Goal: Task Accomplishment & Management: Use online tool/utility

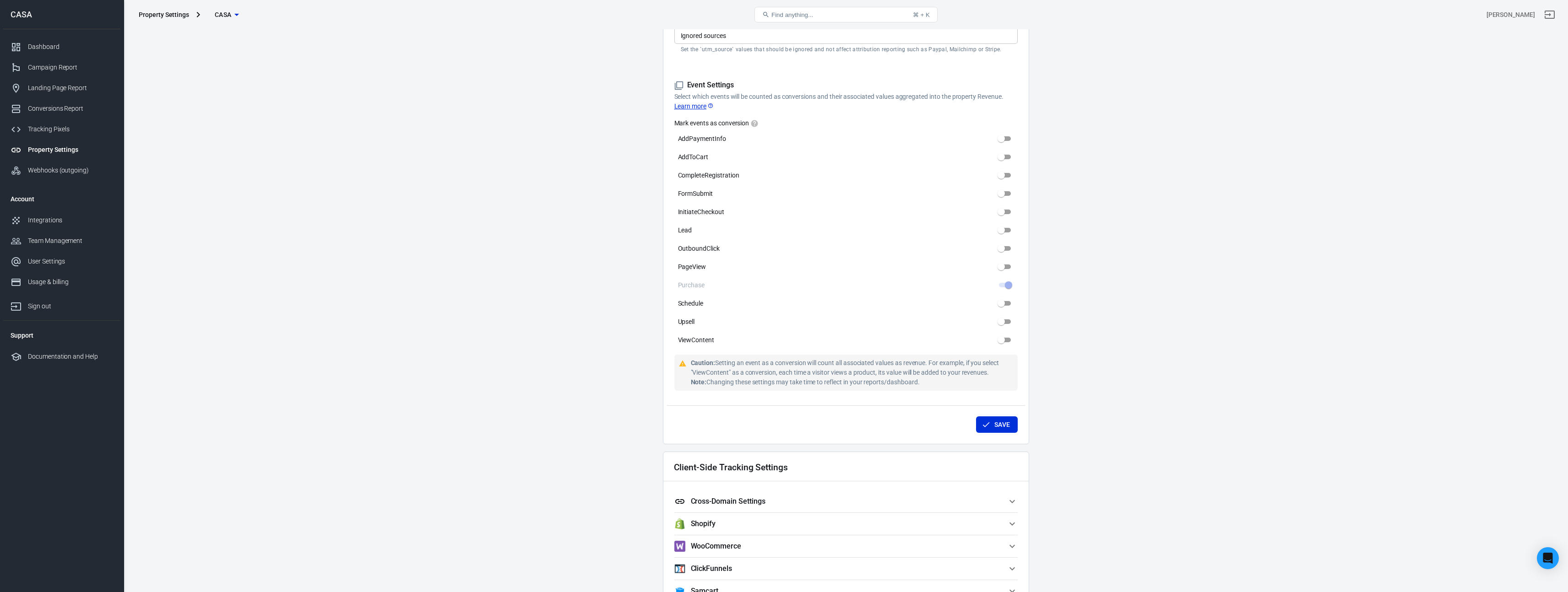
scroll to position [462, 0]
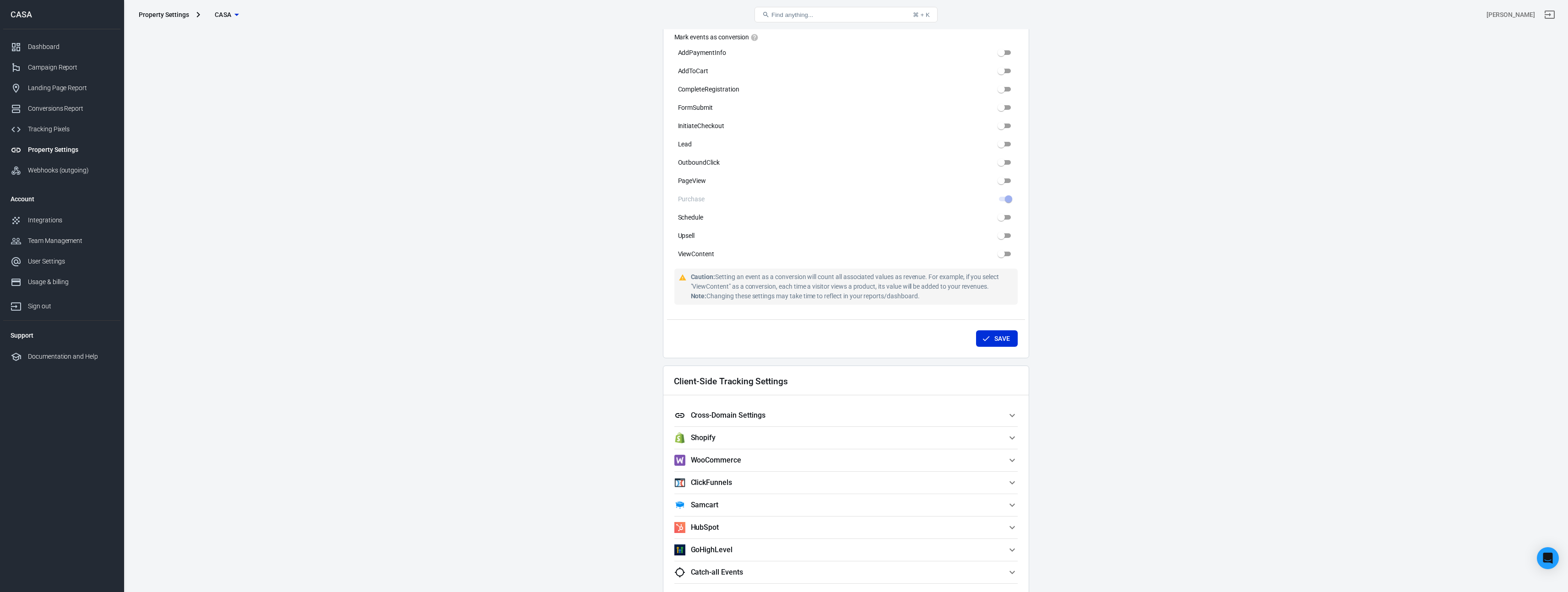
click at [756, 440] on span "Shopify" at bounding box center [841, 438] width 333 height 11
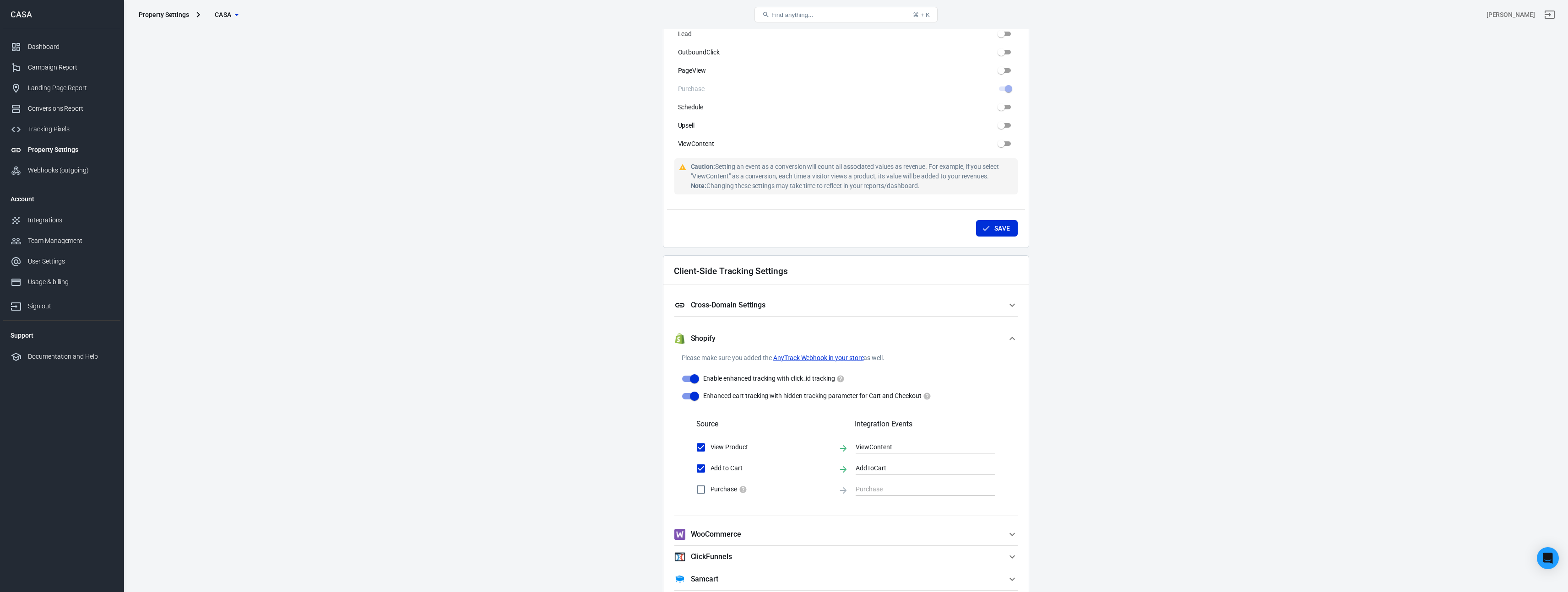
scroll to position [591, 0]
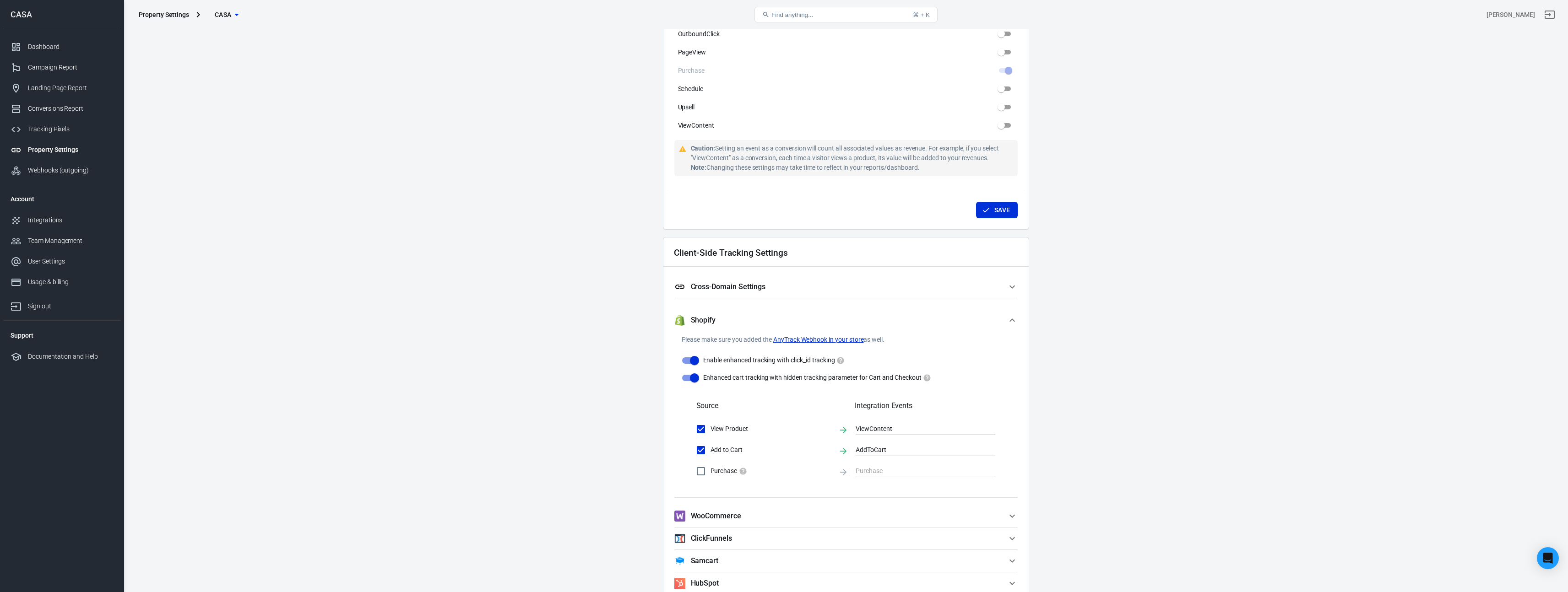
click at [832, 340] on link "AnyTrack Webhook in your store" at bounding box center [819, 340] width 90 height 10
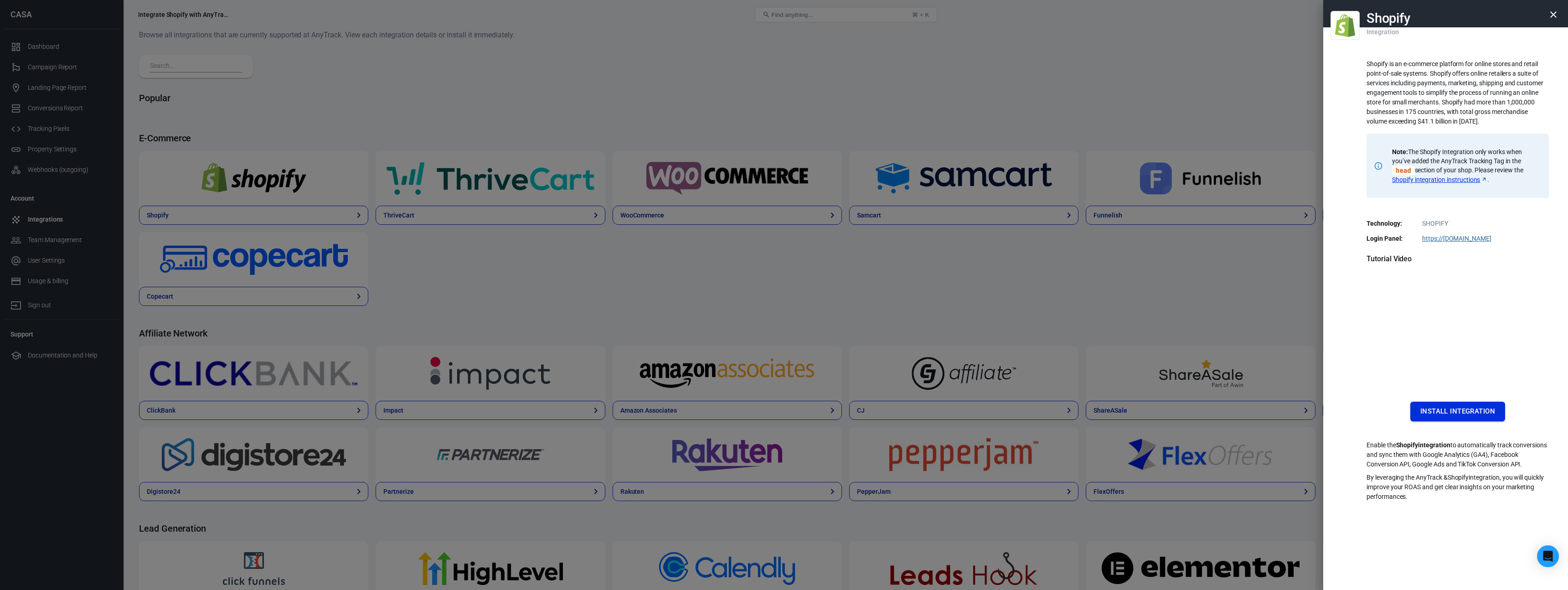
click at [1431, 407] on button "Install Integration" at bounding box center [1458, 411] width 95 height 19
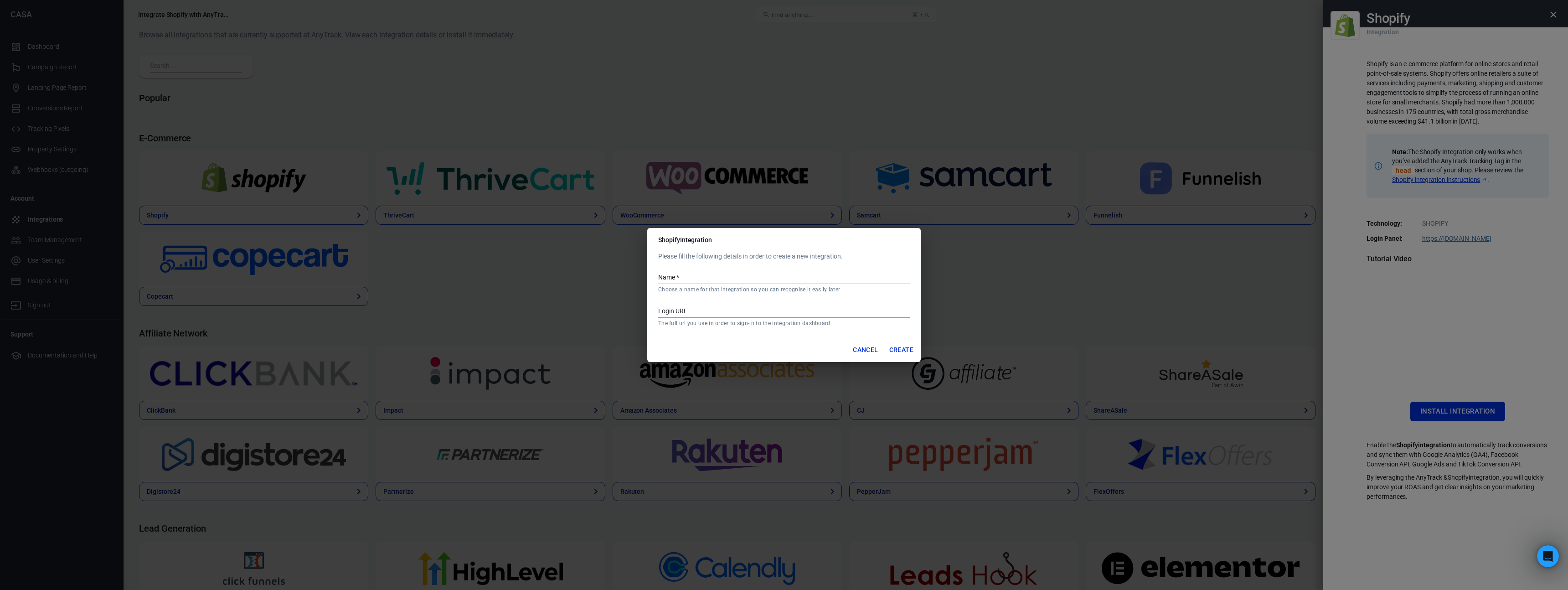
click at [679, 278] on input "Name   *" at bounding box center [783, 278] width 251 height 12
paste input "[DOMAIN_NAME]"
type input "[DOMAIN_NAME]"
click at [682, 306] on input "Login URL" at bounding box center [783, 311] width 251 height 12
paste input "[DOMAIN_NAME]"
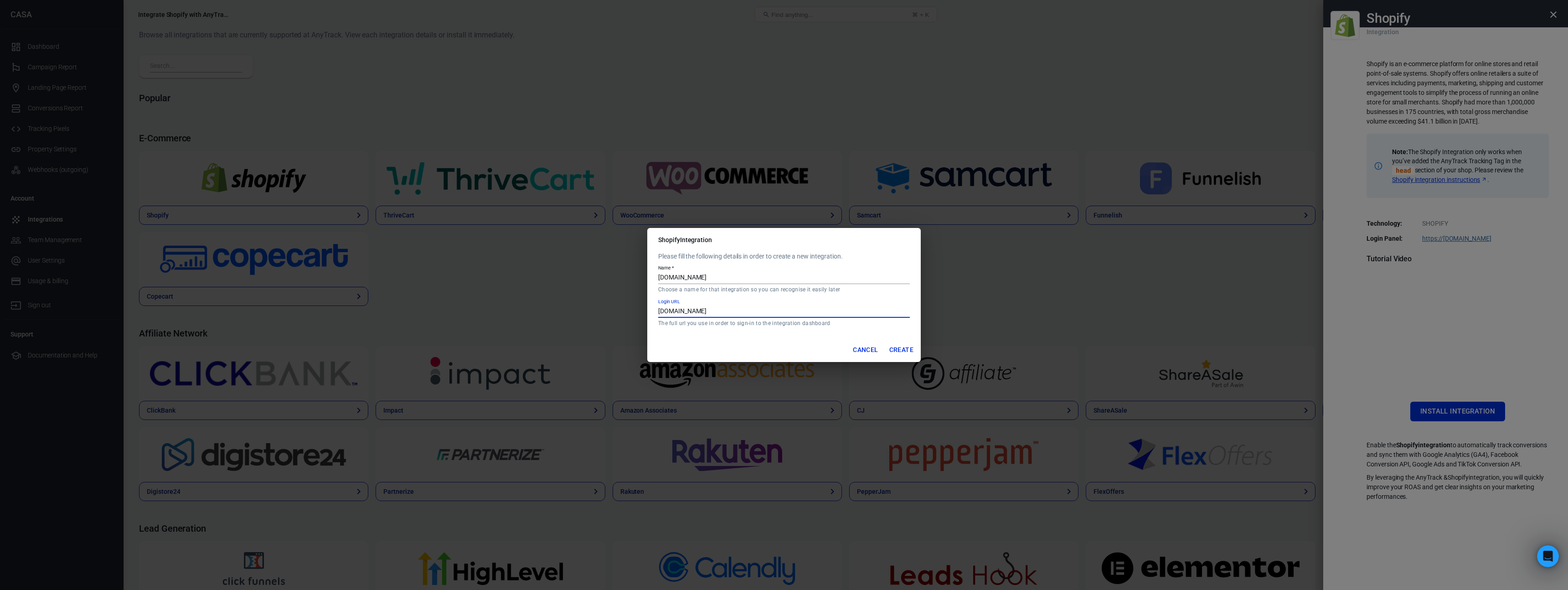
type input "[DOMAIN_NAME]"
click at [903, 355] on button "Create" at bounding box center [901, 350] width 32 height 17
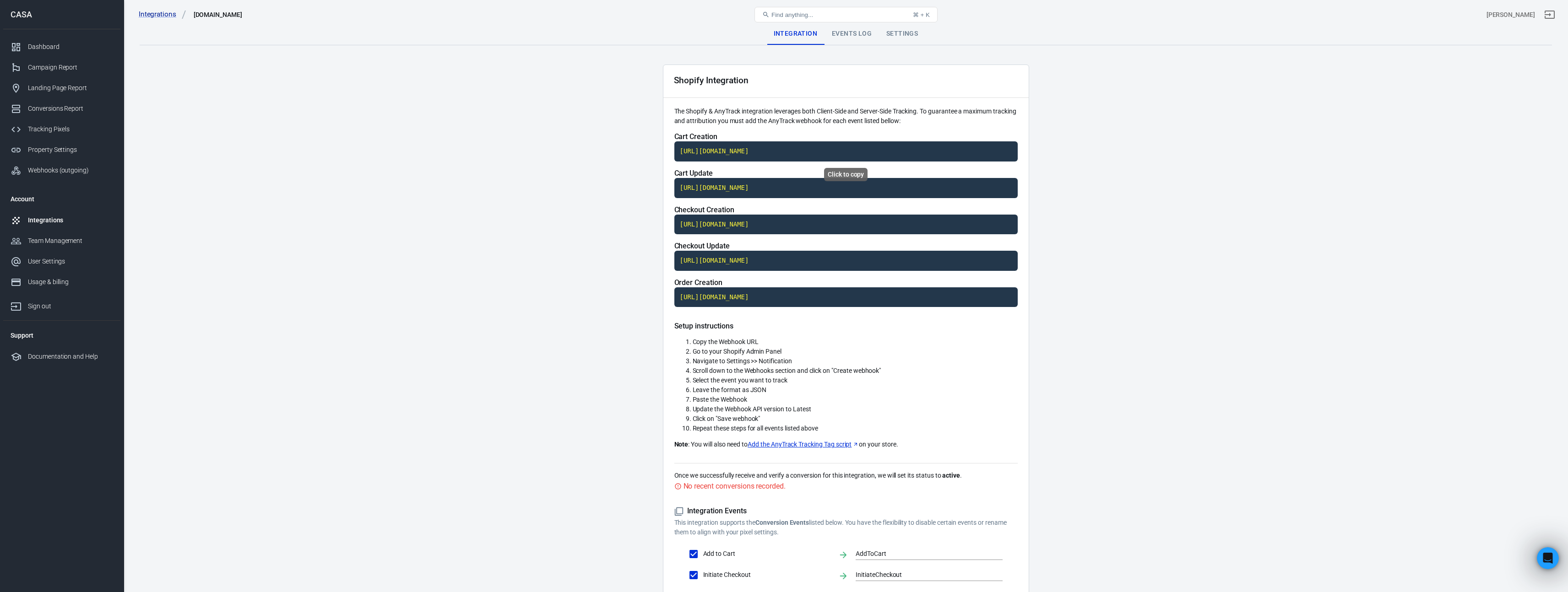
click at [790, 148] on code "[URL][DOMAIN_NAME]" at bounding box center [846, 151] width 344 height 20
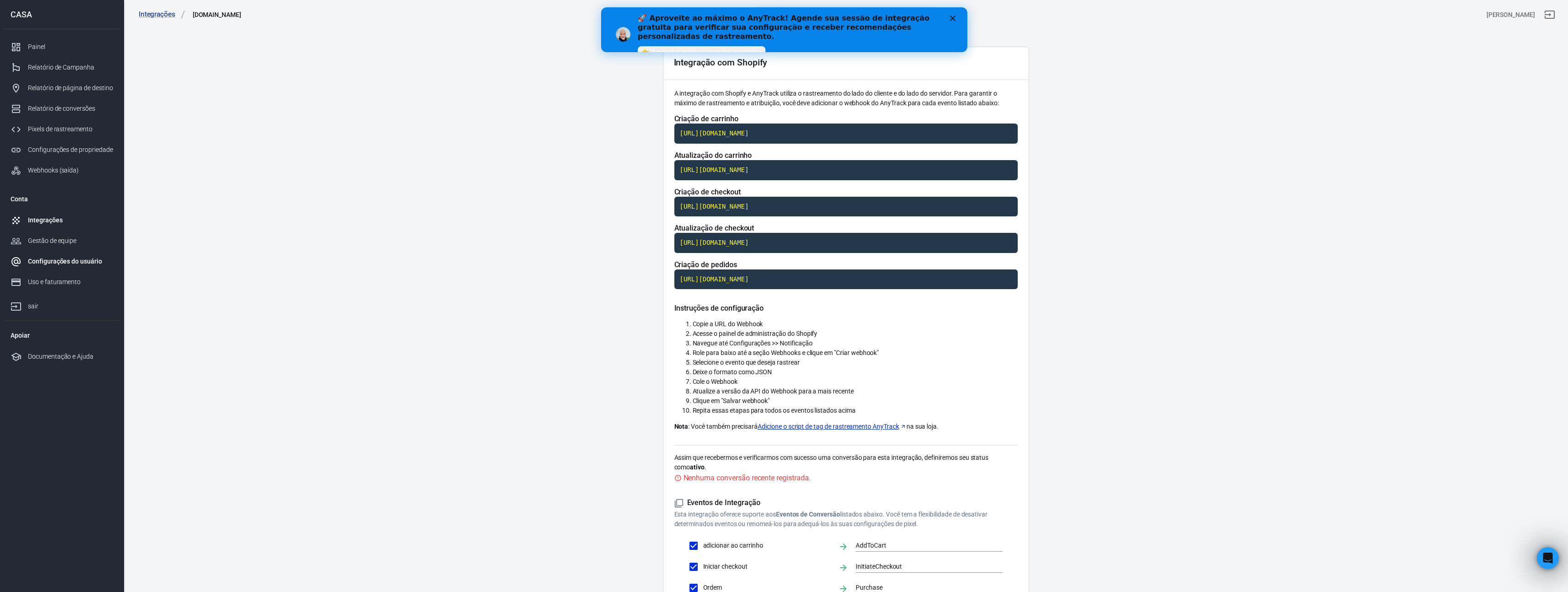
scroll to position [142, 0]
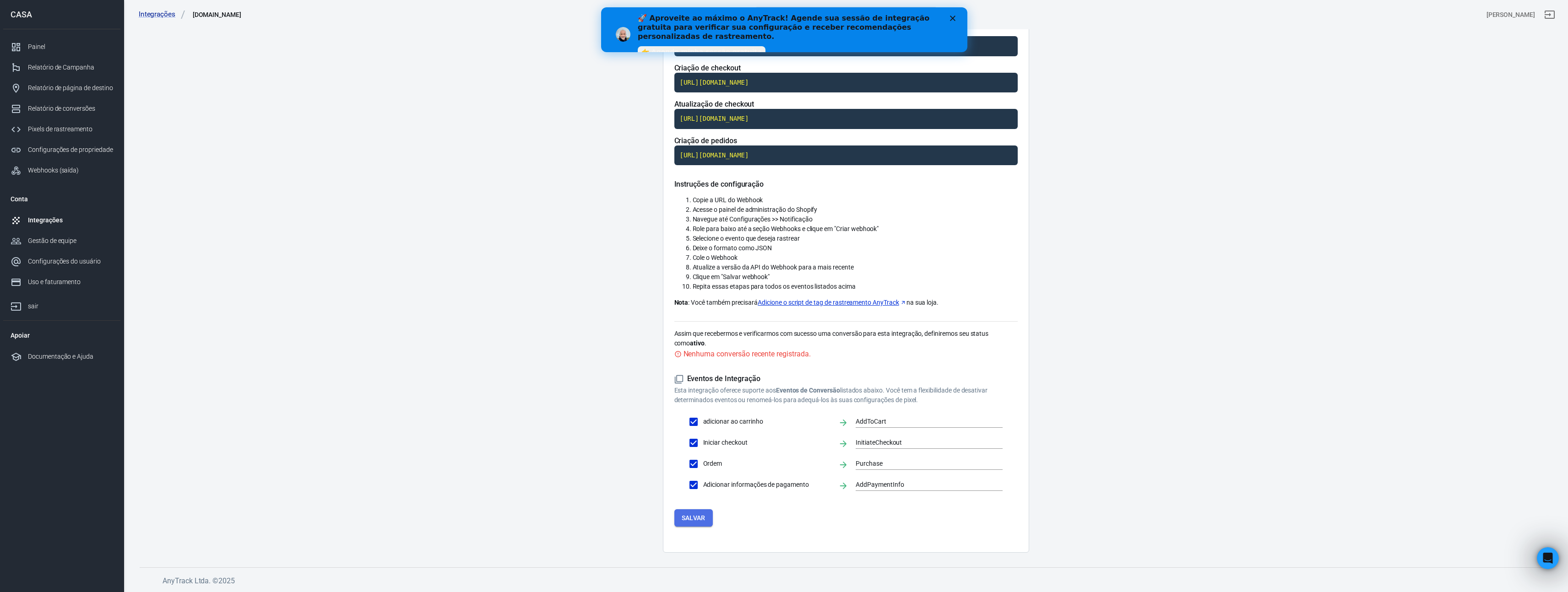
click at [701, 517] on font "Salvar" at bounding box center [693, 518] width 24 height 7
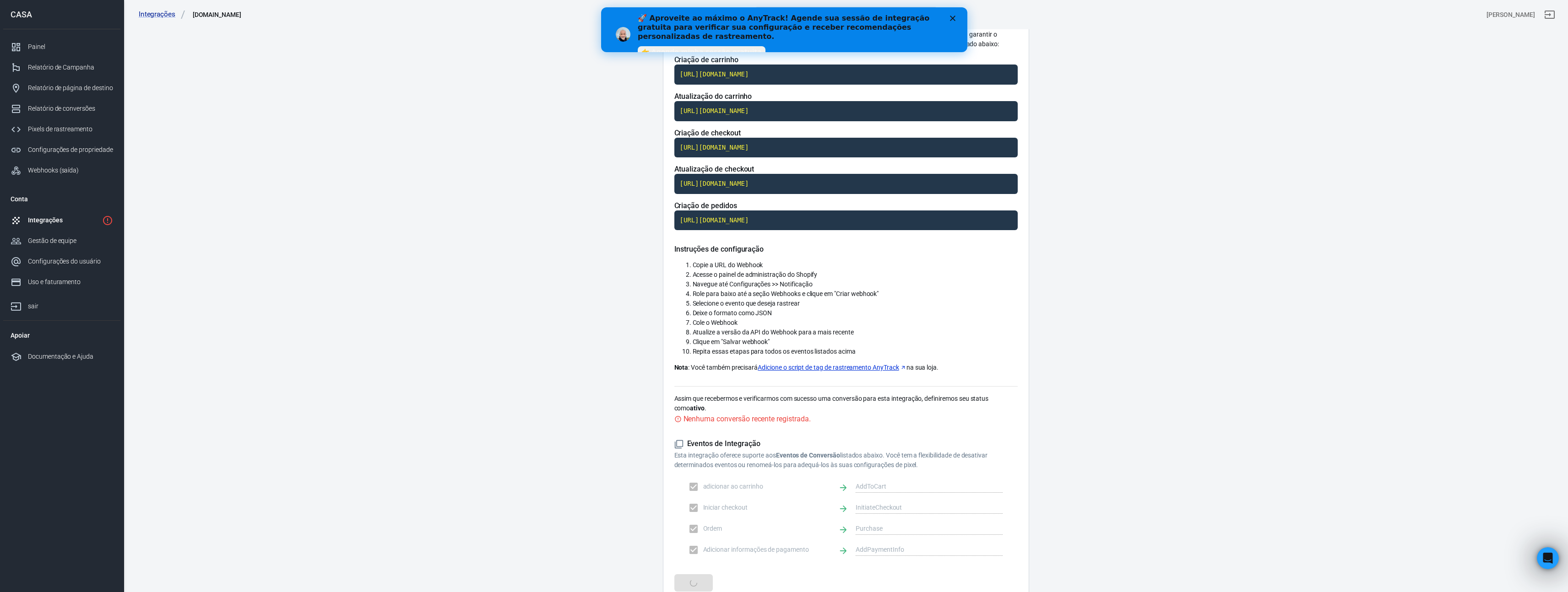
scroll to position [0, 0]
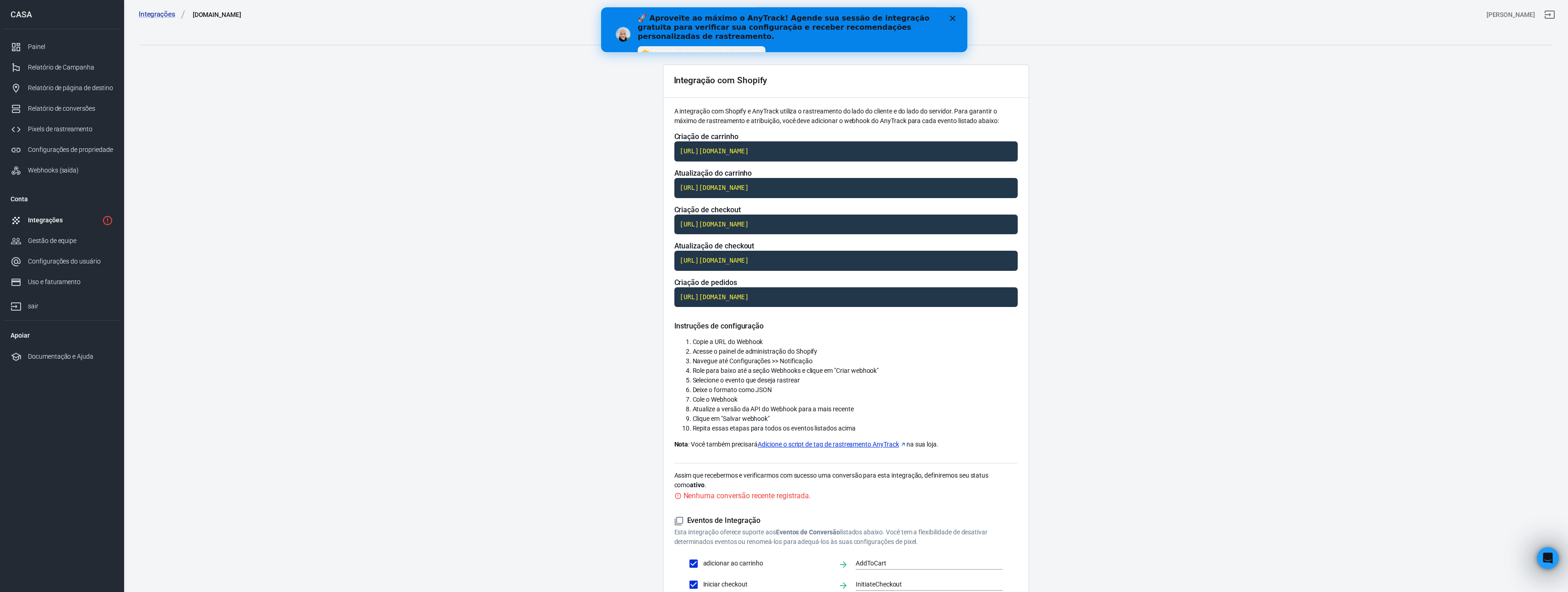
click at [958, 16] on div "Fechar" at bounding box center [954, 18] width 9 height 5
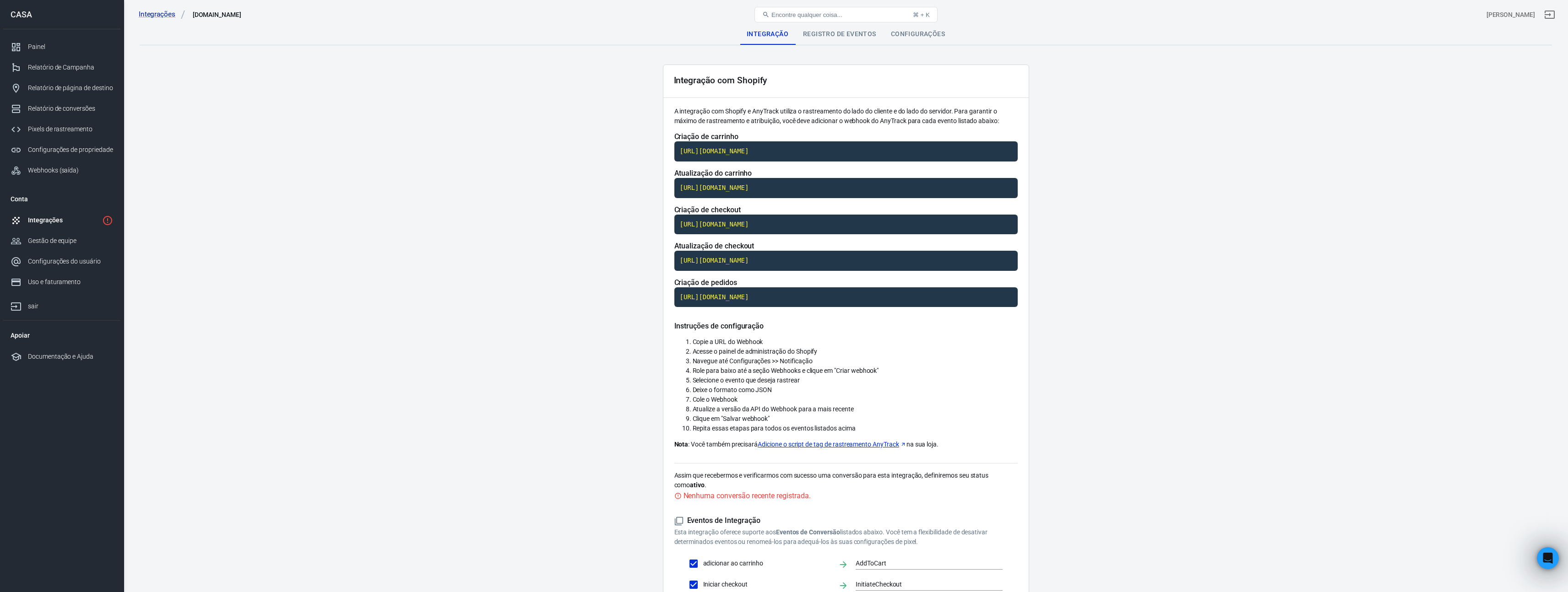
click at [858, 36] on font "Registro de eventos" at bounding box center [839, 34] width 73 height 7
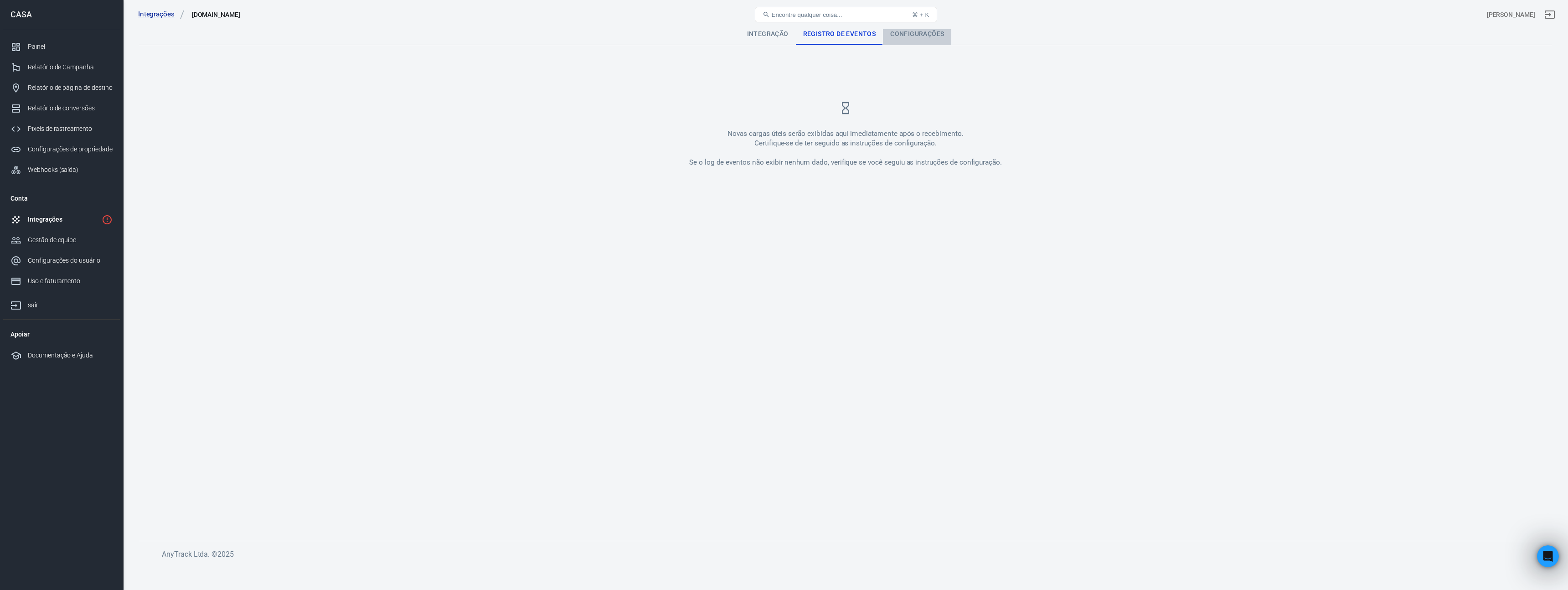
click at [906, 35] on font "Configurações" at bounding box center [917, 33] width 54 height 7
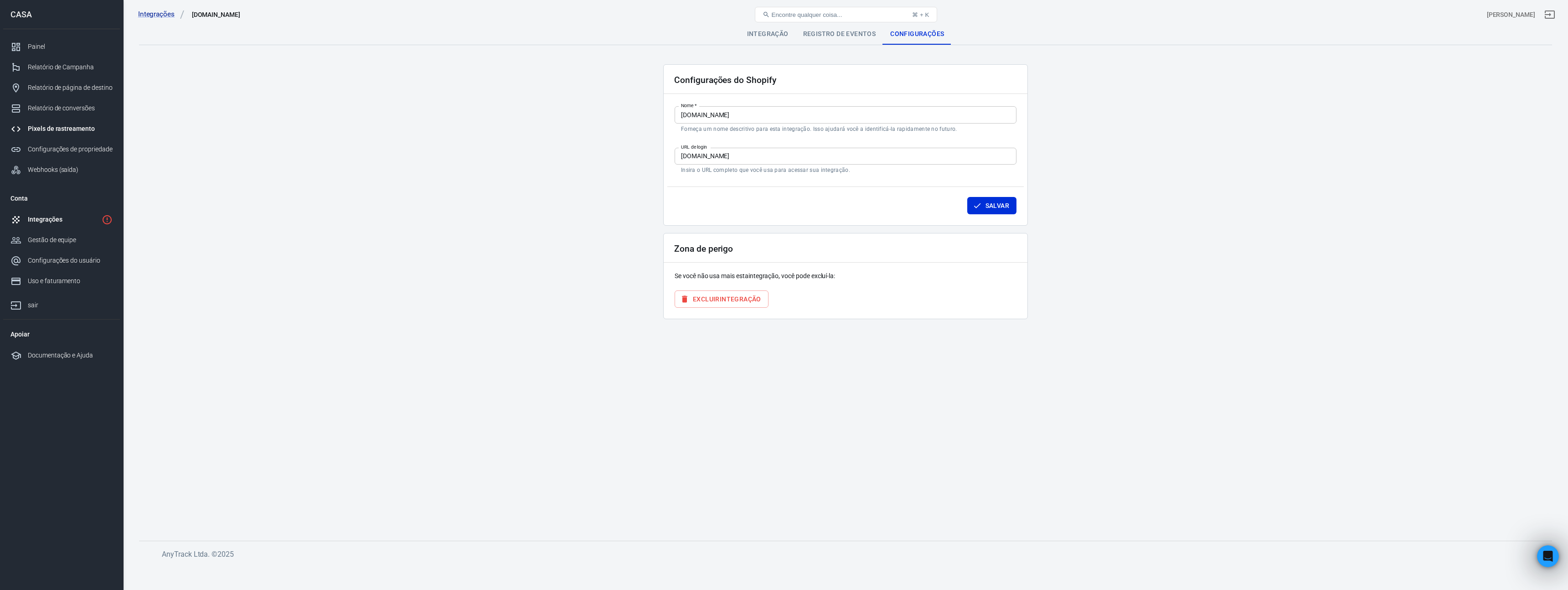
click at [57, 130] on font "Pixels de rastreamento" at bounding box center [61, 128] width 67 height 7
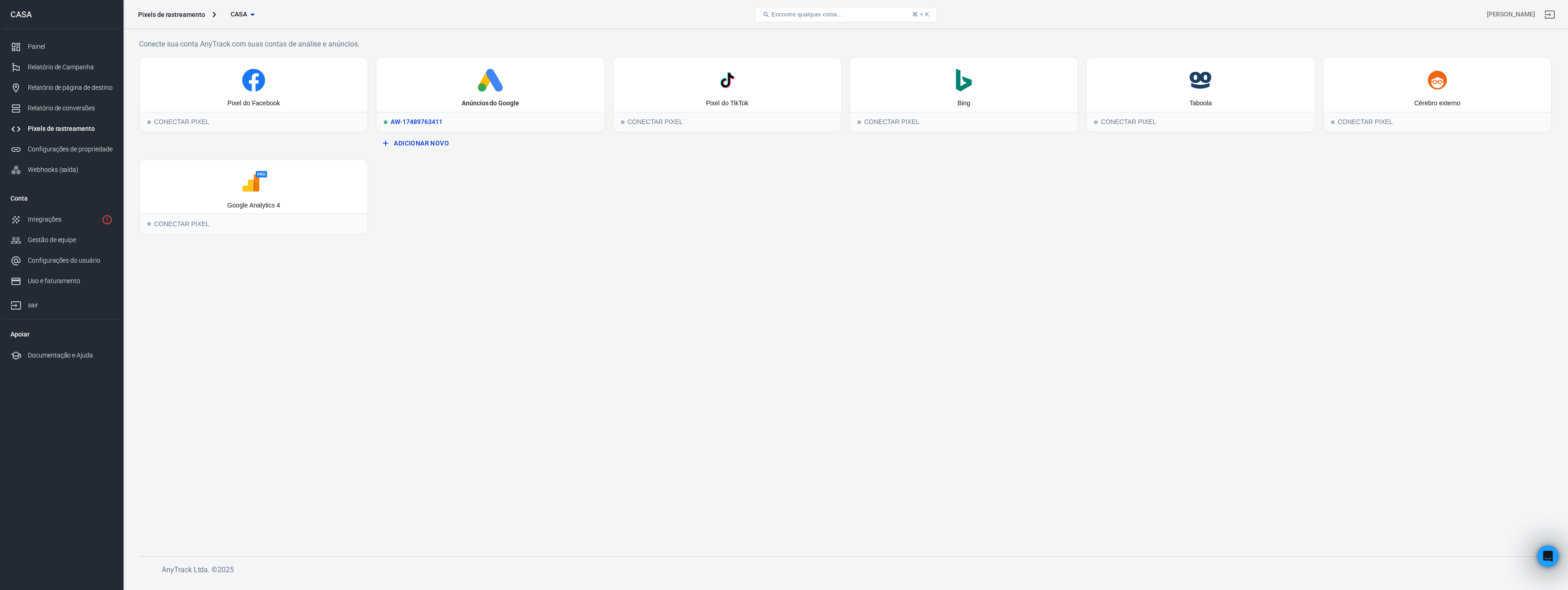
click at [474, 116] on div "AW-17489763411" at bounding box center [491, 121] width 228 height 20
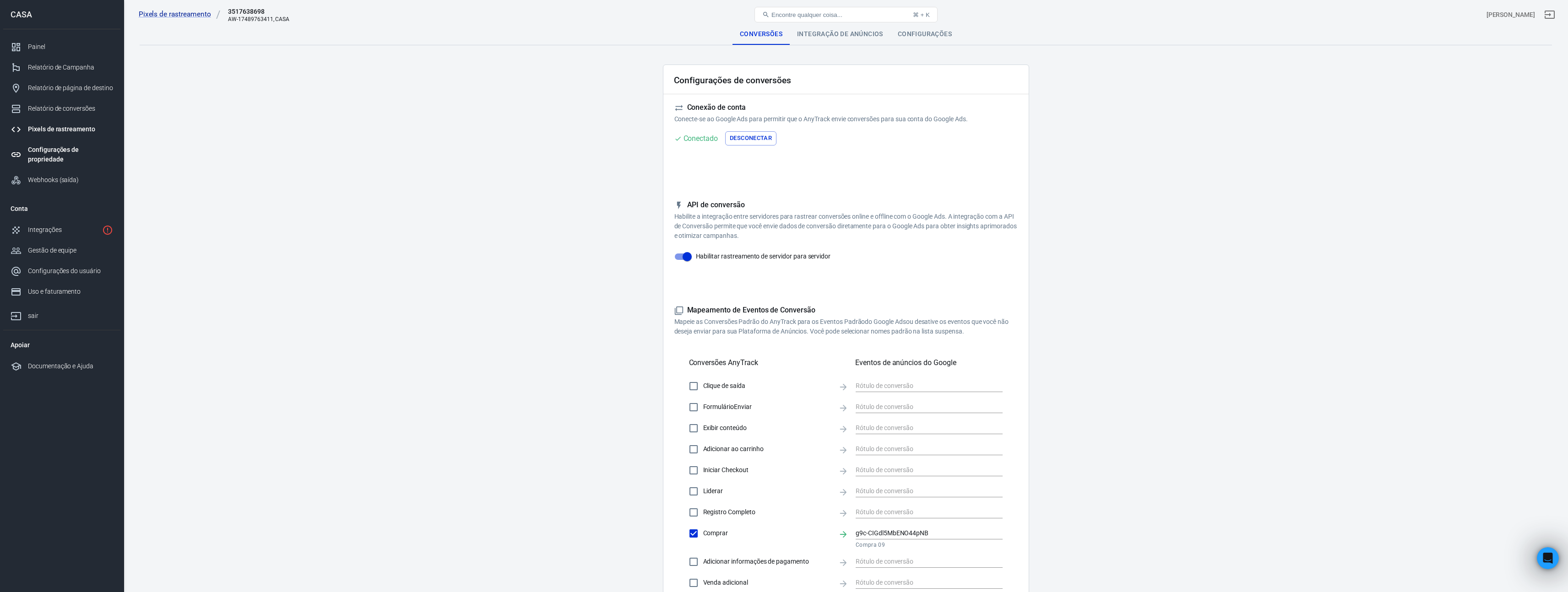
click at [52, 148] on font "Configurações de propriedade" at bounding box center [53, 155] width 51 height 17
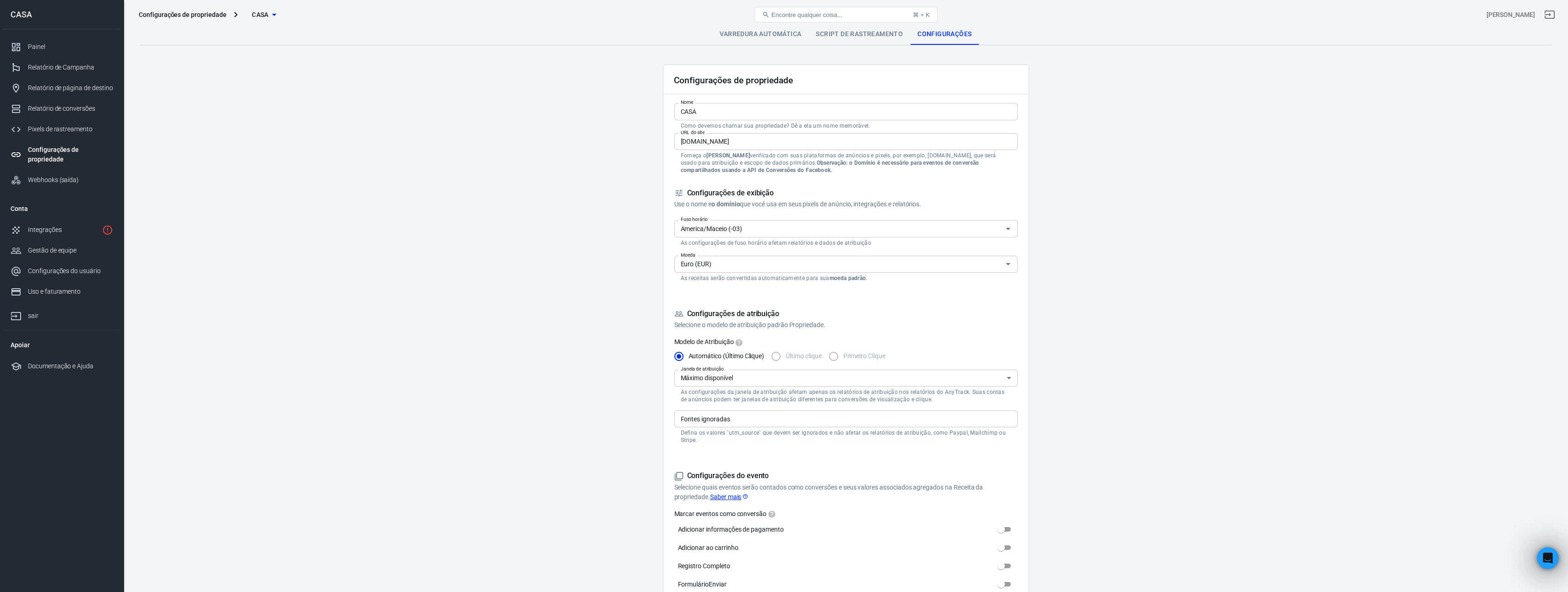
click at [751, 31] on font "Varredura automática" at bounding box center [760, 34] width 81 height 7
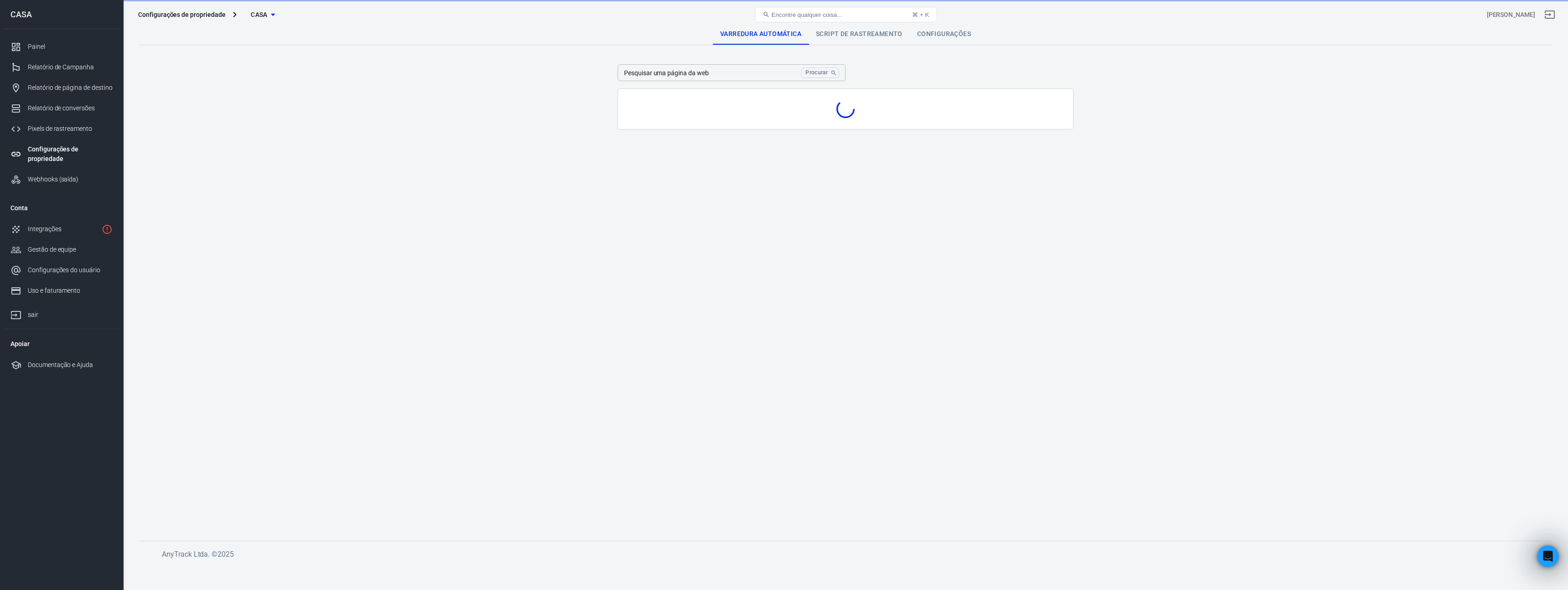
click at [834, 33] on font "Script de rastreamento" at bounding box center [859, 33] width 86 height 7
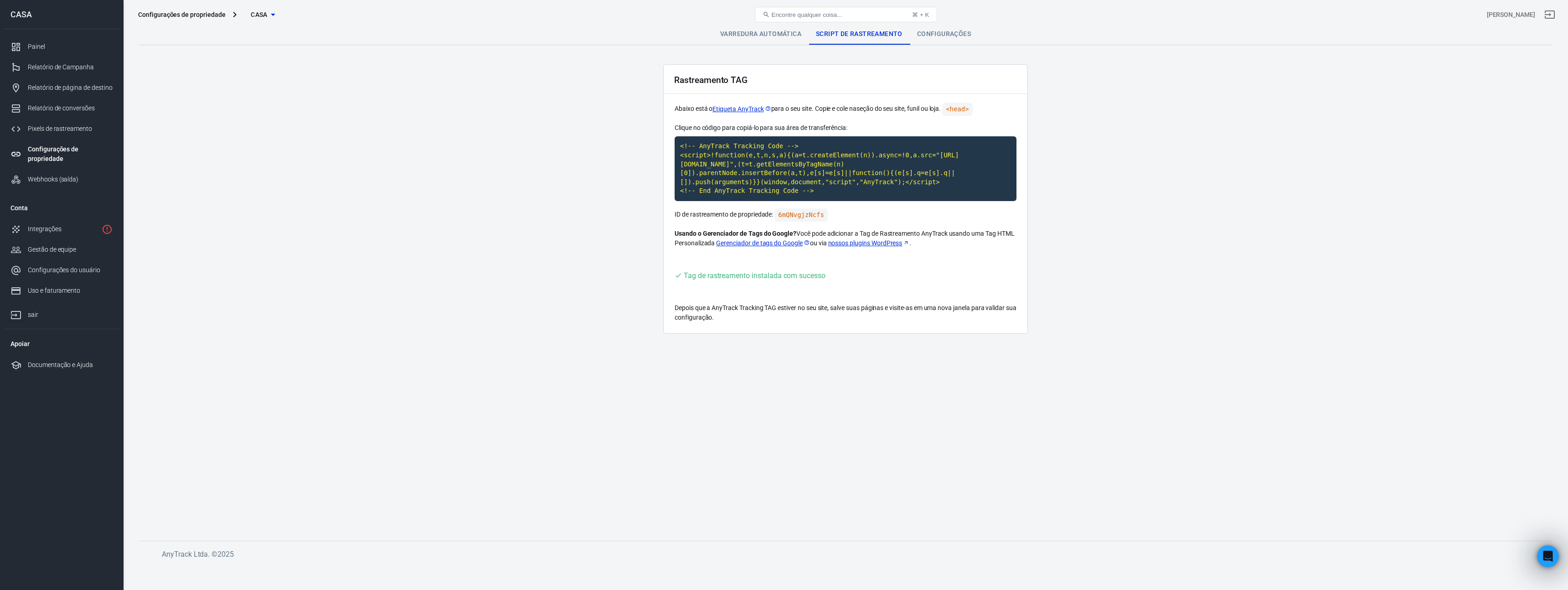
click at [54, 148] on font "Configurações de propriedade" at bounding box center [53, 154] width 51 height 17
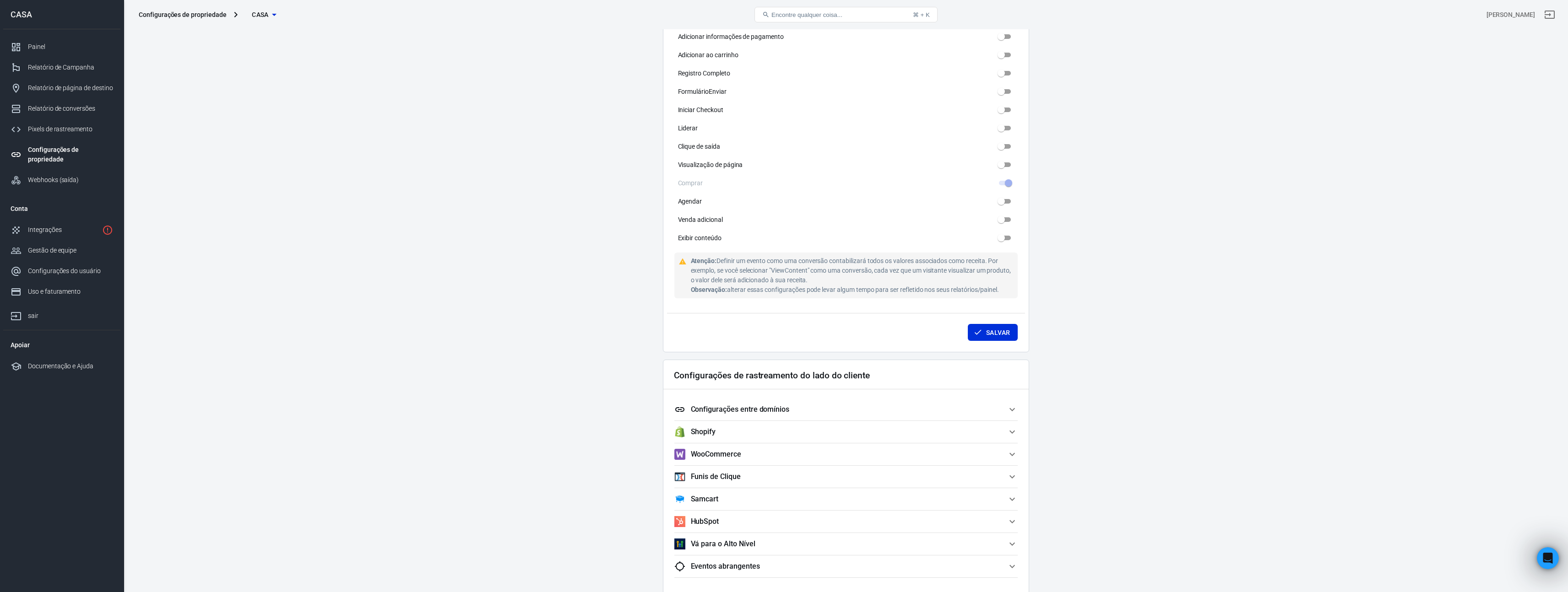
scroll to position [511, 0]
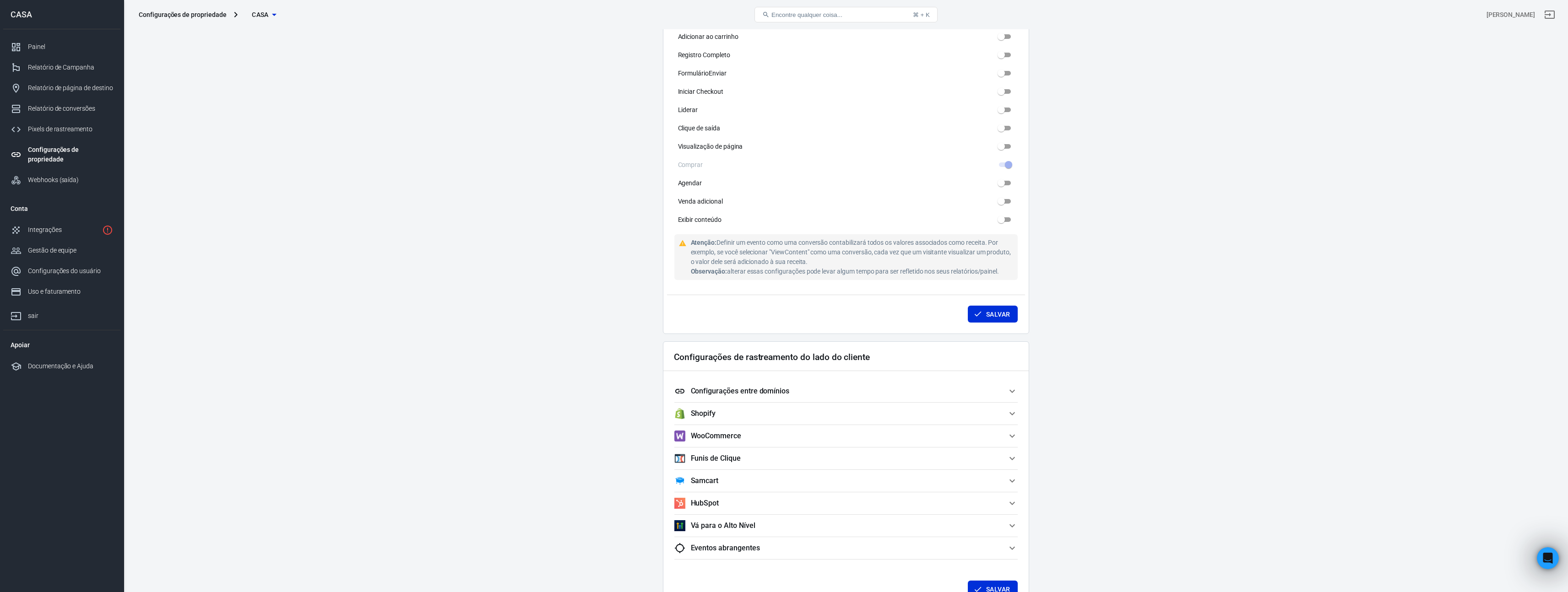
click at [760, 394] on font "Configurações entre domínios" at bounding box center [740, 391] width 99 height 9
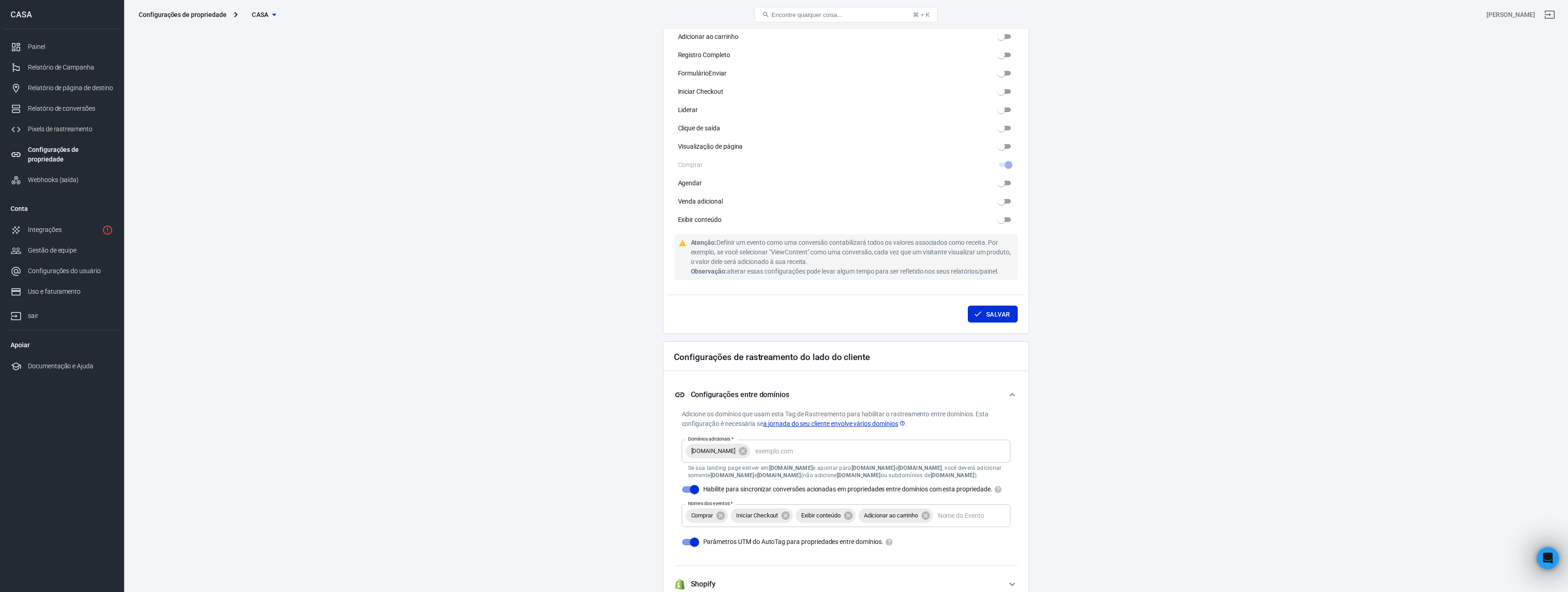
scroll to position [523, 0]
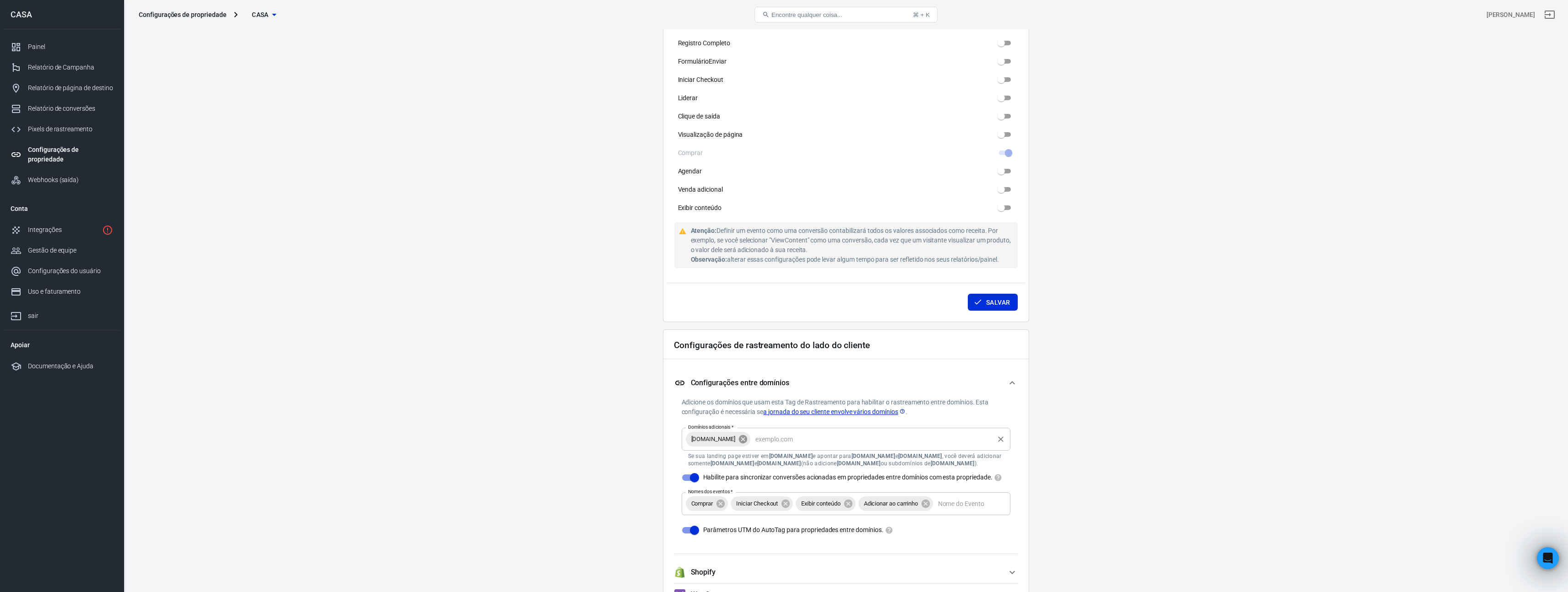
click at [747, 439] on icon at bounding box center [743, 438] width 8 height 8
click at [763, 439] on input "Domínios adicionais   *" at bounding box center [845, 436] width 322 height 12
paste input "[URL][DOMAIN_NAME]"
type input "[URL][DOMAIN_NAME]"
click at [760, 442] on icon at bounding box center [756, 438] width 8 height 8
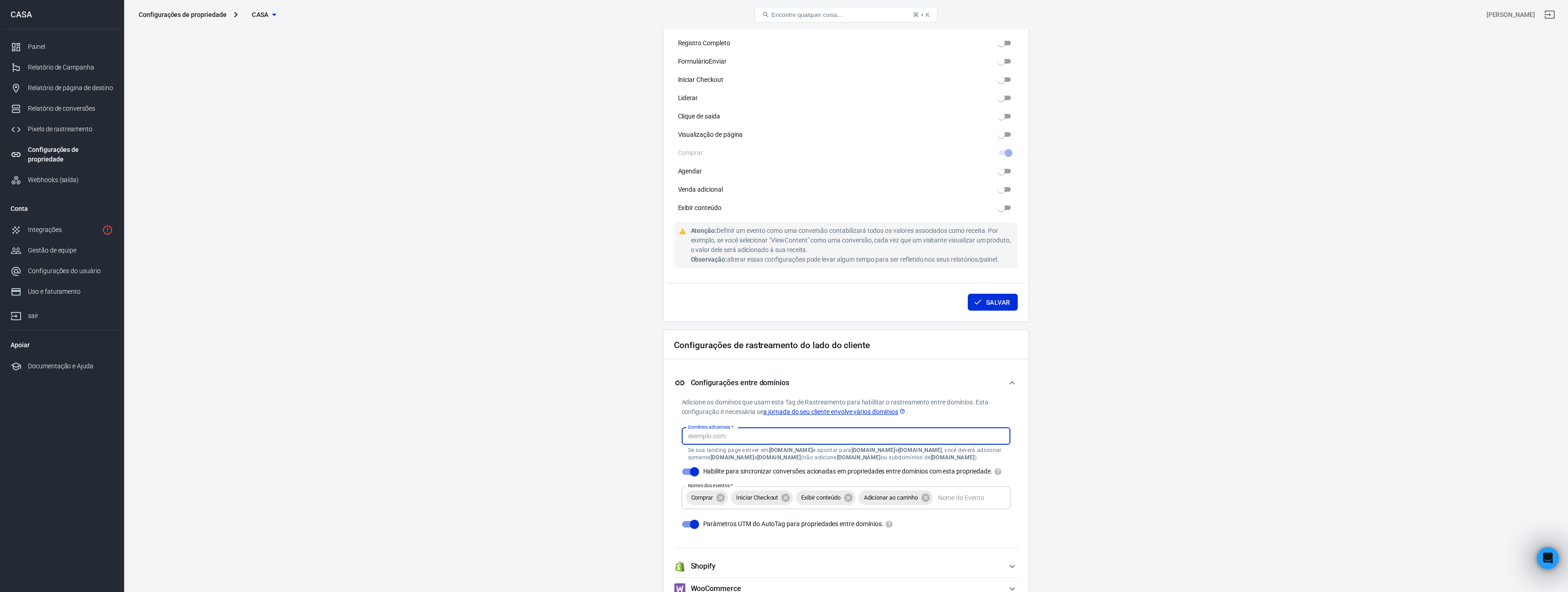
click at [863, 440] on input "Domínios adicionais   *" at bounding box center [845, 436] width 322 height 12
paste input "[DOMAIN_NAME]"
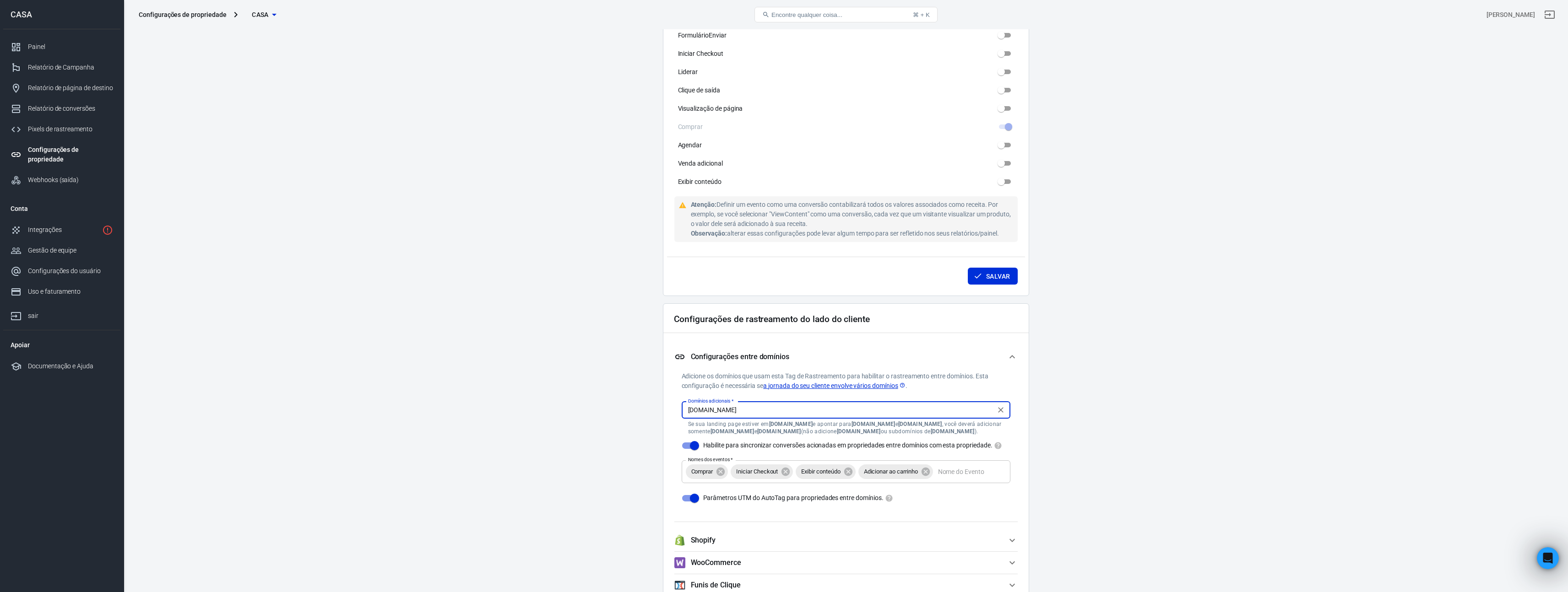
scroll to position [560, 0]
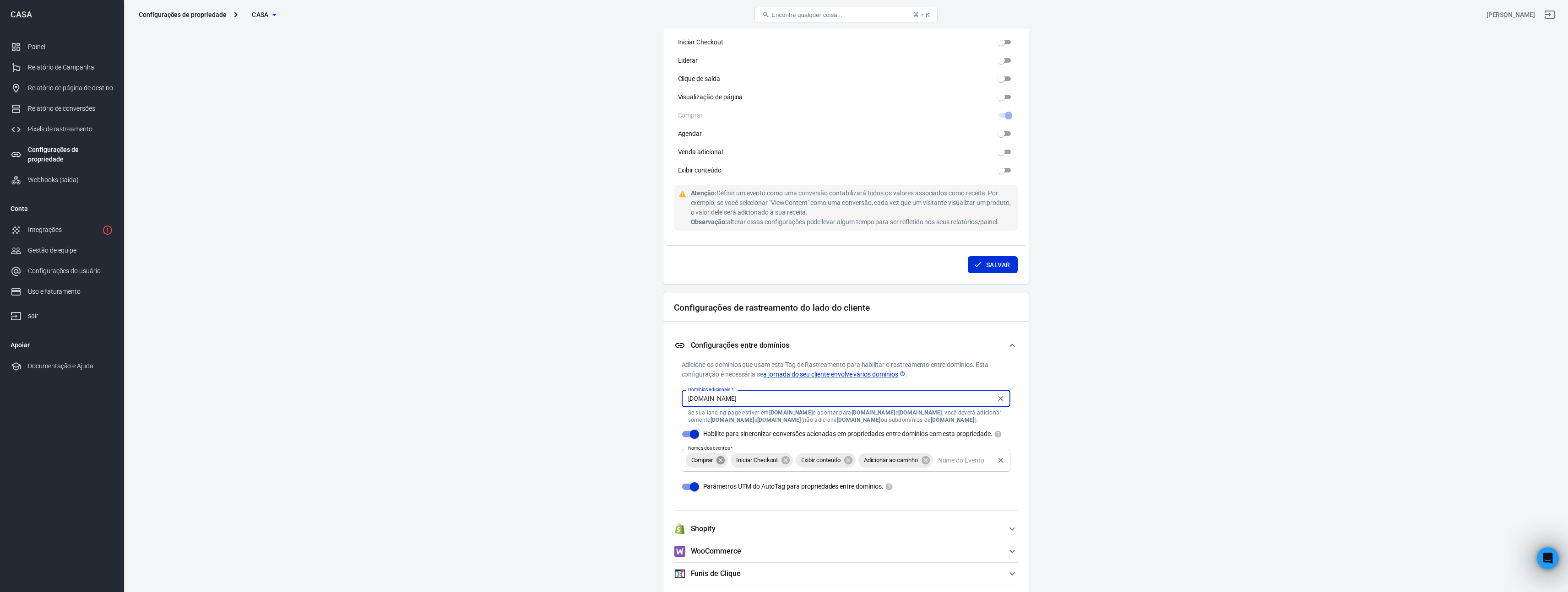
click at [723, 464] on icon at bounding box center [720, 460] width 8 height 8
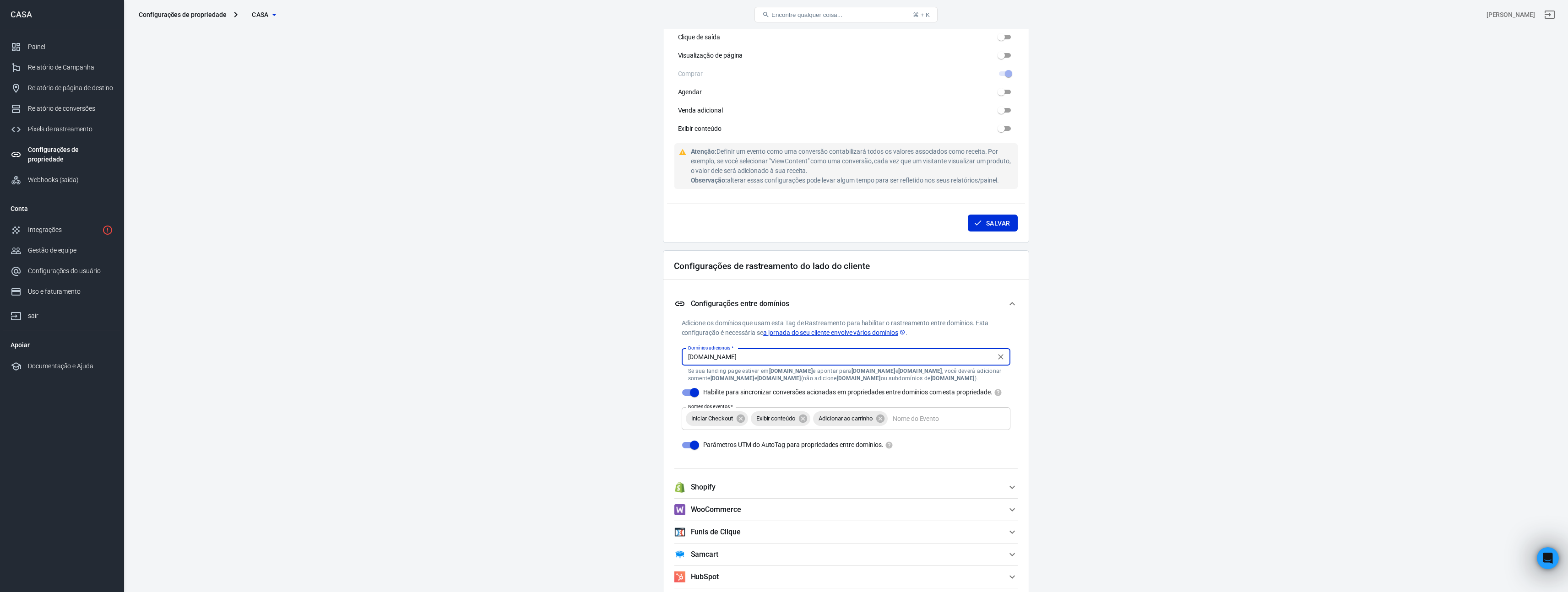
scroll to position [835, 0]
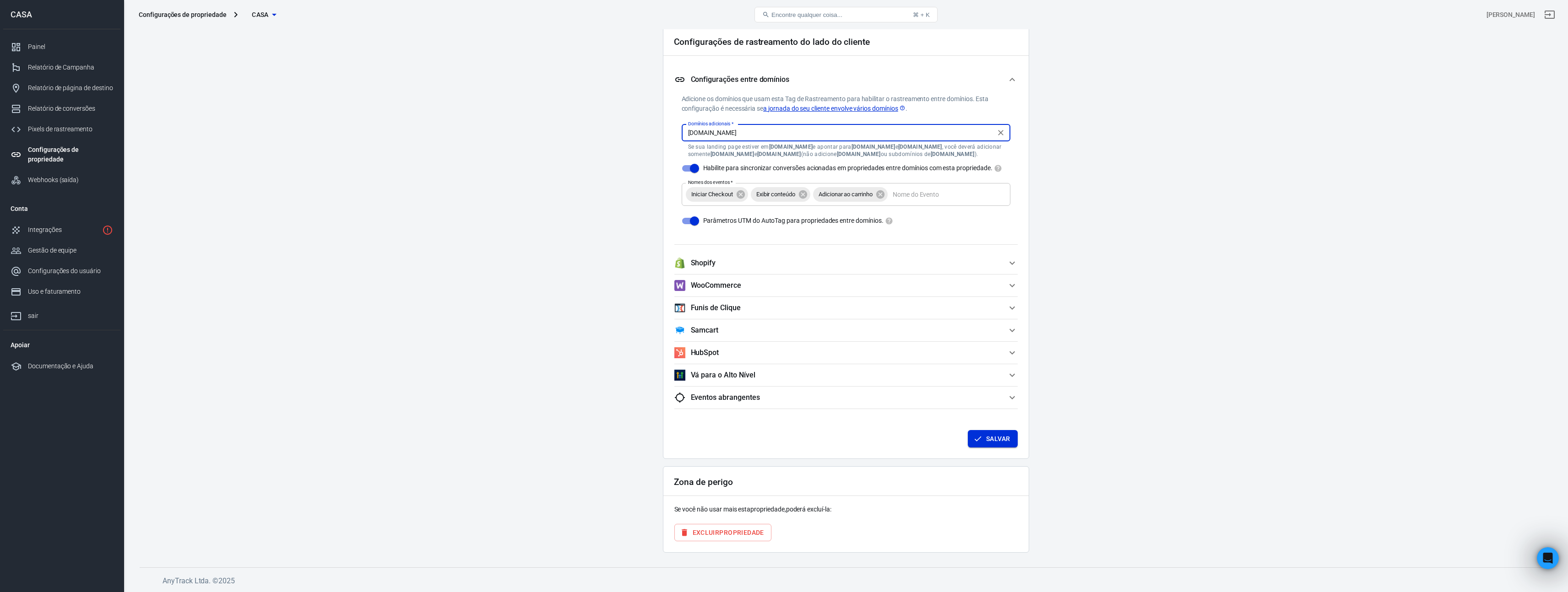
type input "[DOMAIN_NAME]"
click at [999, 445] on button "Salvar" at bounding box center [992, 439] width 50 height 17
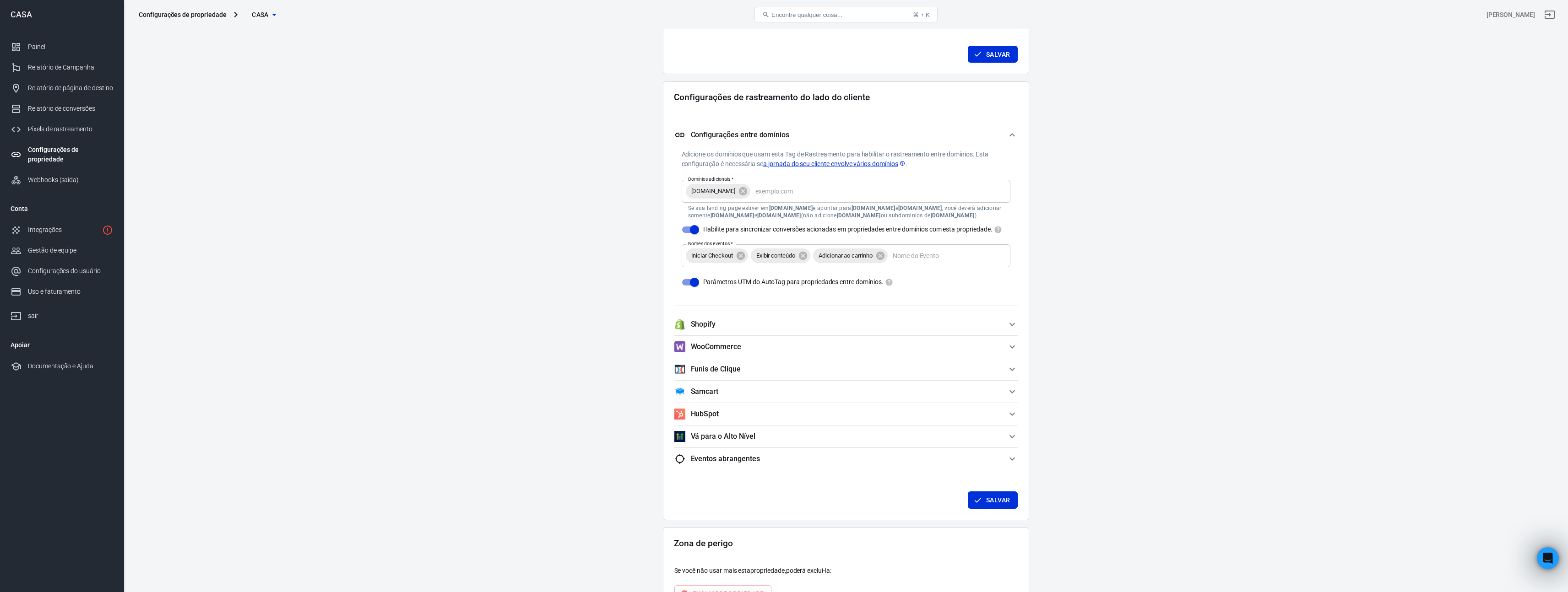
scroll to position [751, 0]
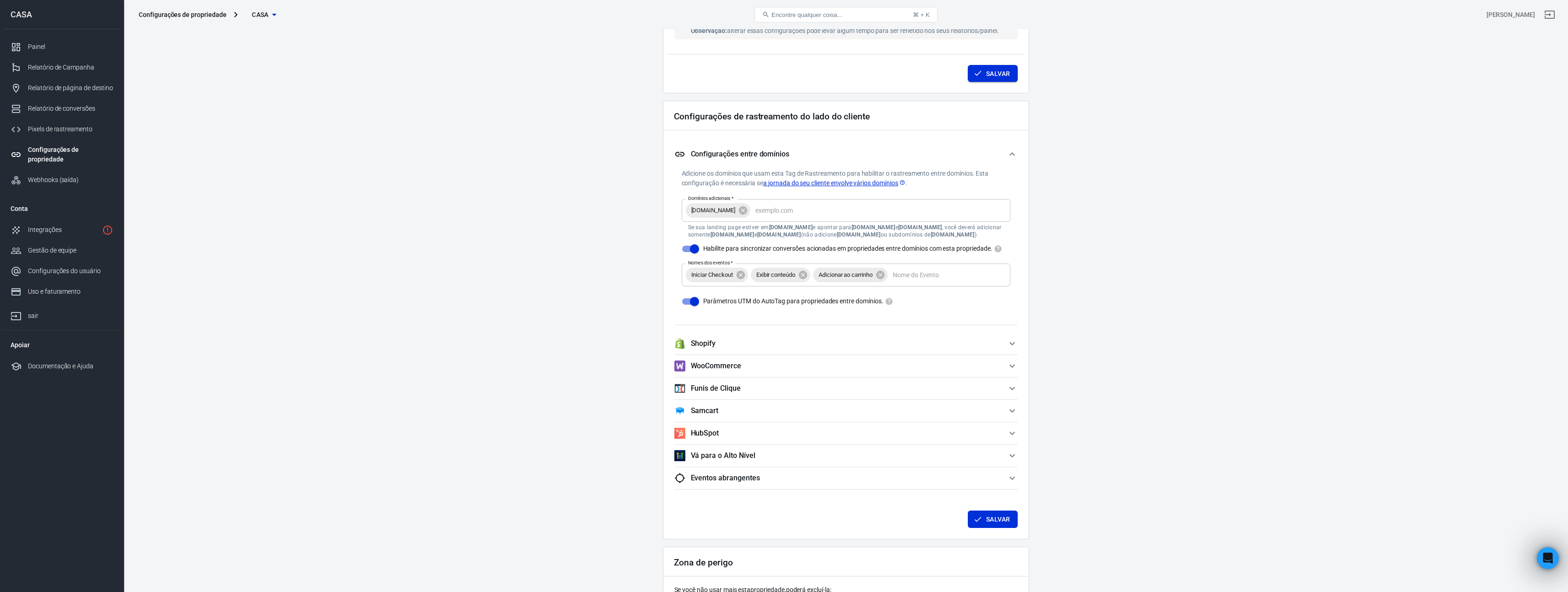
click at [989, 78] on font "Salvar" at bounding box center [998, 73] width 24 height 12
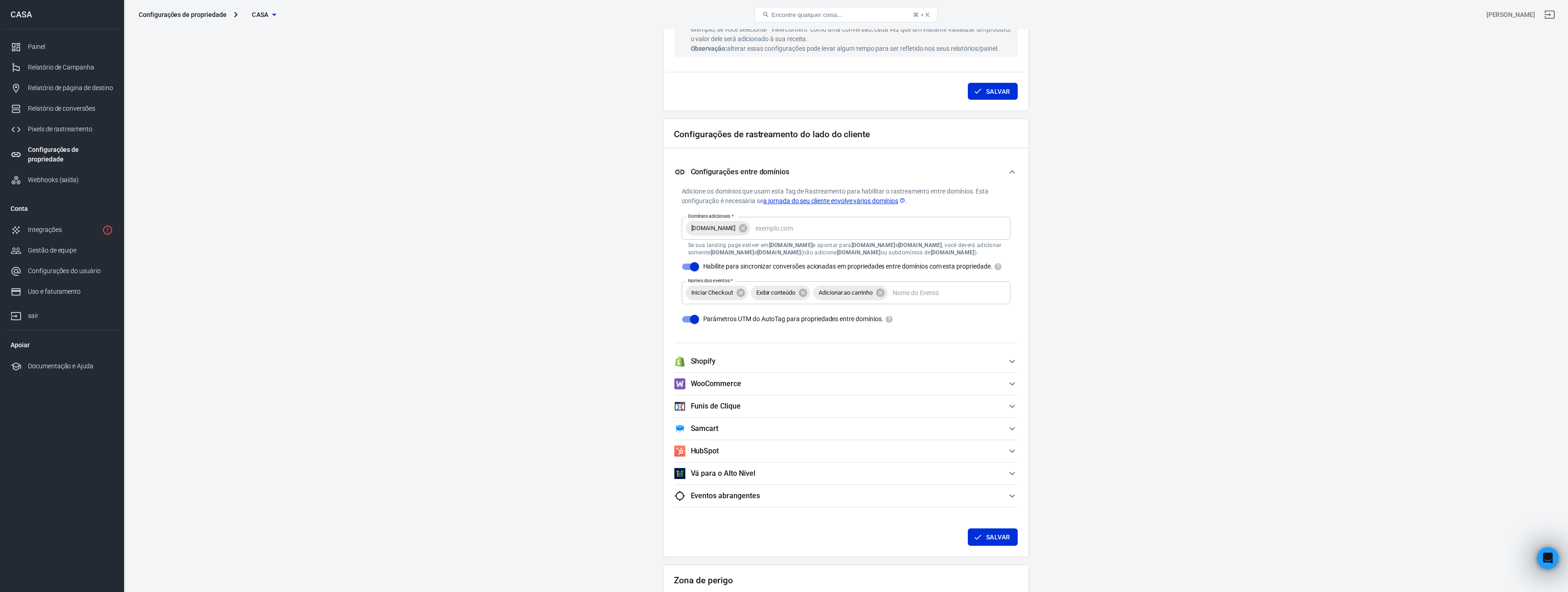
scroll to position [761, 0]
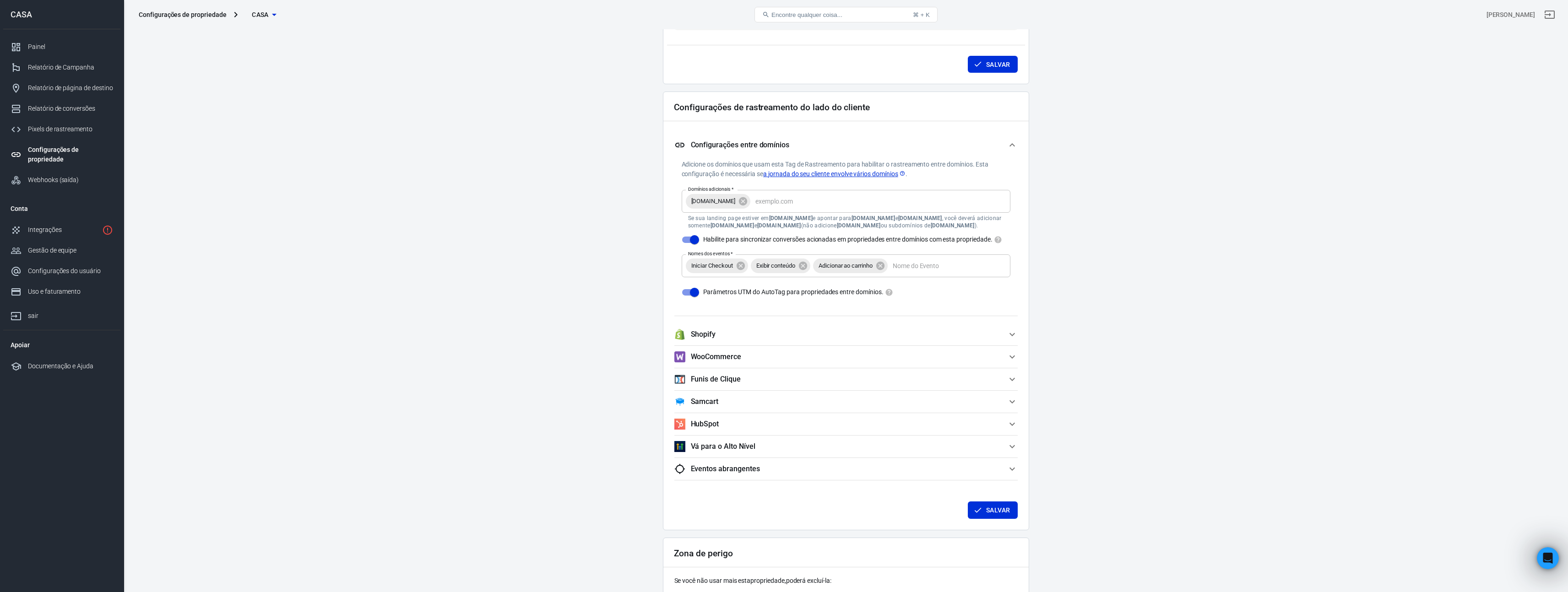
click at [806, 340] on span "Shopify" at bounding box center [841, 334] width 333 height 11
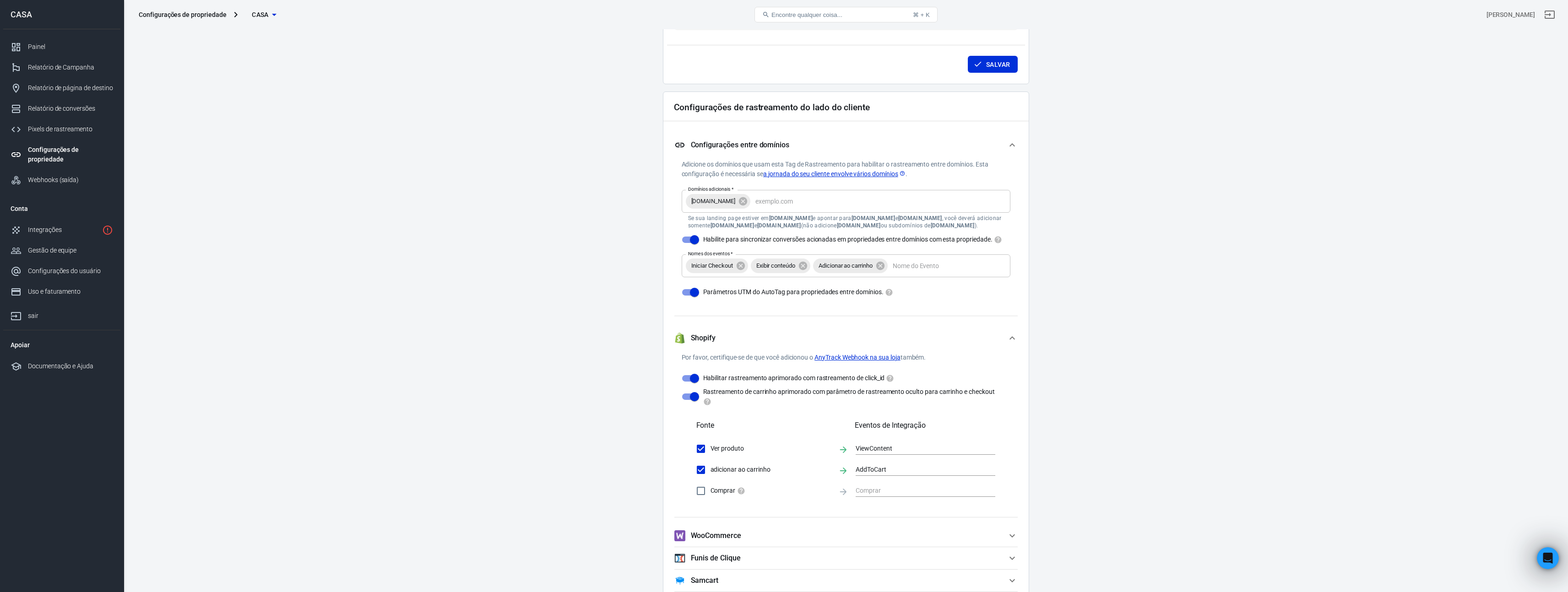
scroll to position [773, 0]
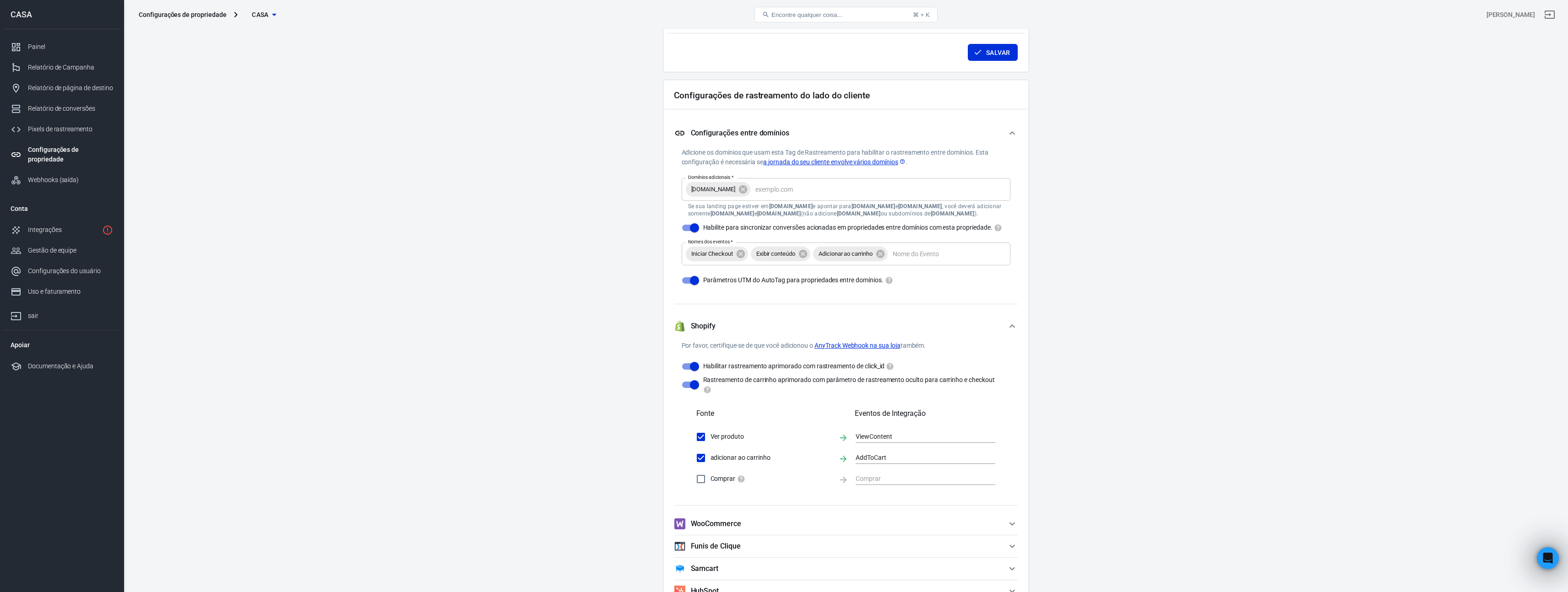
click at [698, 486] on input "Comprar" at bounding box center [701, 478] width 19 height 19
checkbox input "true"
click at [888, 484] on input "text" at bounding box center [919, 478] width 126 height 12
click at [902, 423] on li "Comprar" at bounding box center [926, 425] width 139 height 15
type input "Purchase"
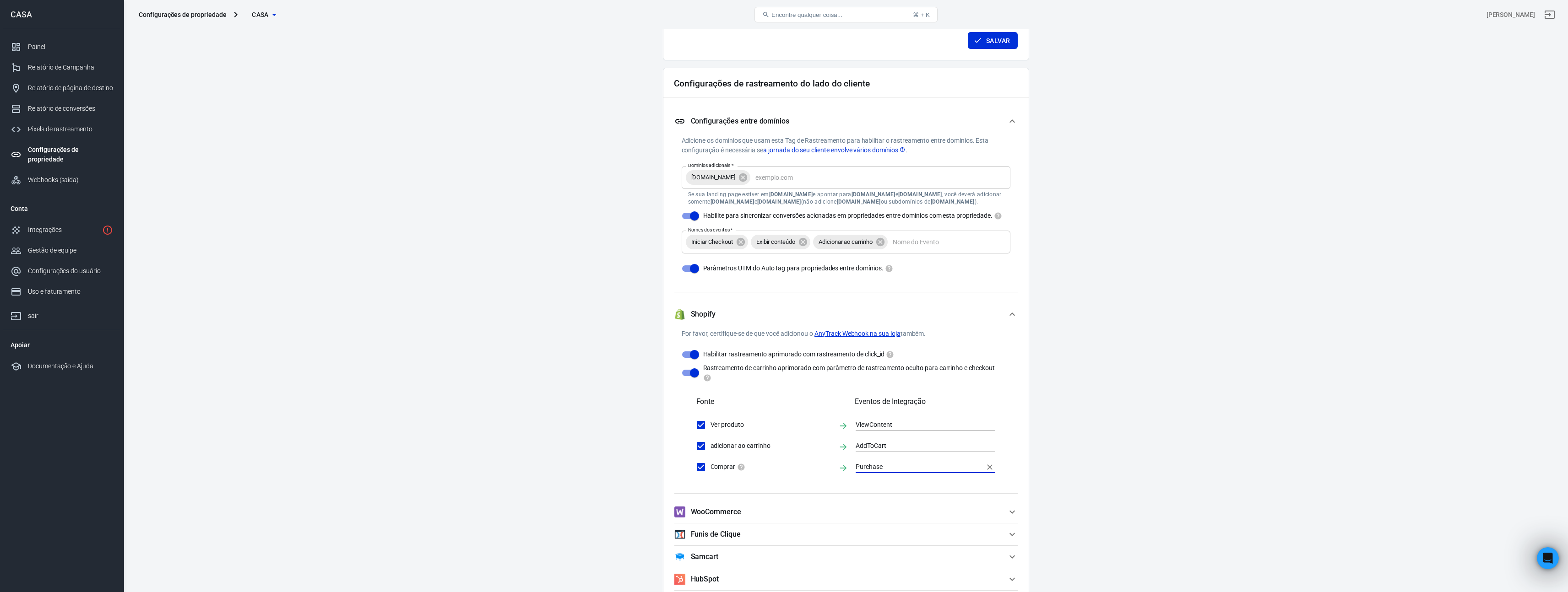
scroll to position [932, 0]
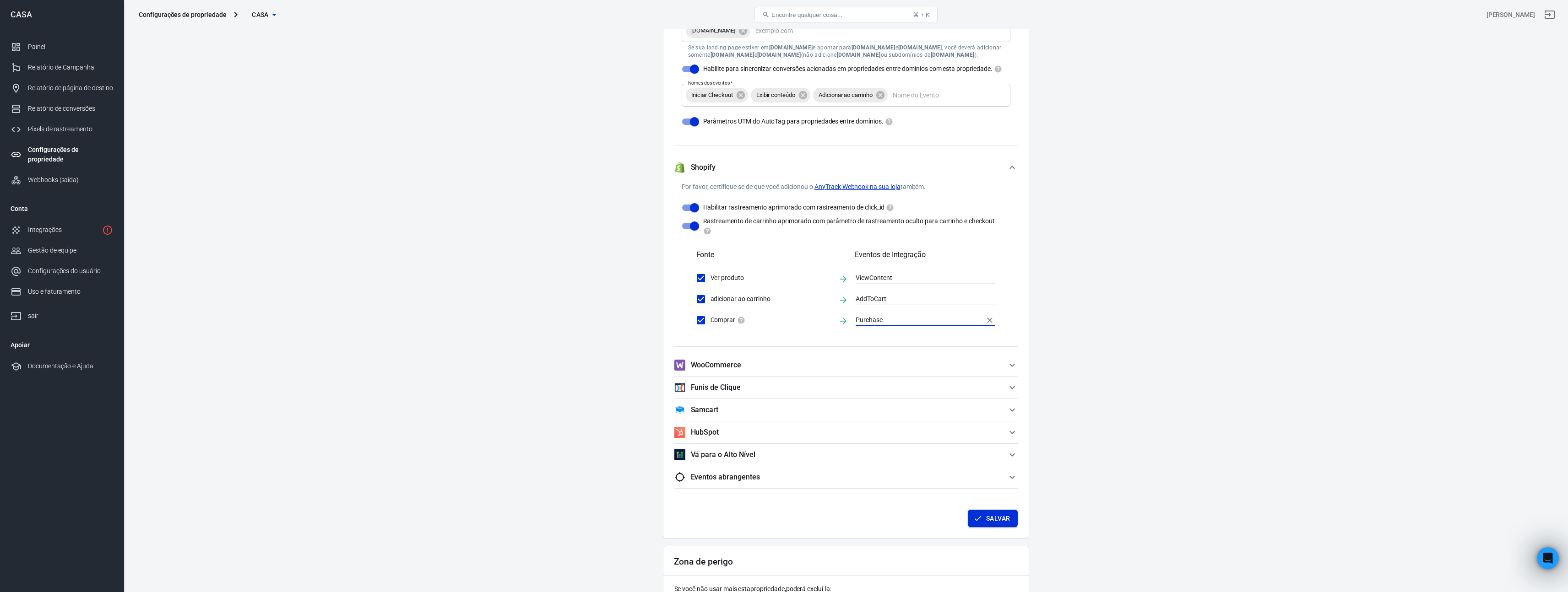
click at [1009, 522] on font "Salvar" at bounding box center [998, 518] width 24 height 7
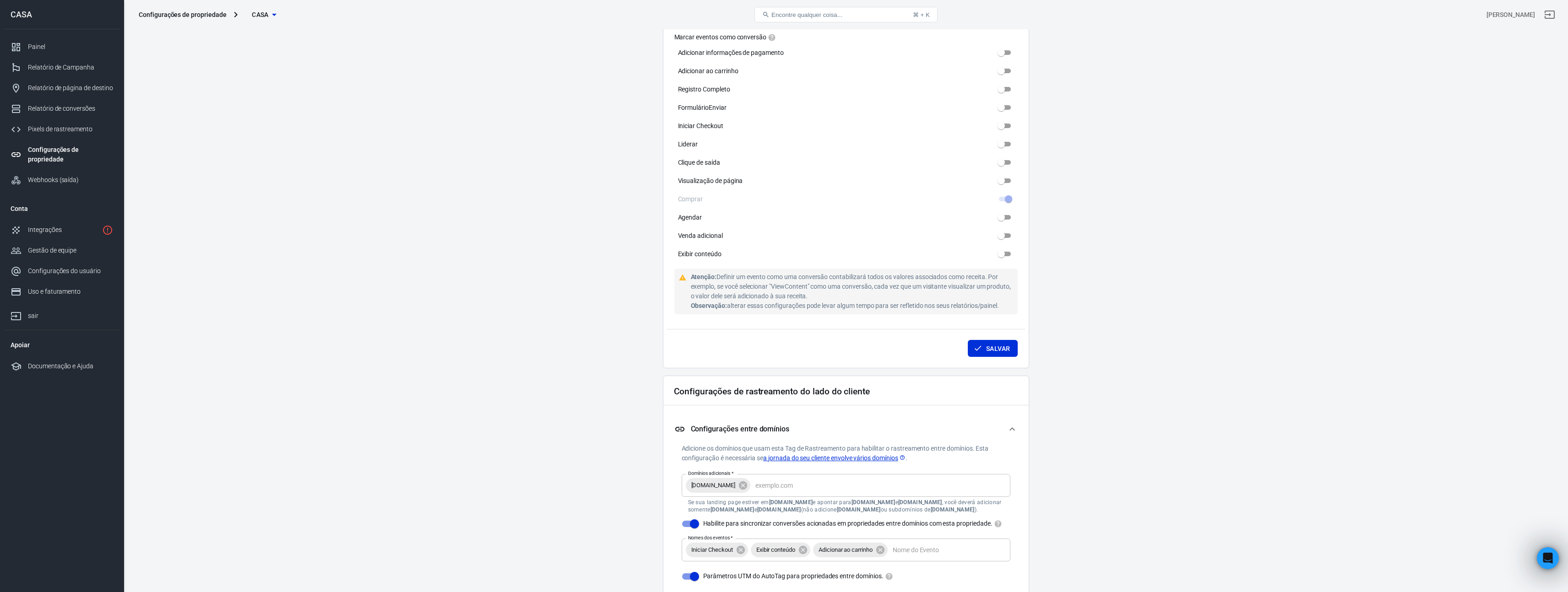
scroll to position [430, 0]
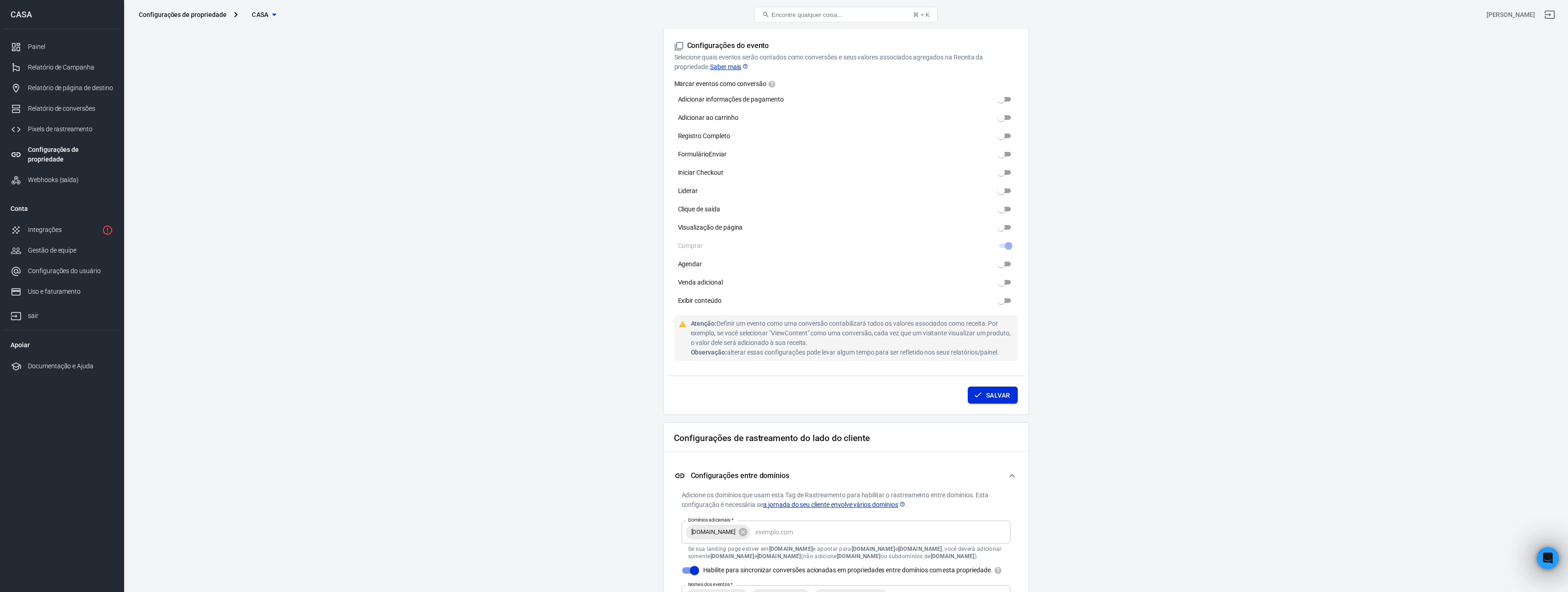
click at [1005, 396] on font "Salvar" at bounding box center [998, 395] width 24 height 7
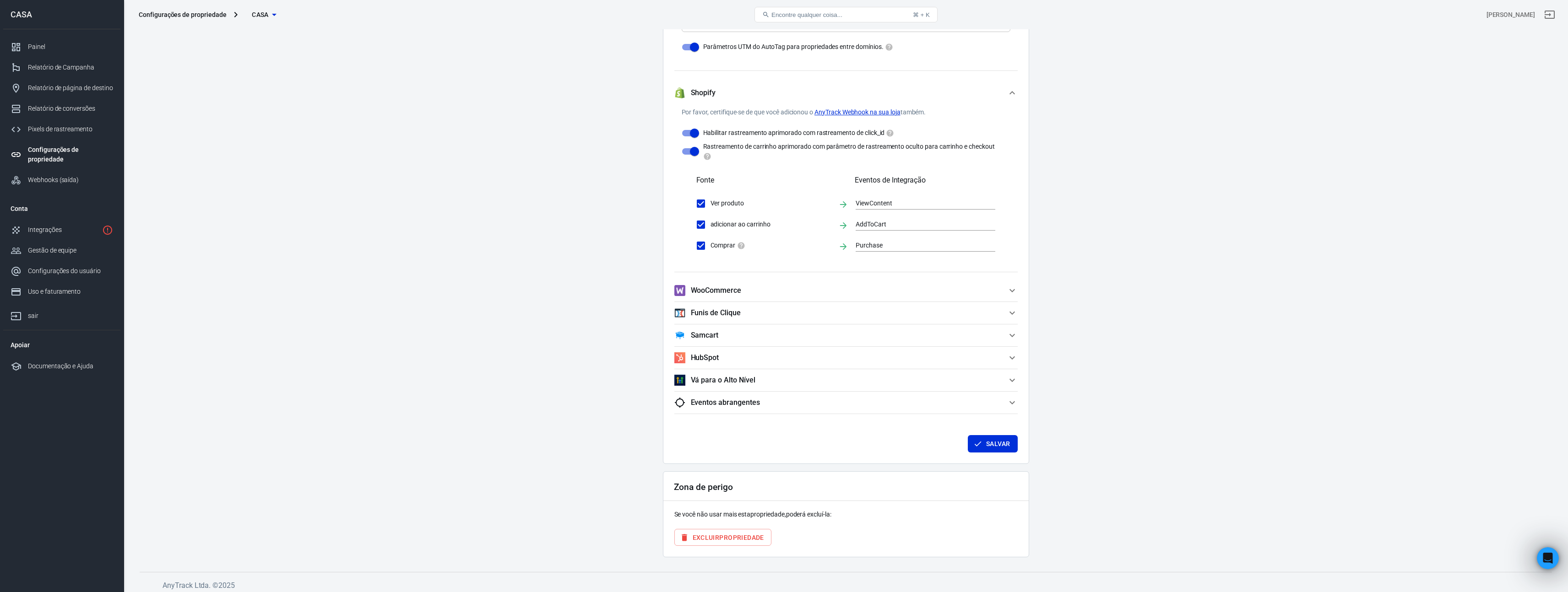
scroll to position [1020, 0]
click at [997, 434] on font "Salvar" at bounding box center [998, 439] width 24 height 12
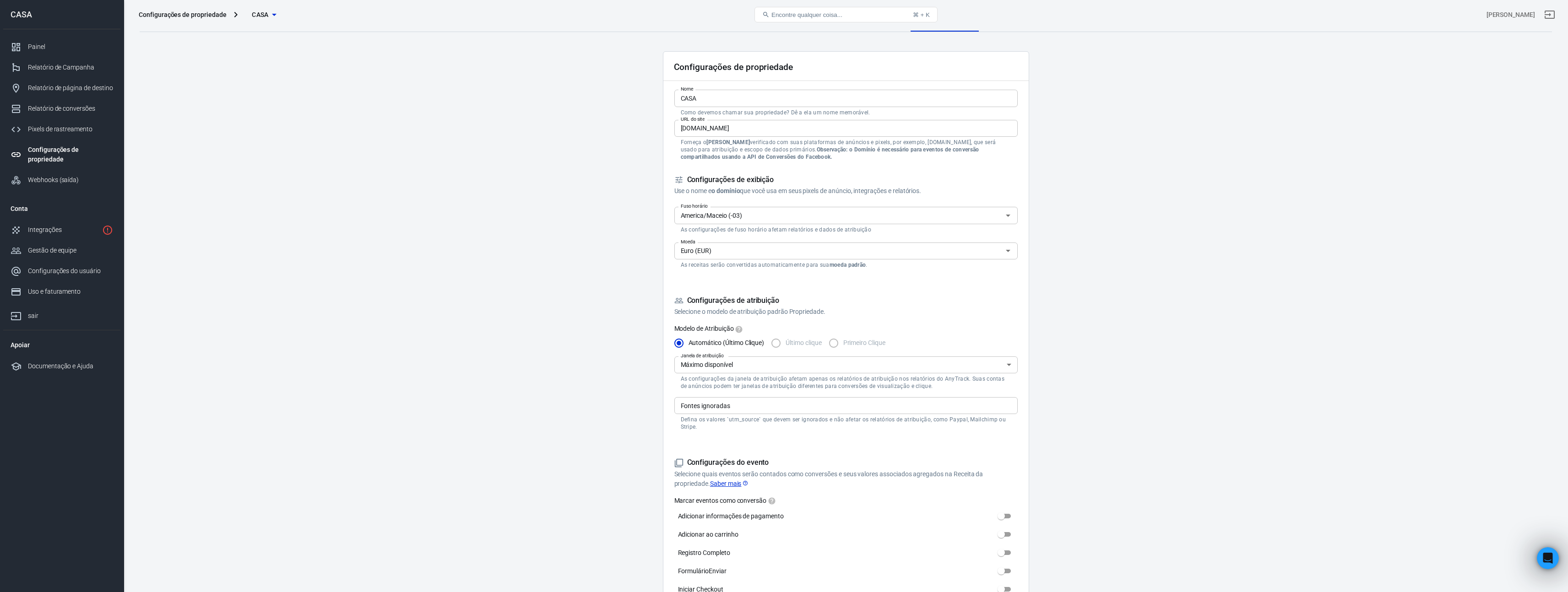
scroll to position [0, 0]
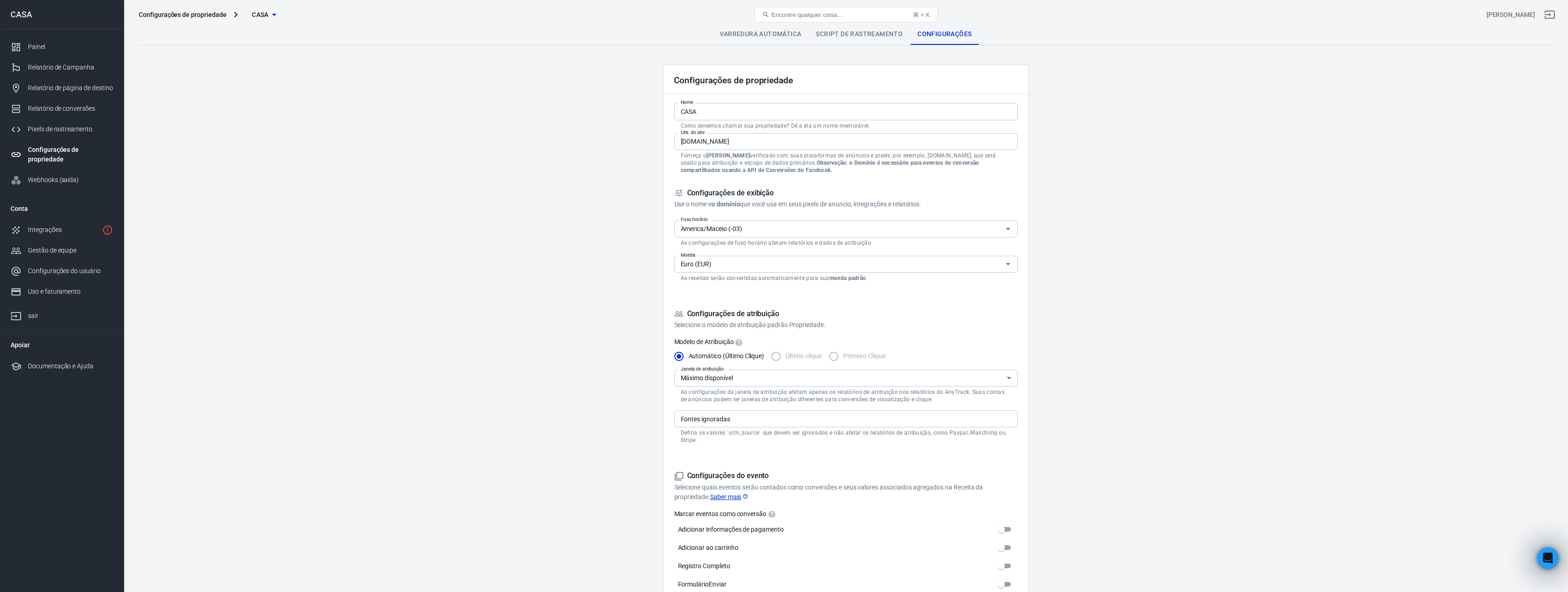
click at [769, 31] on font "Varredura automática" at bounding box center [760, 34] width 81 height 7
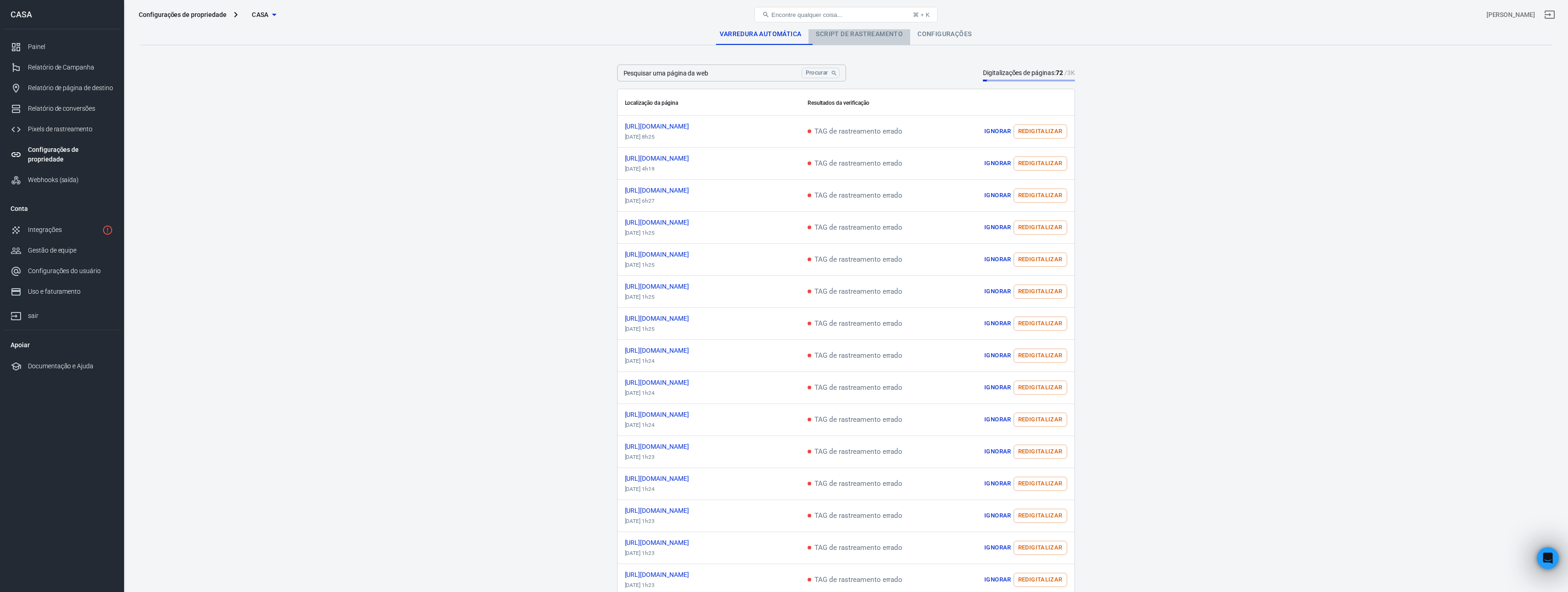
click at [867, 37] on font "Script de rastreamento" at bounding box center [859, 34] width 87 height 8
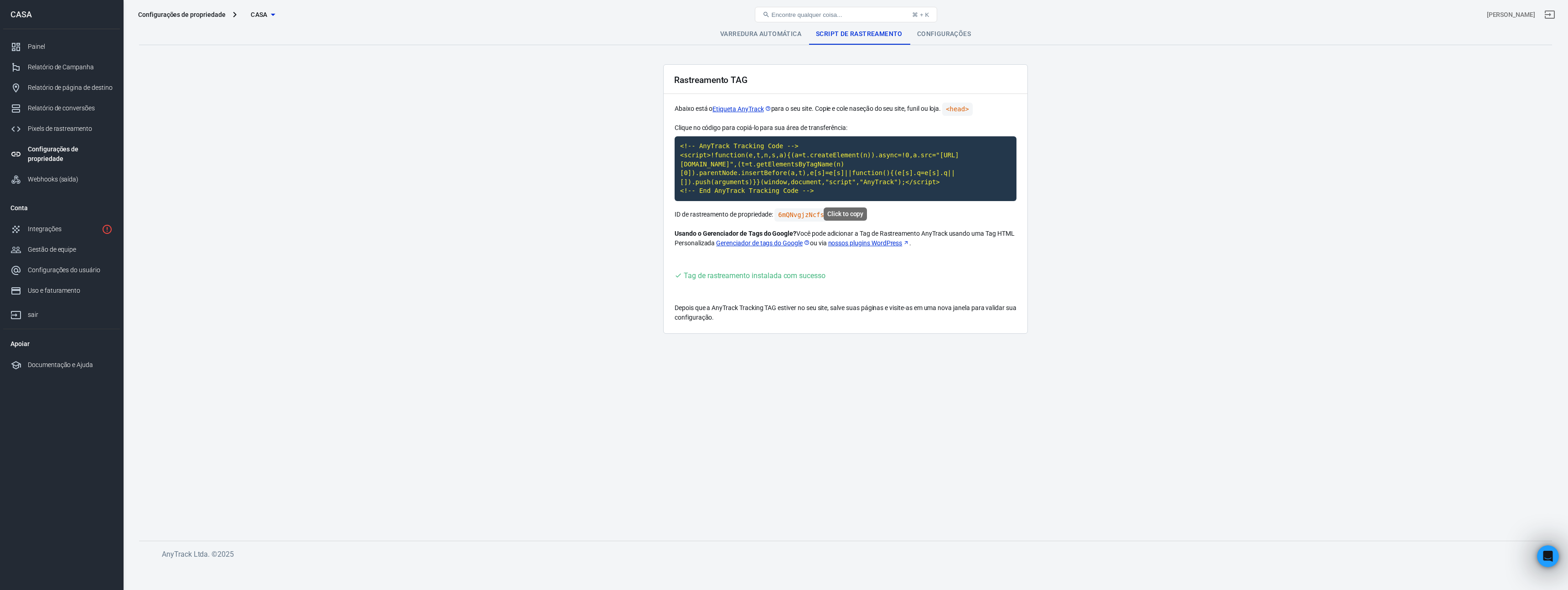
click at [786, 156] on code "<!-- AnyTrack Tracking Code --> <script>!function(e,t,n,s,a){(a=t.createElement…" at bounding box center [845, 169] width 342 height 65
click at [738, 167] on code "<!-- AnyTrack Tracking Code --> <script>!function(e,t,n,s,a){(a=t.createElement…" at bounding box center [845, 169] width 342 height 65
click at [77, 230] on div "Integrações" at bounding box center [63, 229] width 70 height 10
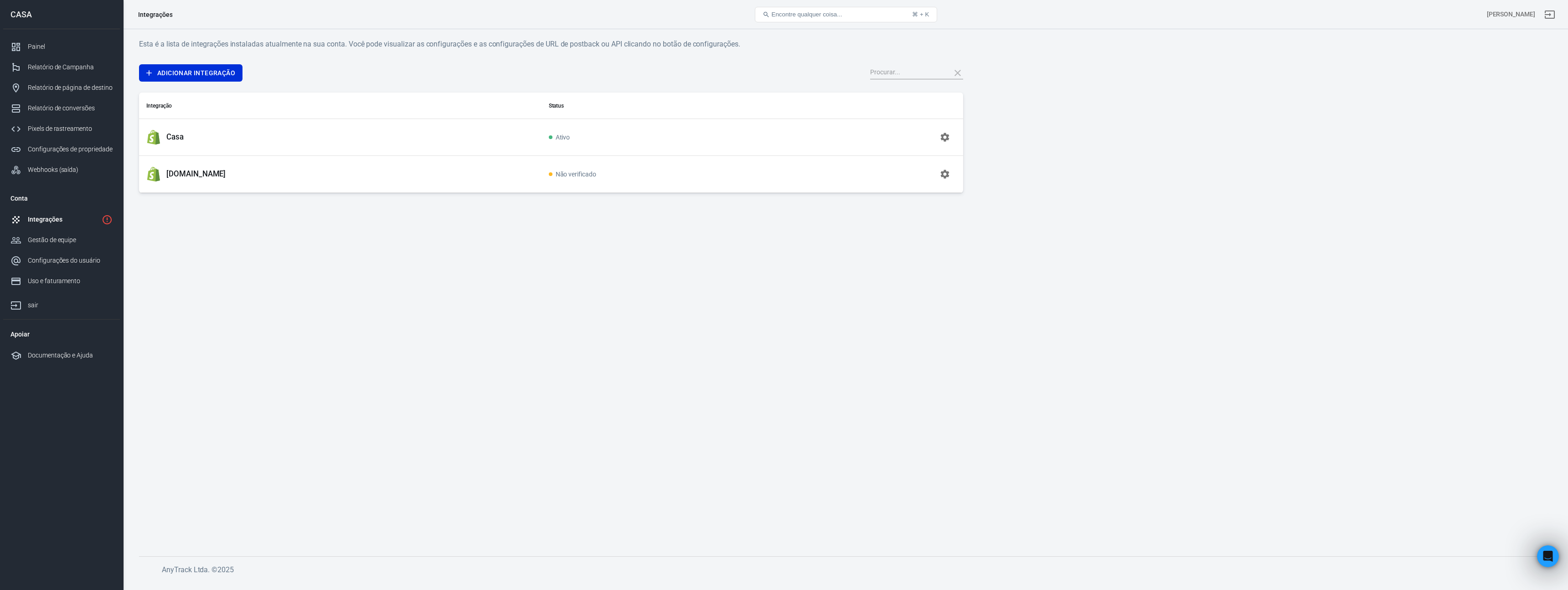
click at [660, 177] on td "Não verificado" at bounding box center [674, 174] width 266 height 37
click at [609, 178] on td "Não verificado" at bounding box center [674, 174] width 266 height 37
click at [945, 170] on icon "button" at bounding box center [945, 174] width 9 height 9
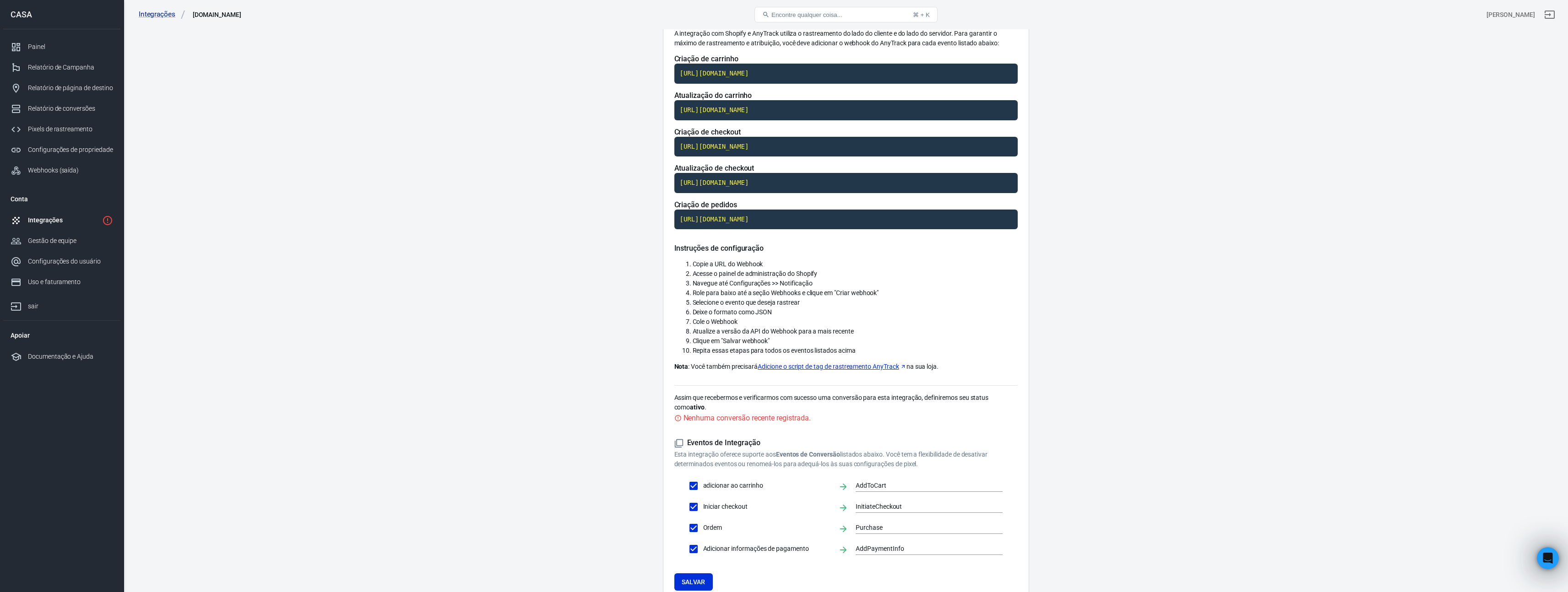
scroll to position [142, 0]
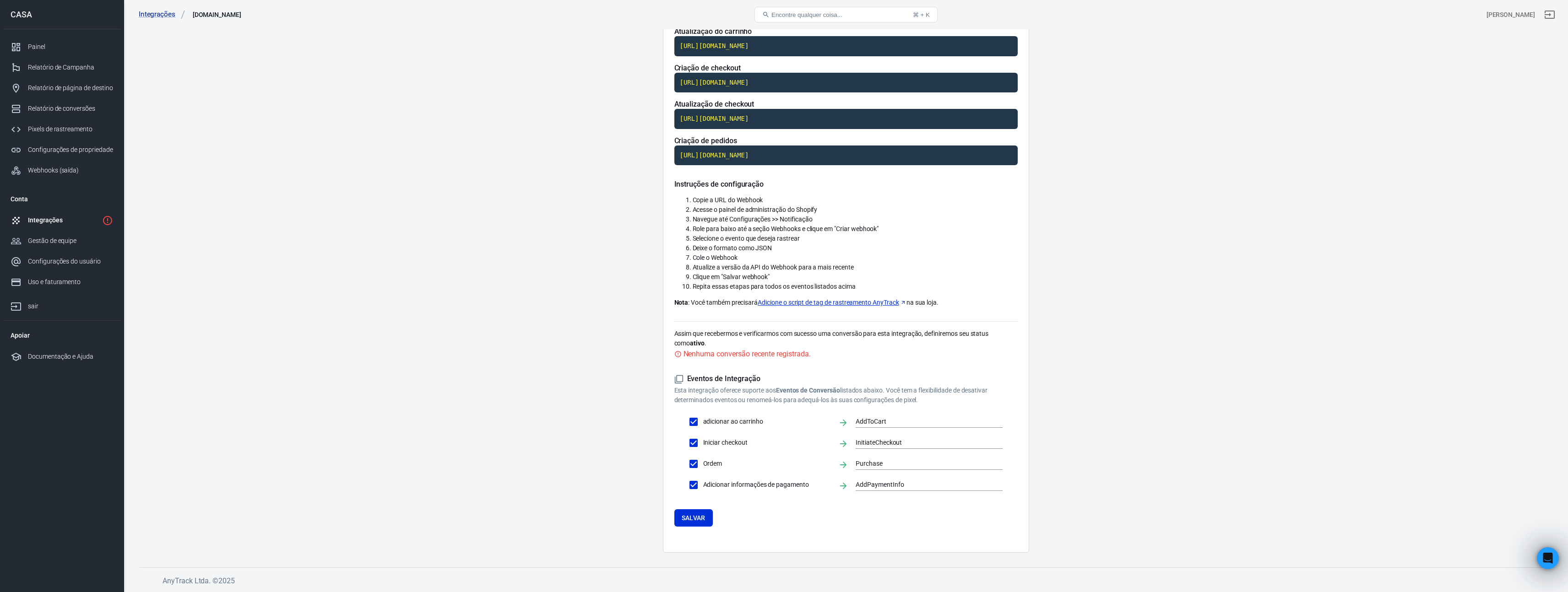
click at [722, 356] on font "Nenhuma conversão recente registrada." at bounding box center [747, 354] width 127 height 9
click at [734, 349] on div "Nenhuma conversão recente registrada." at bounding box center [747, 354] width 127 height 12
click at [685, 516] on font "Salvar" at bounding box center [693, 518] width 24 height 7
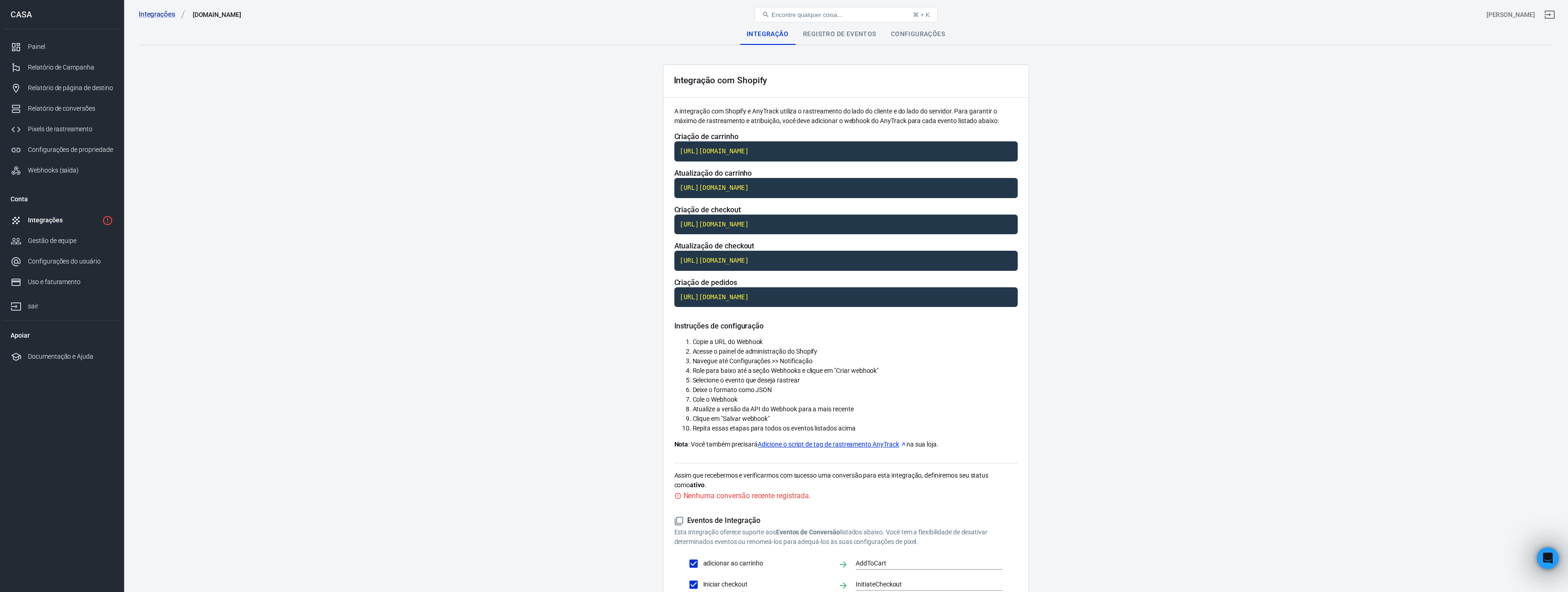
click at [845, 40] on div "Registro de eventos" at bounding box center [839, 34] width 88 height 22
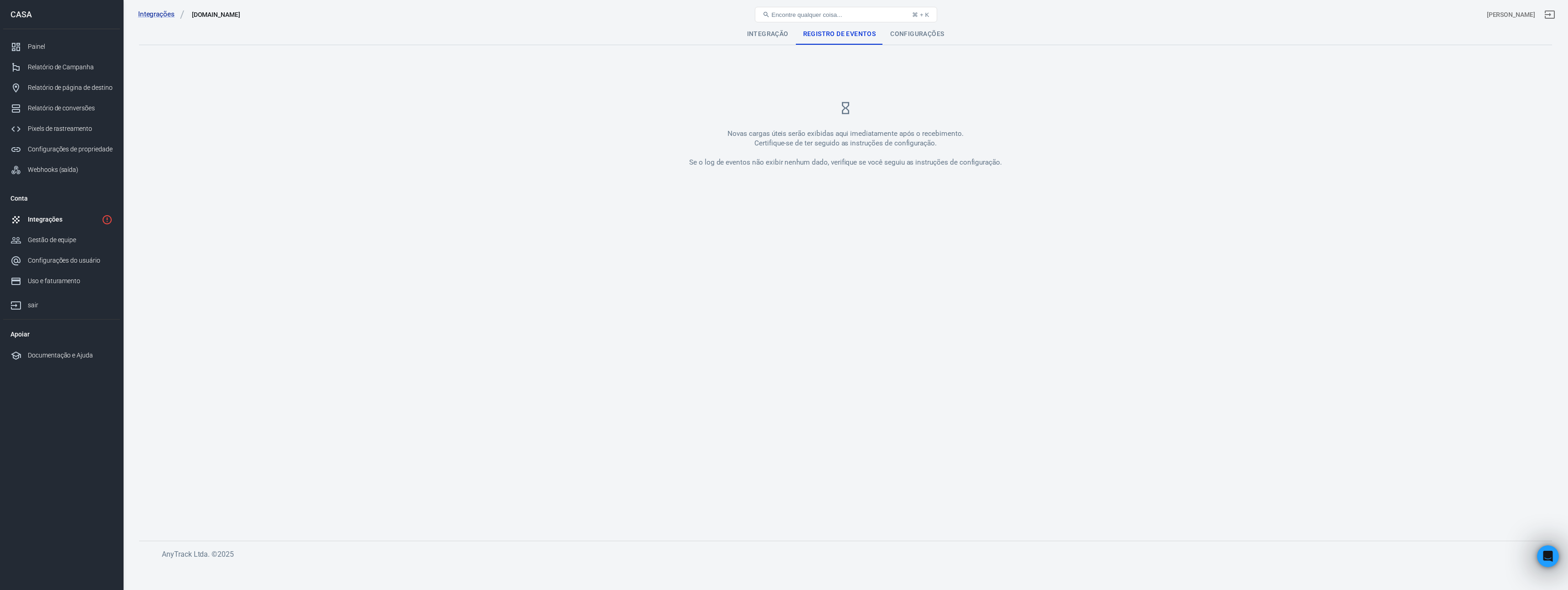
click at [908, 38] on div "Configurações" at bounding box center [917, 33] width 68 height 22
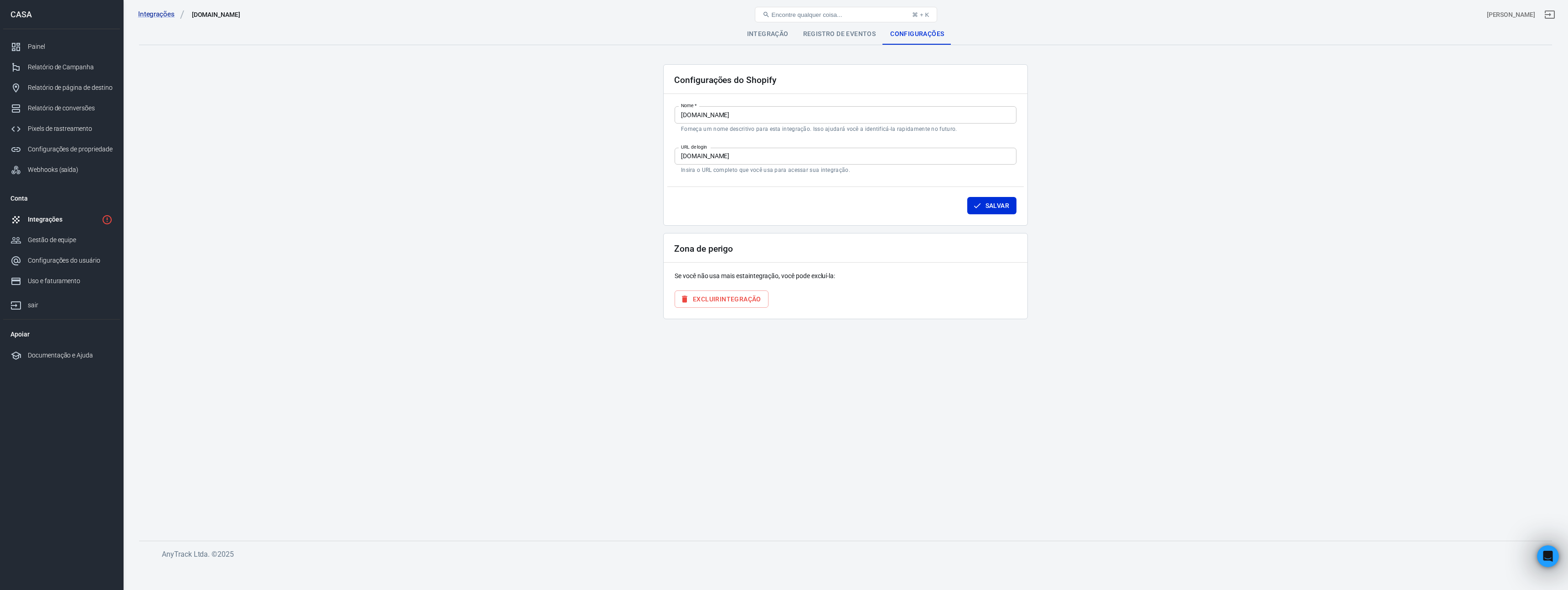
click at [732, 39] on div "Integração Registro de eventos Configurações" at bounding box center [845, 33] width 1413 height 22
click at [776, 31] on font "Integração" at bounding box center [768, 33] width 41 height 7
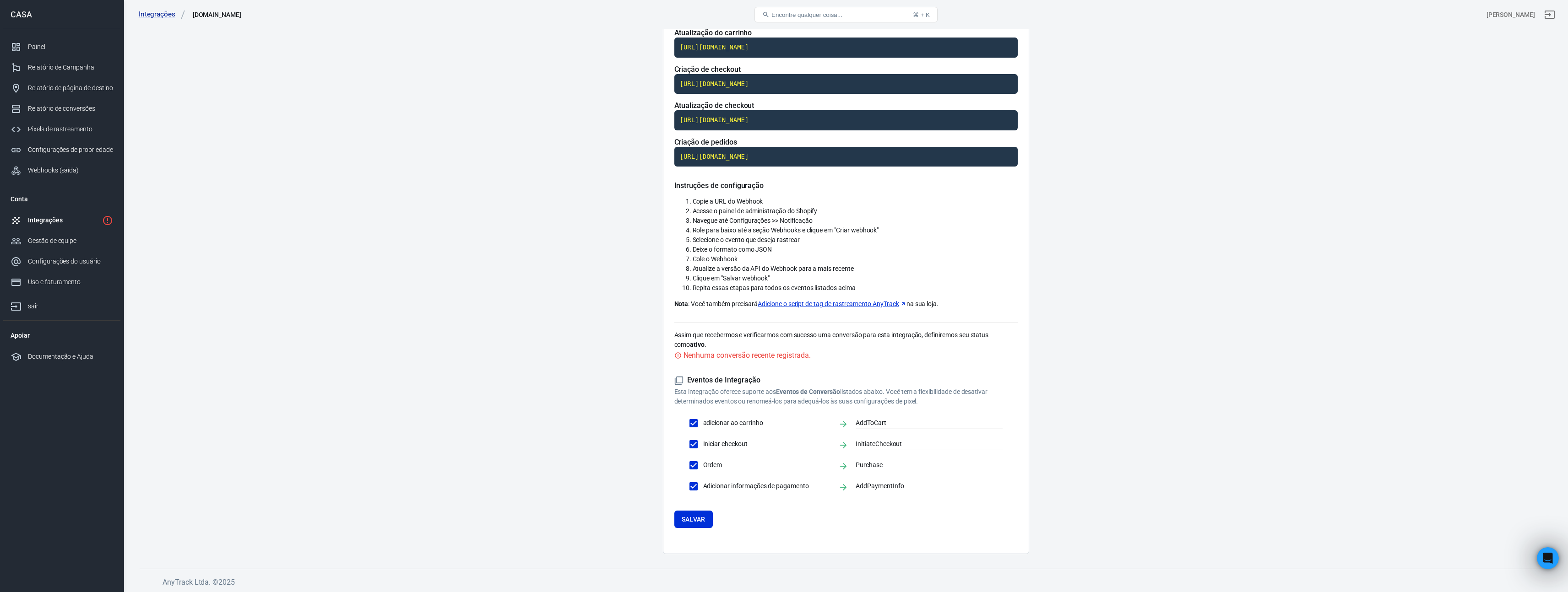
scroll to position [29, 0]
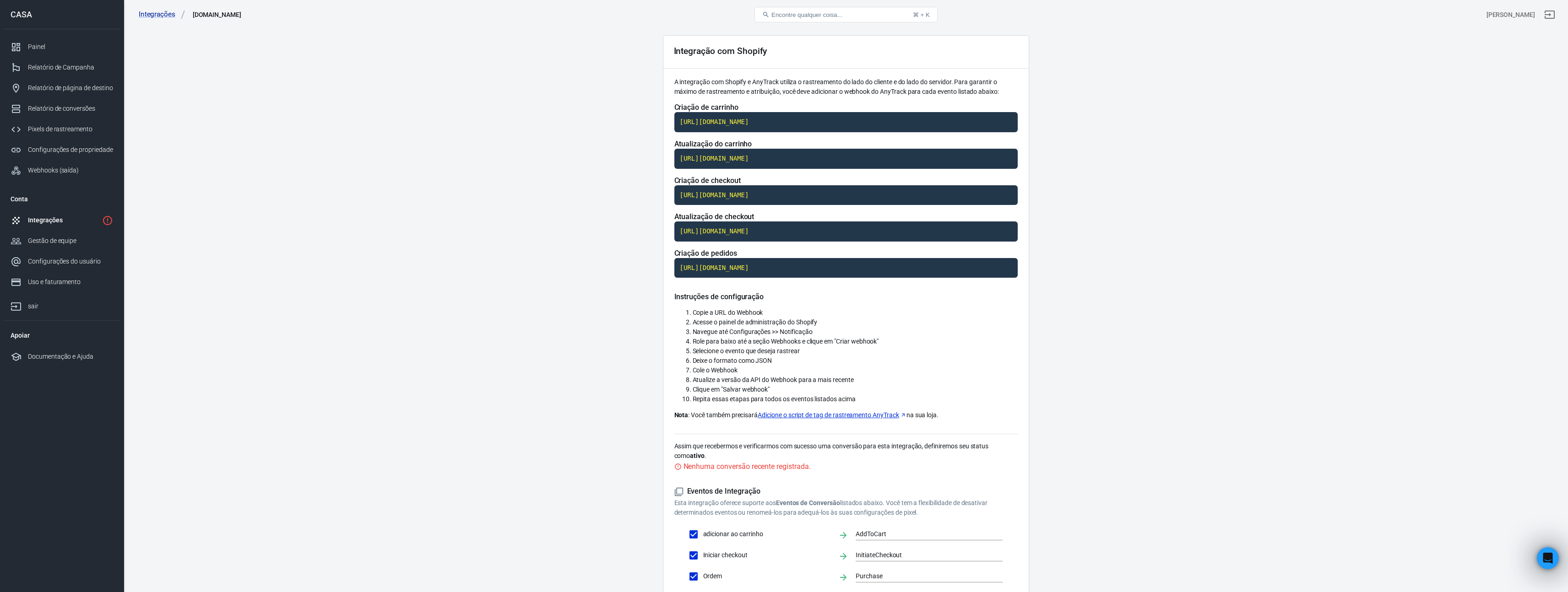
click at [72, 216] on div "Integrações" at bounding box center [63, 221] width 70 height 10
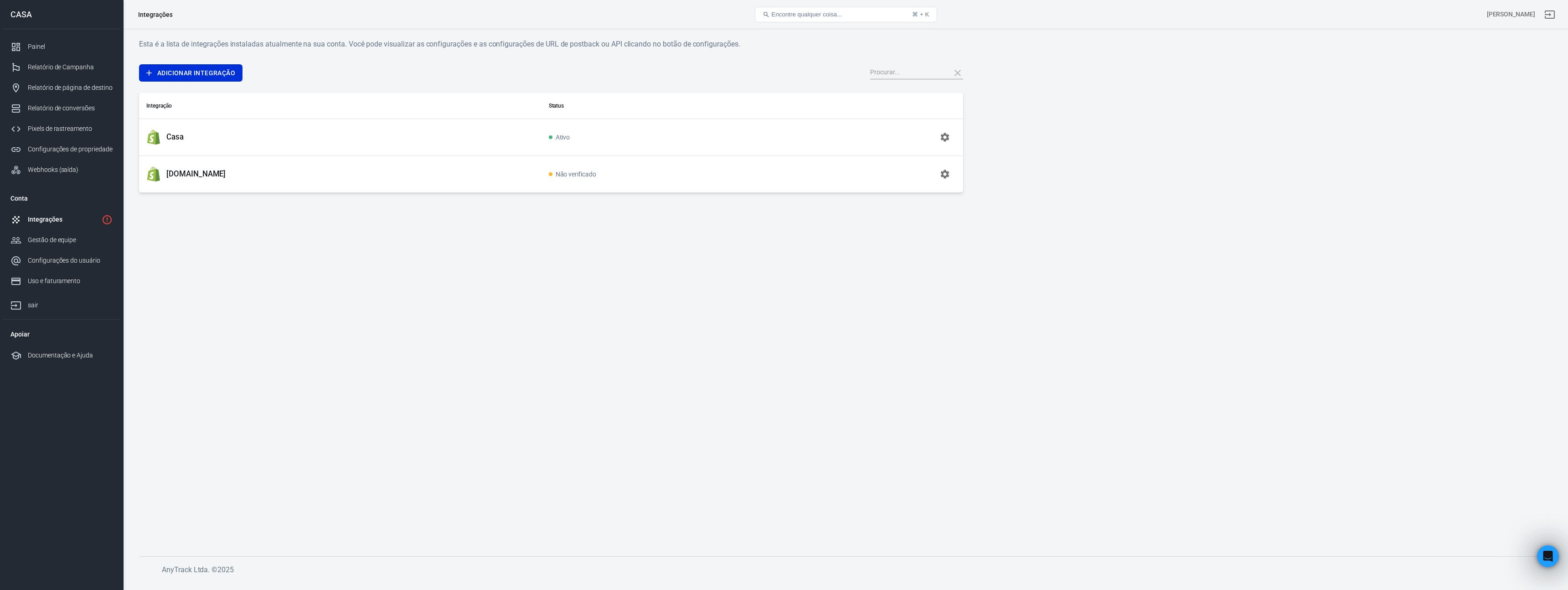
click at [943, 139] on icon "button" at bounding box center [945, 137] width 9 height 9
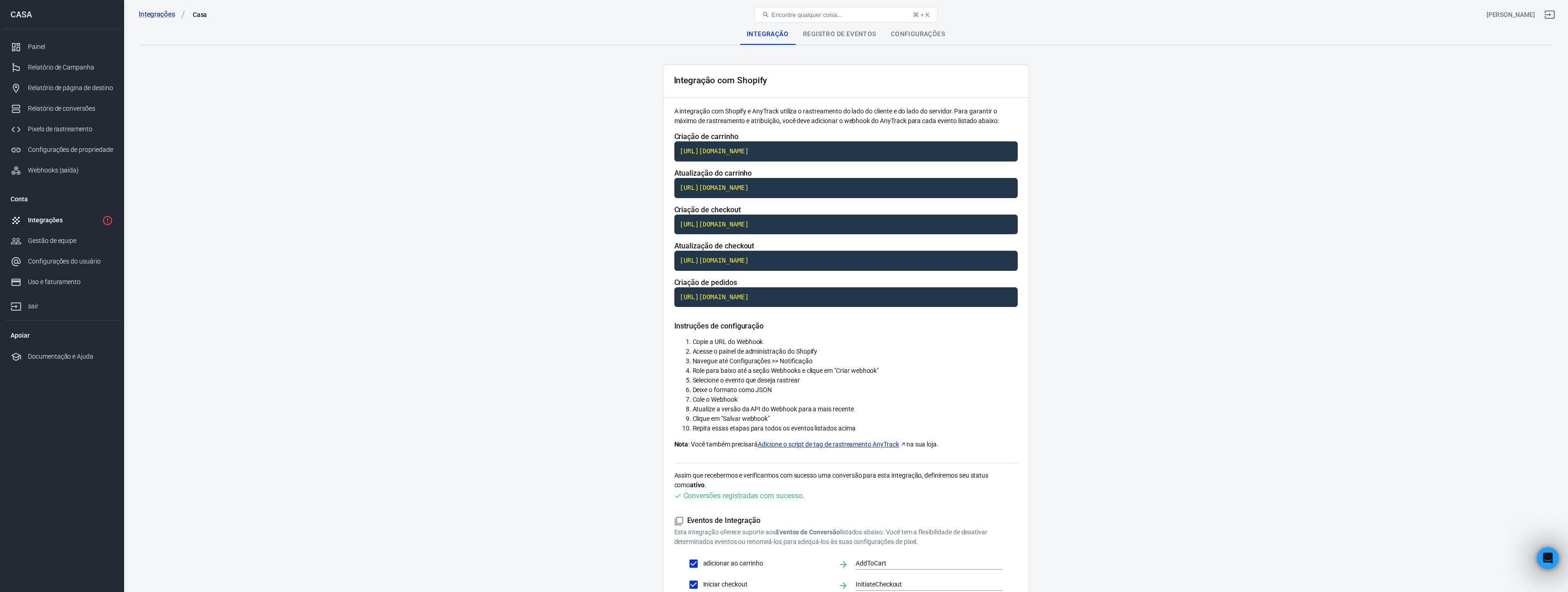
click at [84, 216] on div "Integrações" at bounding box center [63, 221] width 70 height 10
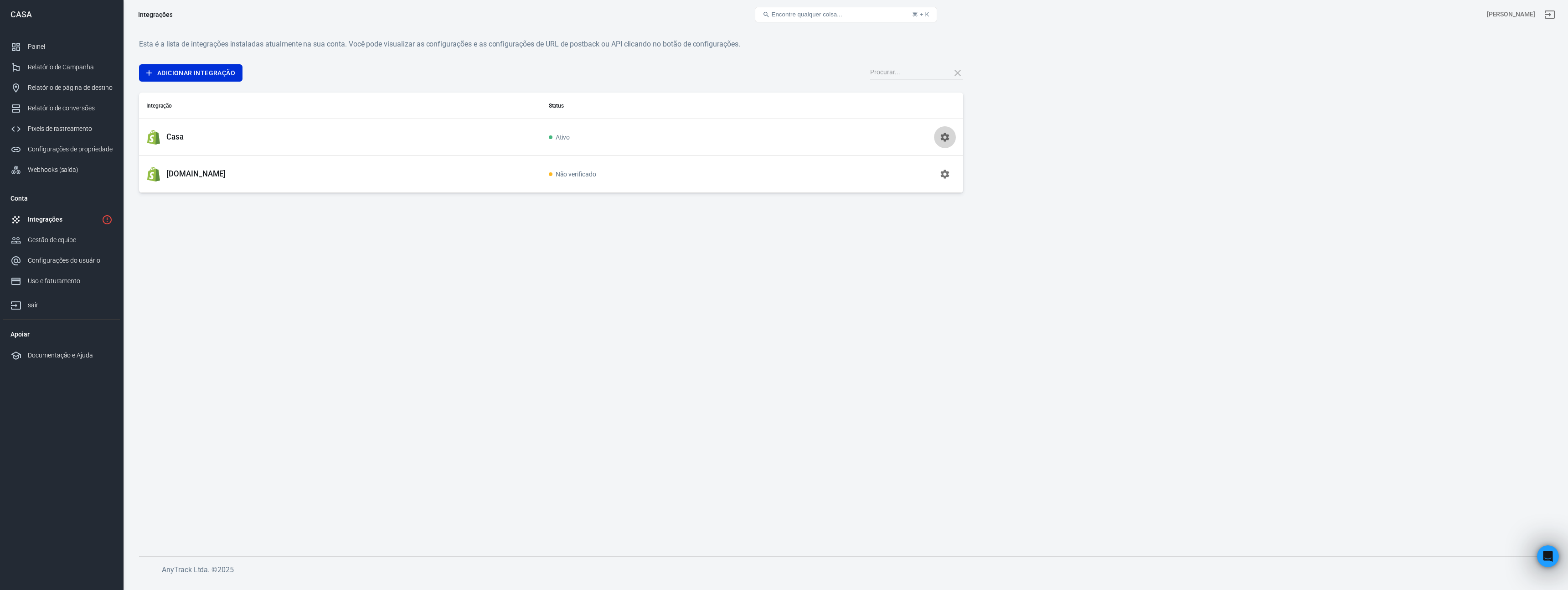
click at [941, 137] on icon "button" at bounding box center [945, 137] width 11 height 11
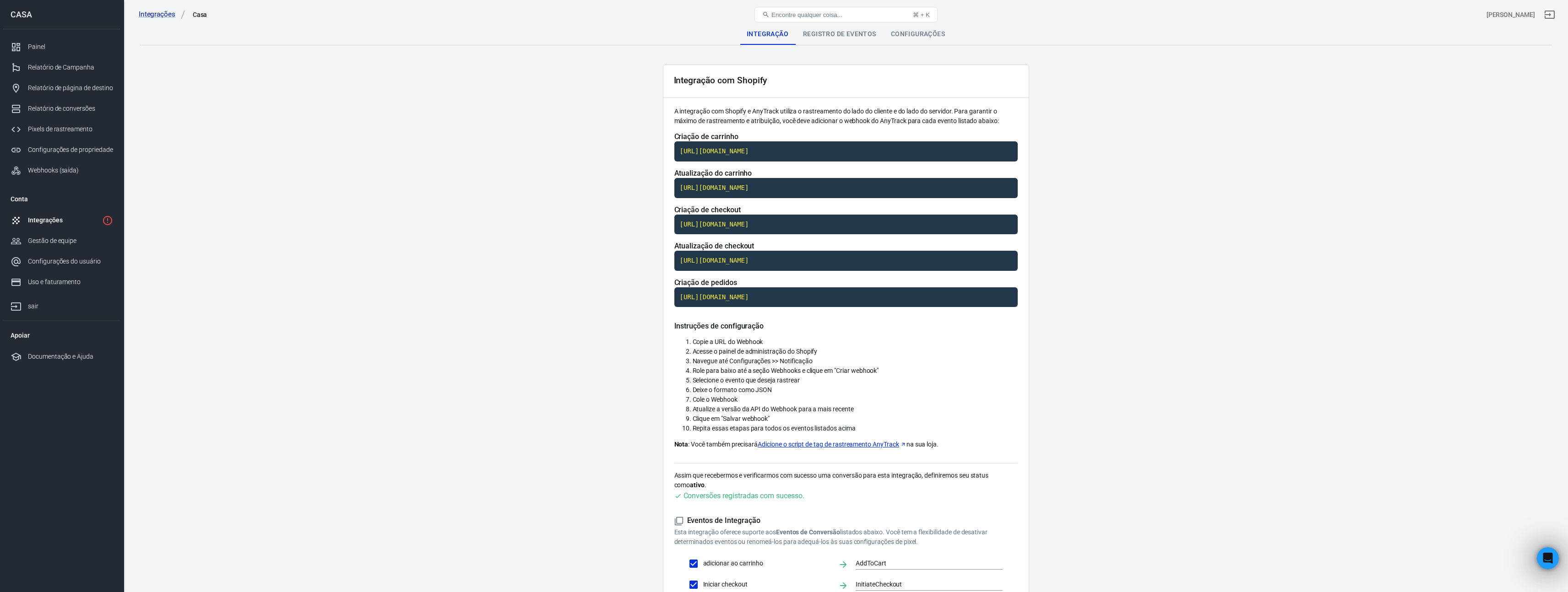
click at [933, 37] on font "Configurações" at bounding box center [918, 34] width 54 height 7
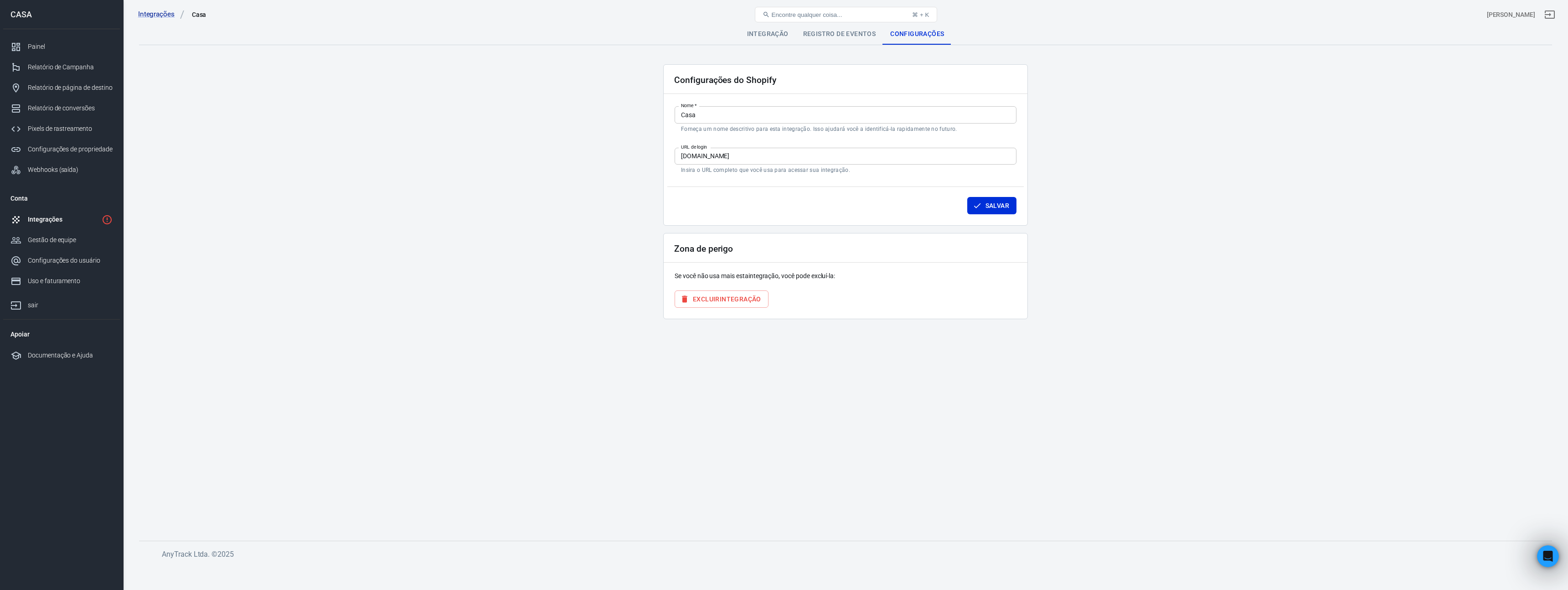
click at [742, 301] on font "integração" at bounding box center [740, 299] width 41 height 7
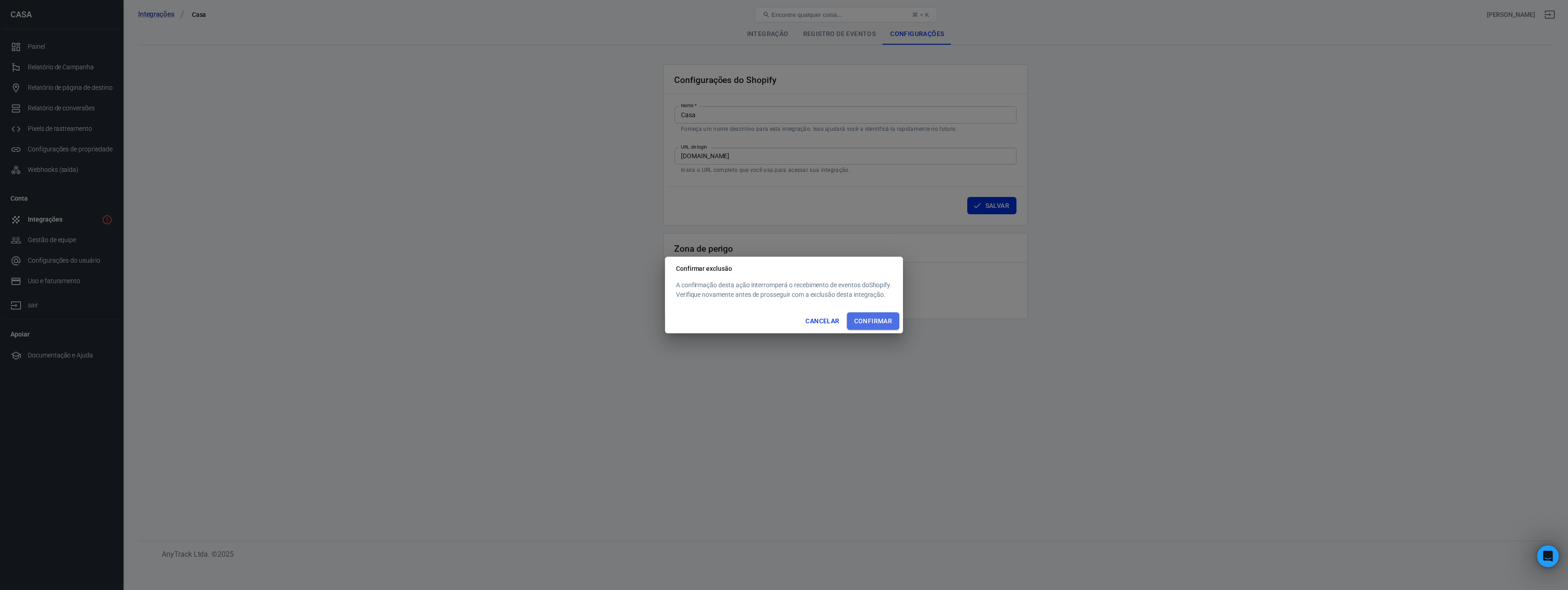
click at [859, 321] on font "Confirmar" at bounding box center [873, 321] width 38 height 7
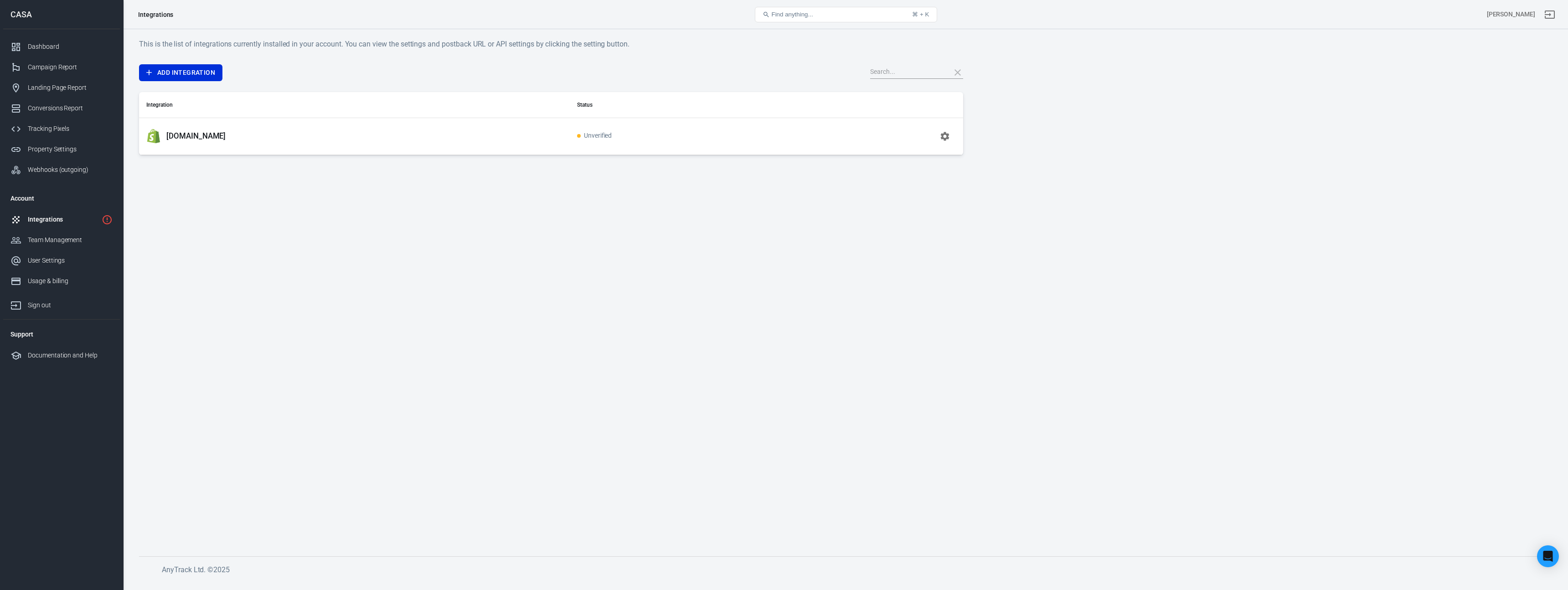
click at [612, 133] on span "Unverified" at bounding box center [595, 136] width 35 height 8
click at [945, 139] on icon "button" at bounding box center [945, 136] width 9 height 9
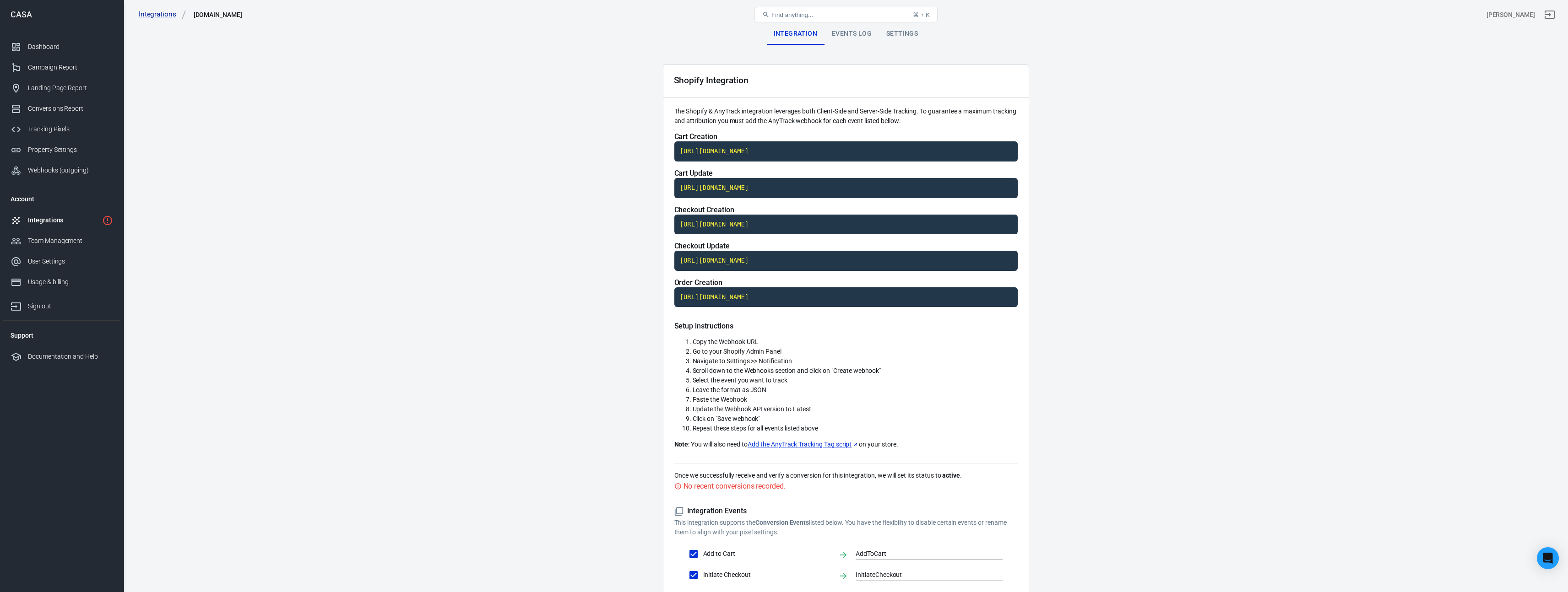
click at [896, 37] on div "Settings" at bounding box center [902, 34] width 46 height 22
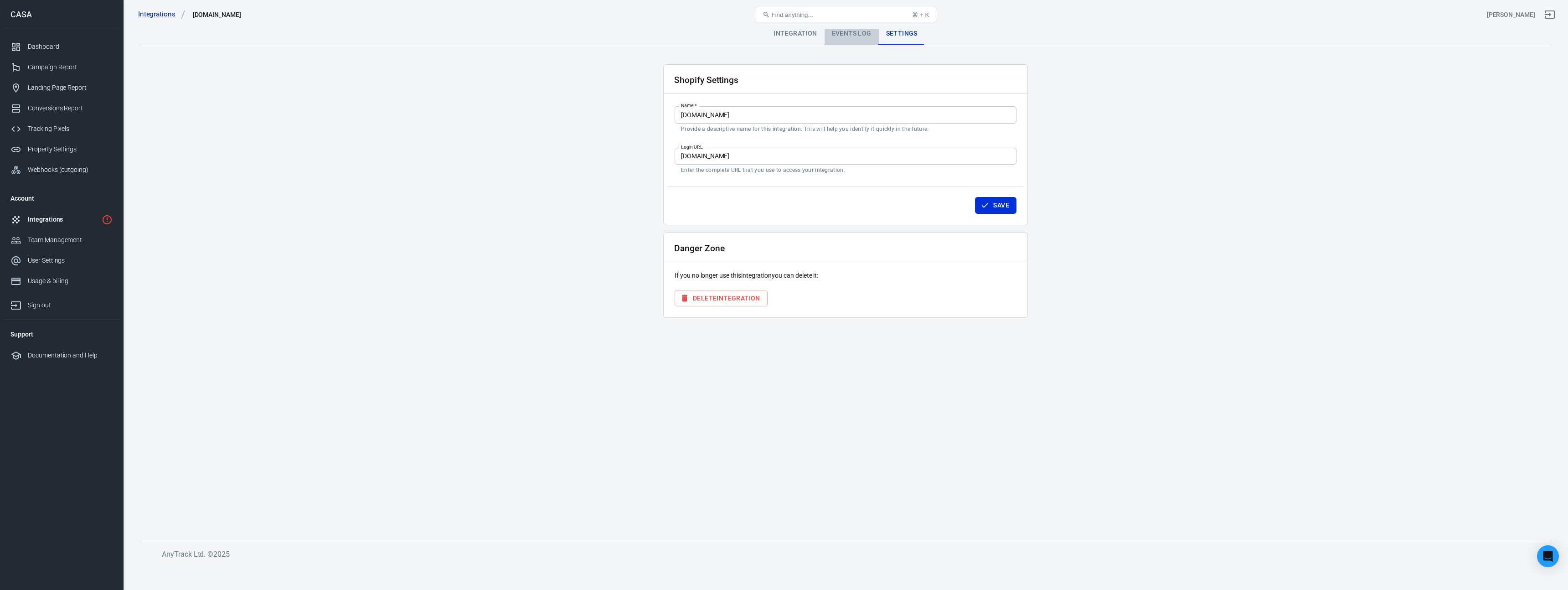
click at [859, 37] on div "Events Log" at bounding box center [852, 33] width 54 height 22
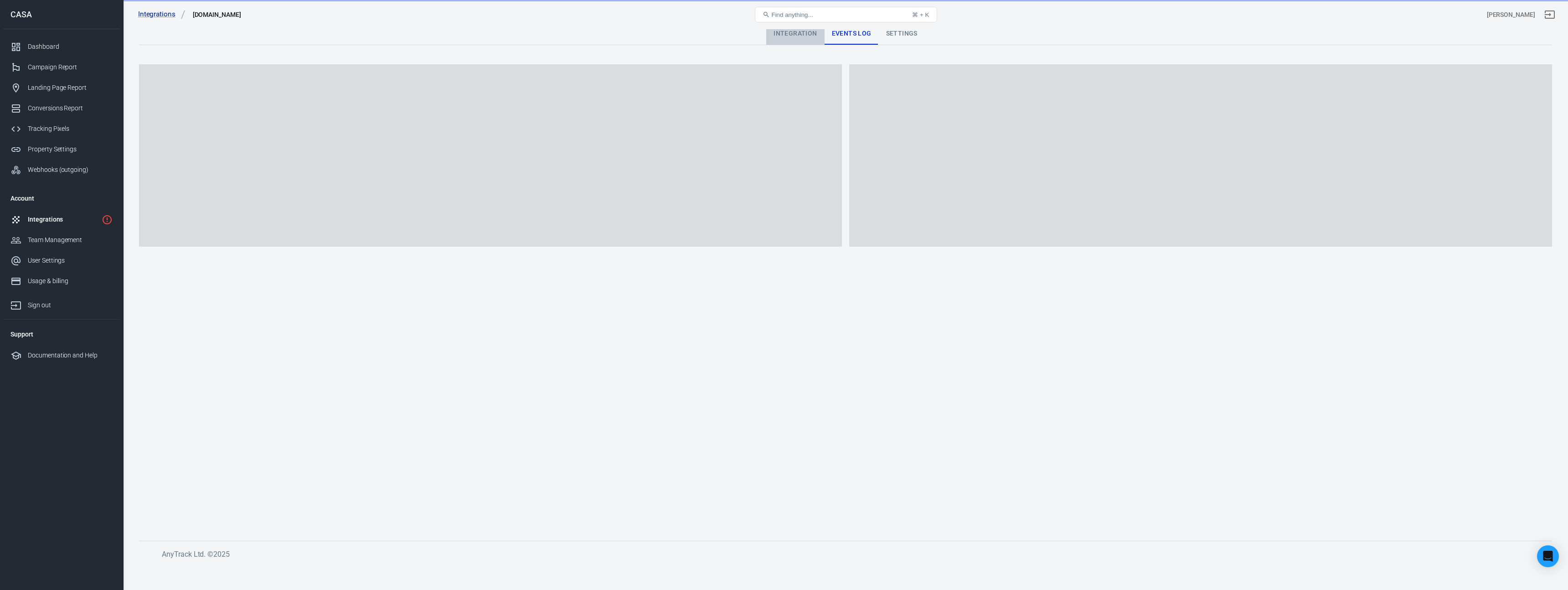
click at [800, 35] on div "Integration" at bounding box center [795, 33] width 58 height 22
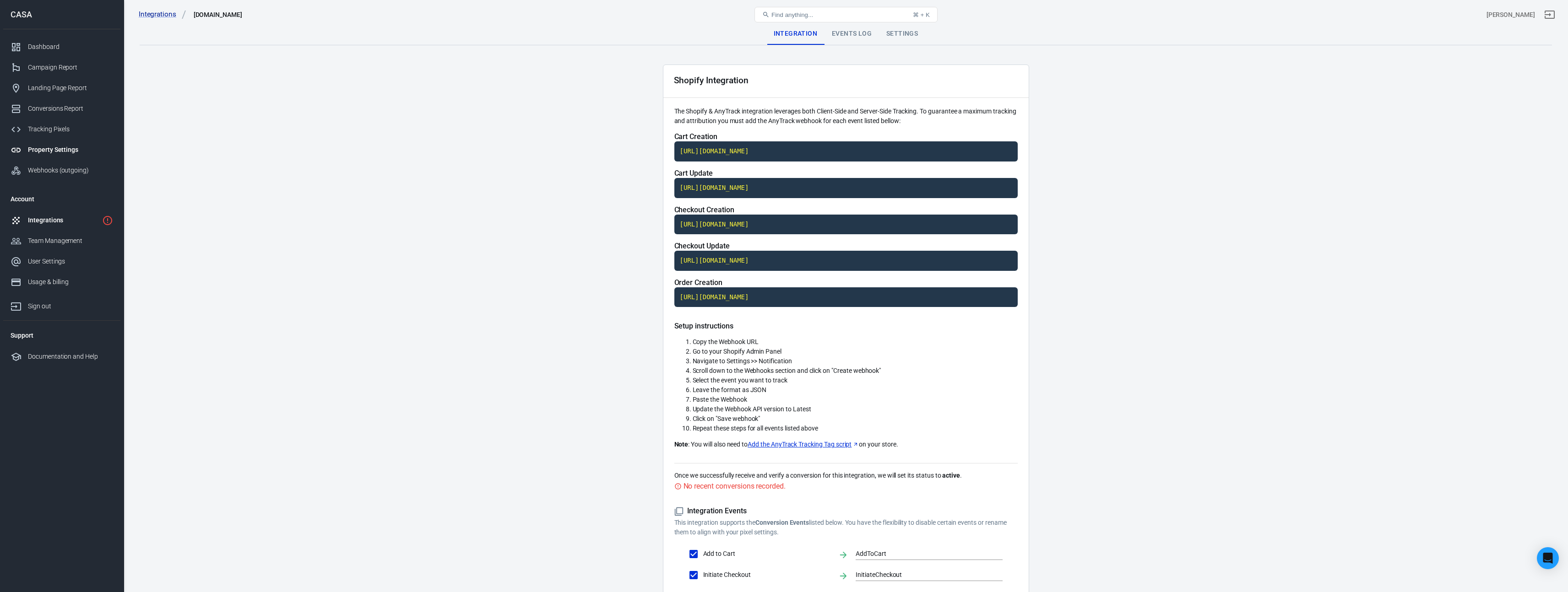
click at [64, 152] on div "Property Settings" at bounding box center [70, 150] width 85 height 10
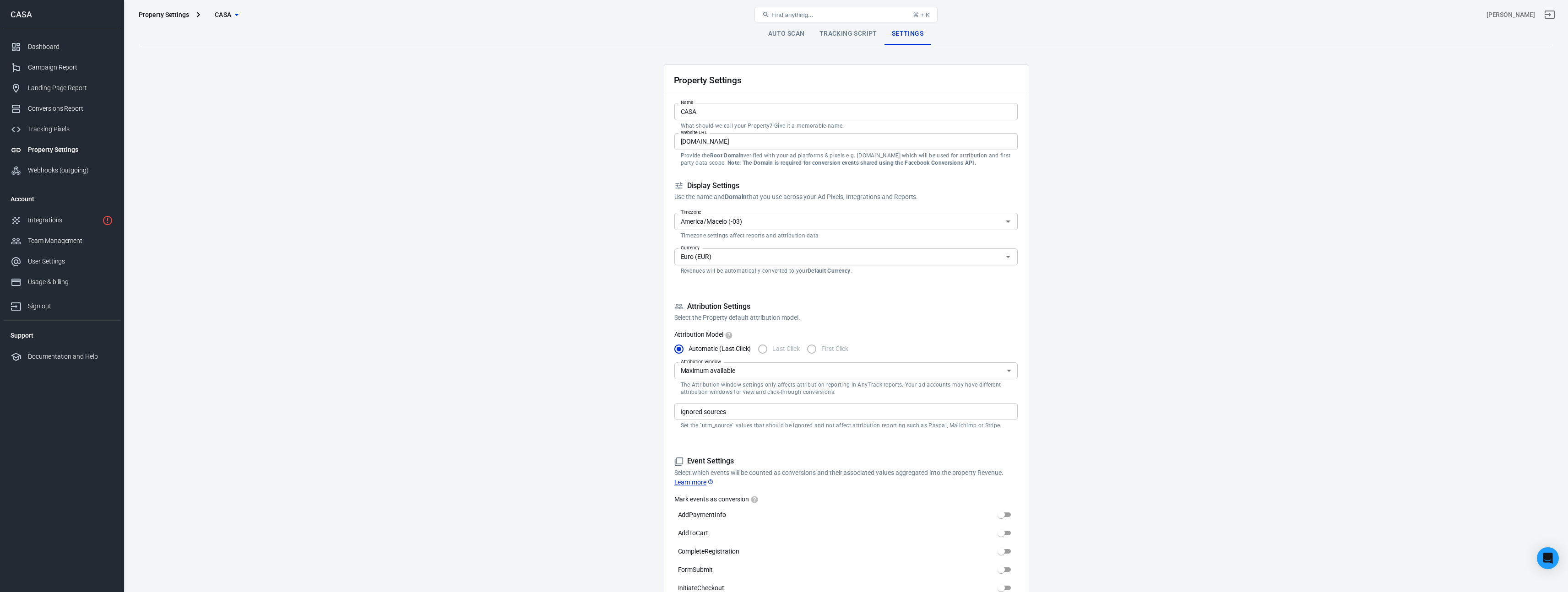
click at [236, 17] on icon "button" at bounding box center [237, 15] width 11 height 11
click at [216, 37] on span "CASA" at bounding box center [234, 34] width 123 height 10
click at [369, 18] on div at bounding box center [787, 296] width 1575 height 592
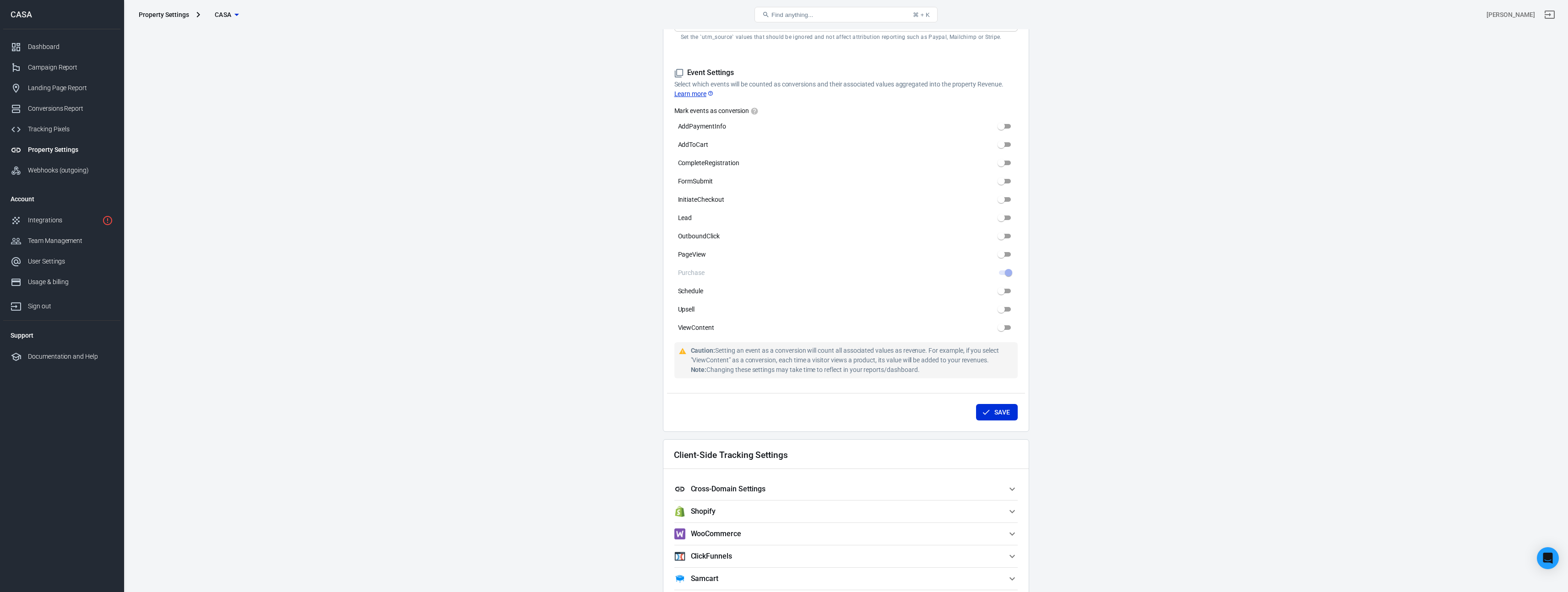
scroll to position [535, 0]
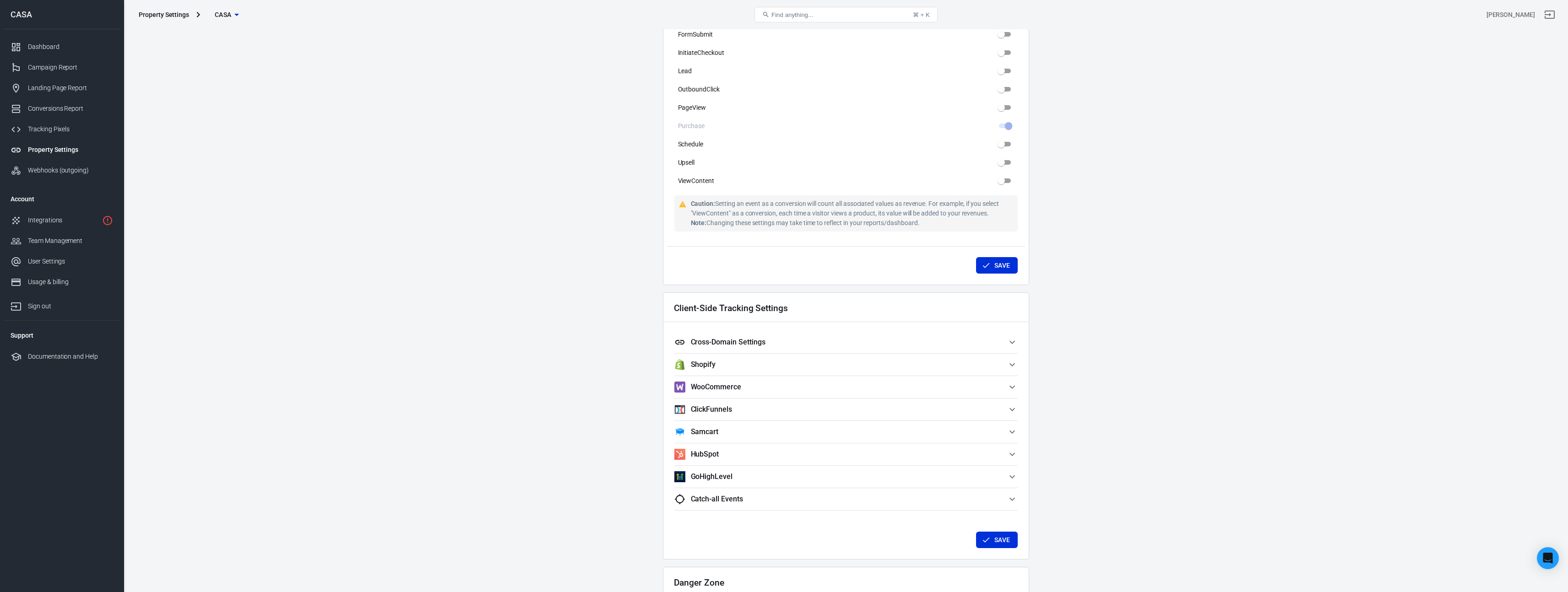
click at [977, 347] on span "Cross-Domain Settings" at bounding box center [841, 342] width 333 height 11
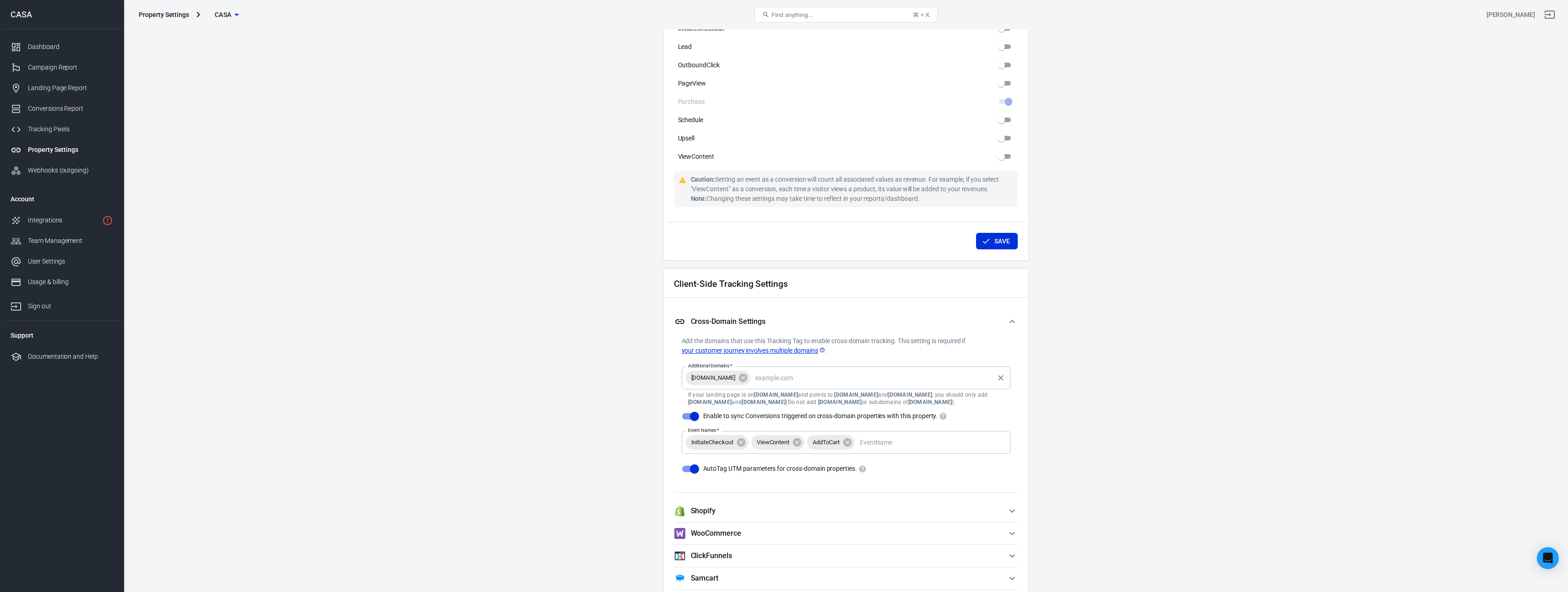
scroll to position [581, 0]
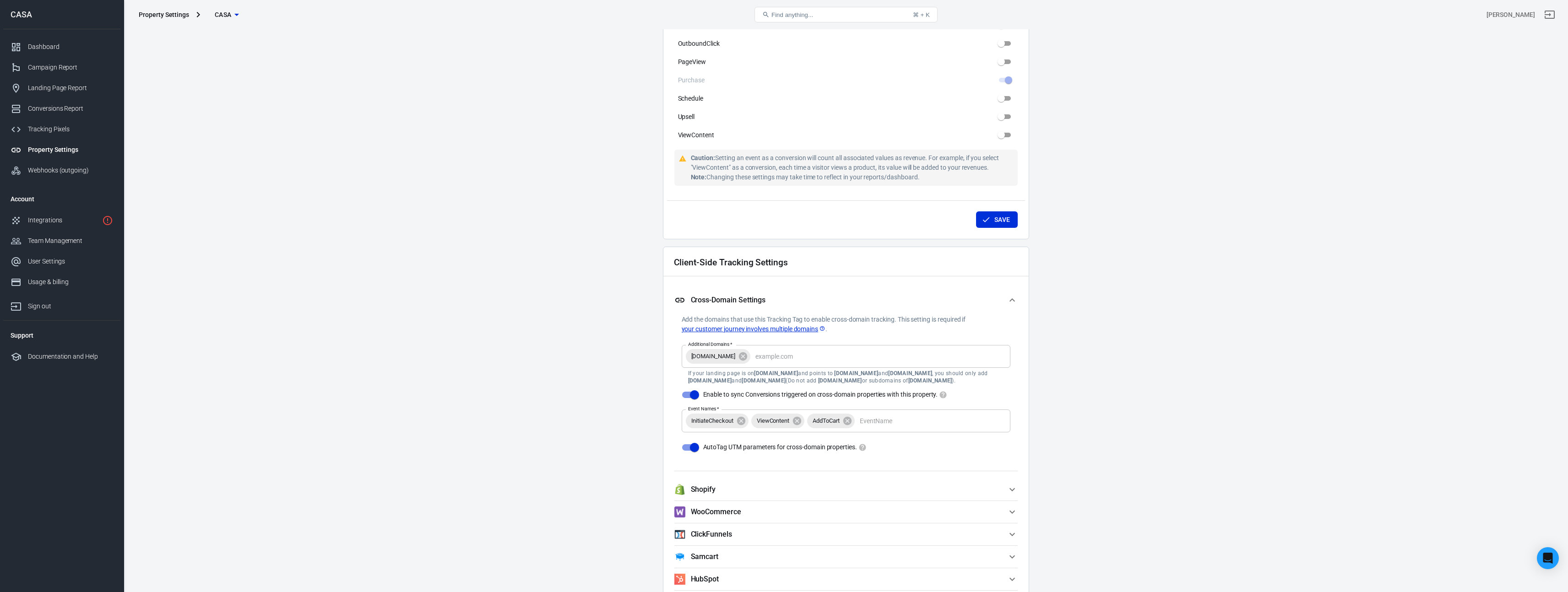
click at [789, 487] on span "Shopify" at bounding box center [841, 489] width 333 height 11
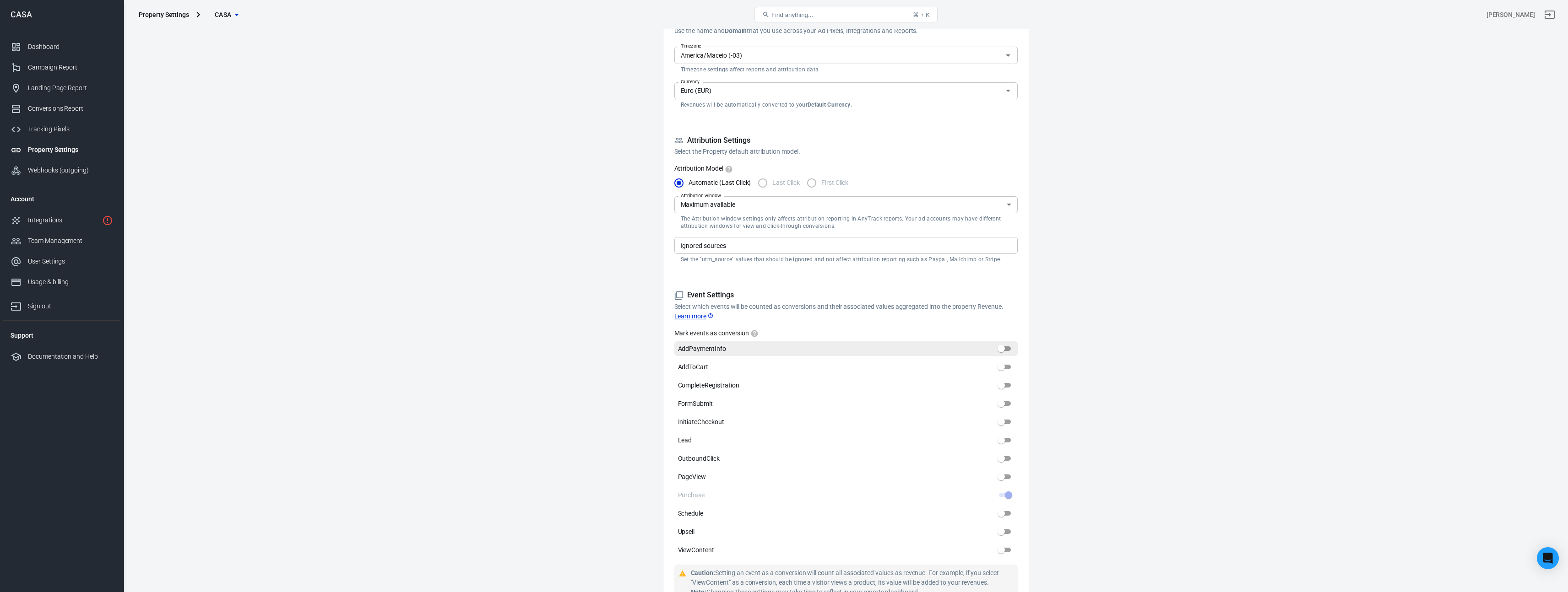
scroll to position [0, 0]
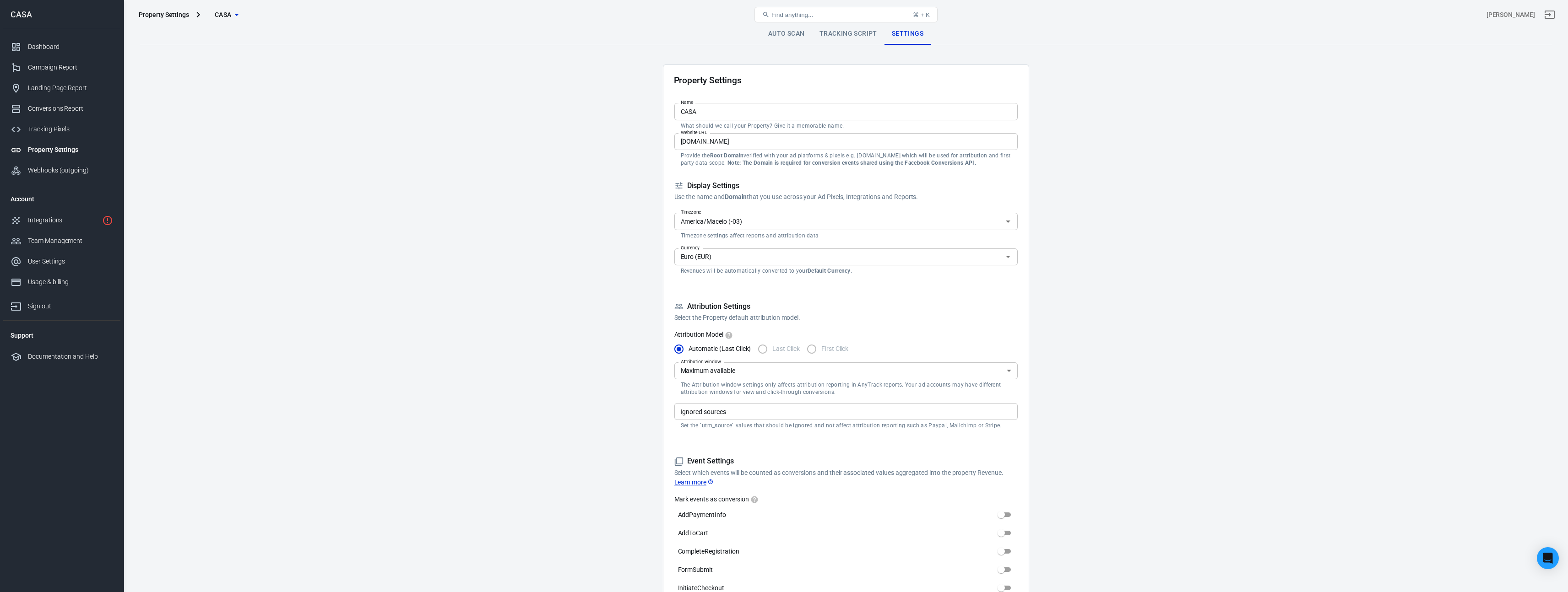
click at [851, 27] on div "Property Settings CASA Find anything... ⌘ + K [PERSON_NAME]" at bounding box center [846, 15] width 1444 height 29
click at [850, 34] on link "Tracking Script" at bounding box center [848, 34] width 72 height 22
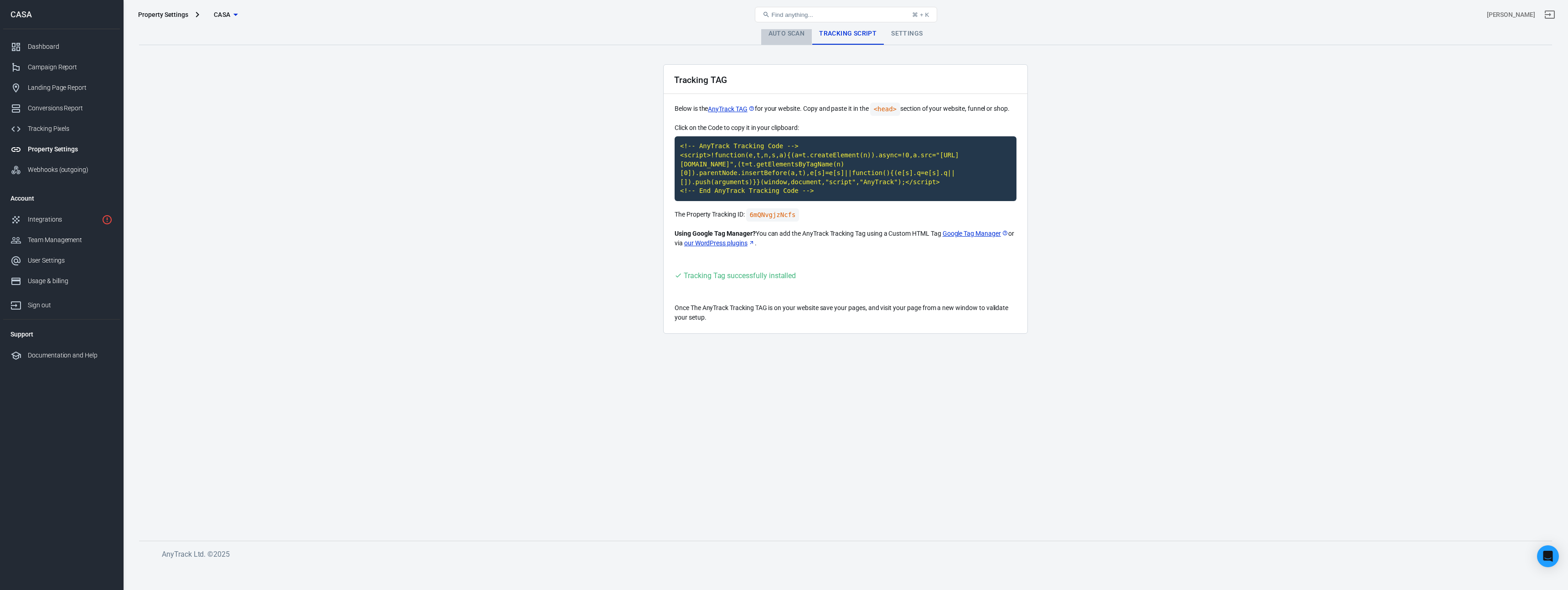
click at [777, 41] on link "Auto Scan" at bounding box center [787, 33] width 51 height 22
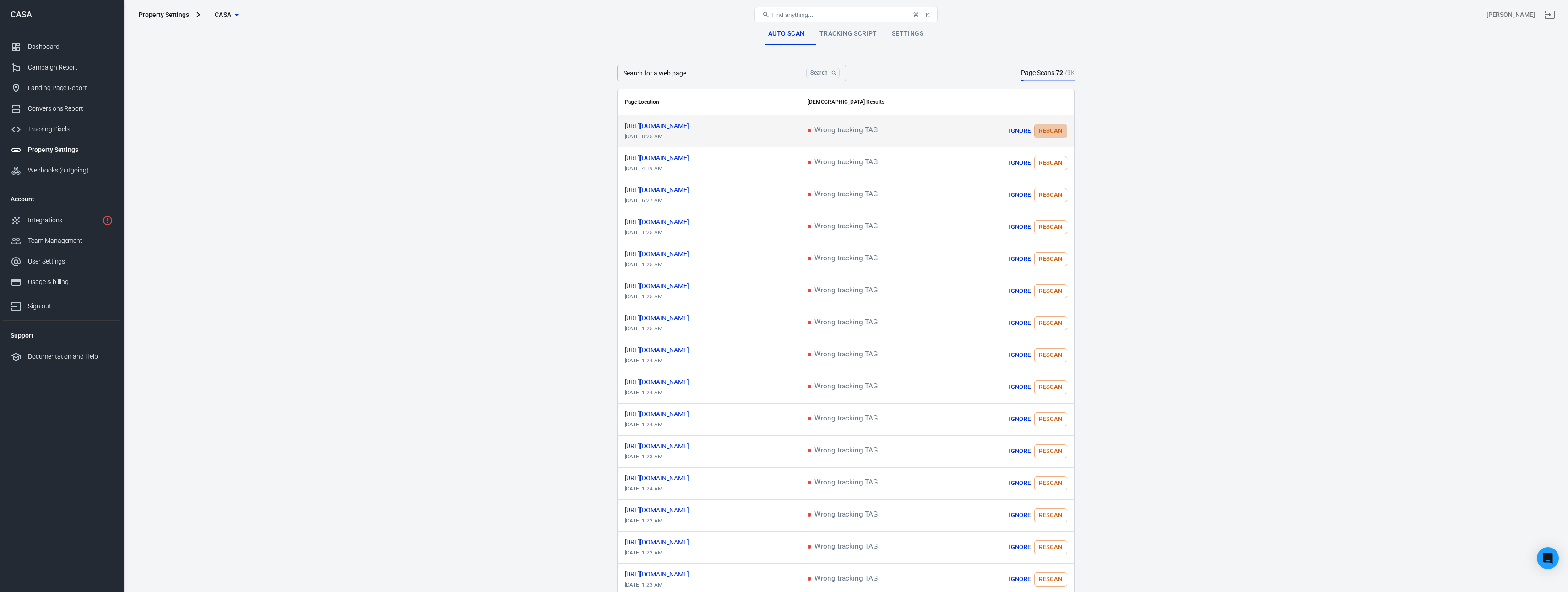
click at [1053, 130] on button "Rescan" at bounding box center [1050, 131] width 32 height 14
click at [42, 50] on div "Dashboard" at bounding box center [70, 47] width 85 height 10
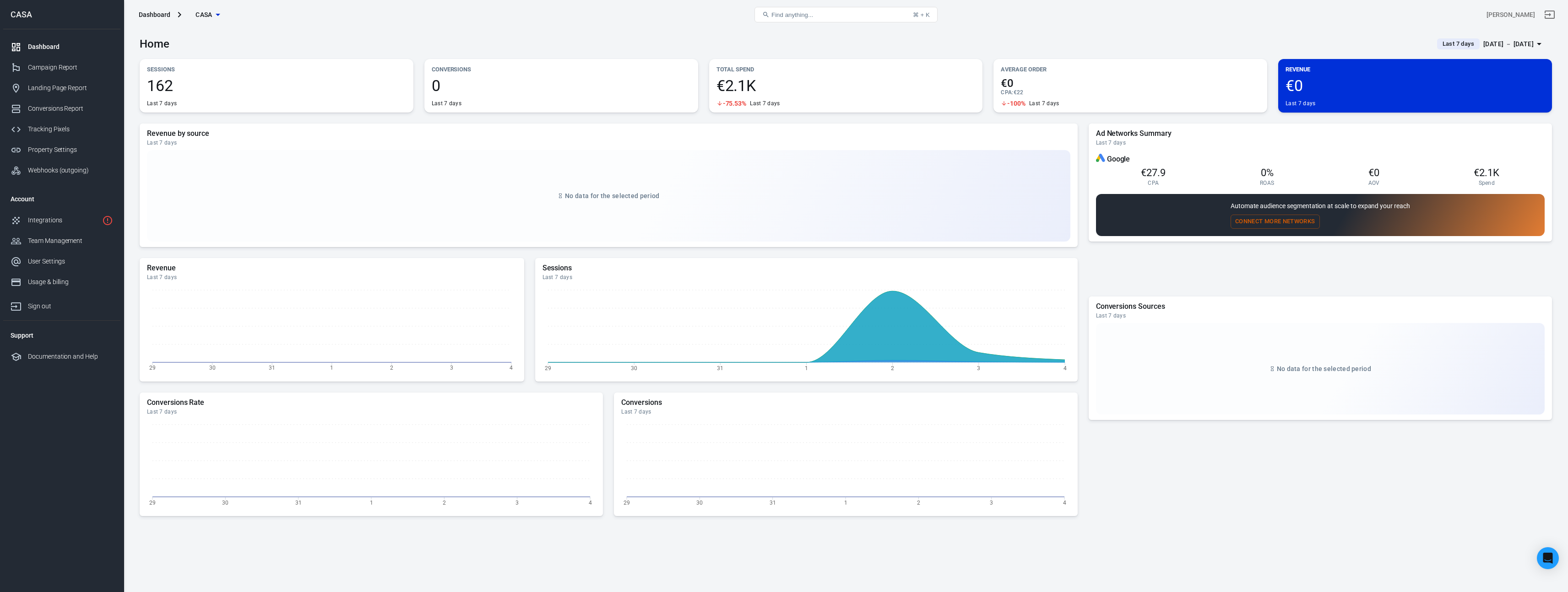
click at [1442, 42] on button "Last 7 days [DATE] － [DATE]" at bounding box center [1491, 44] width 122 height 15
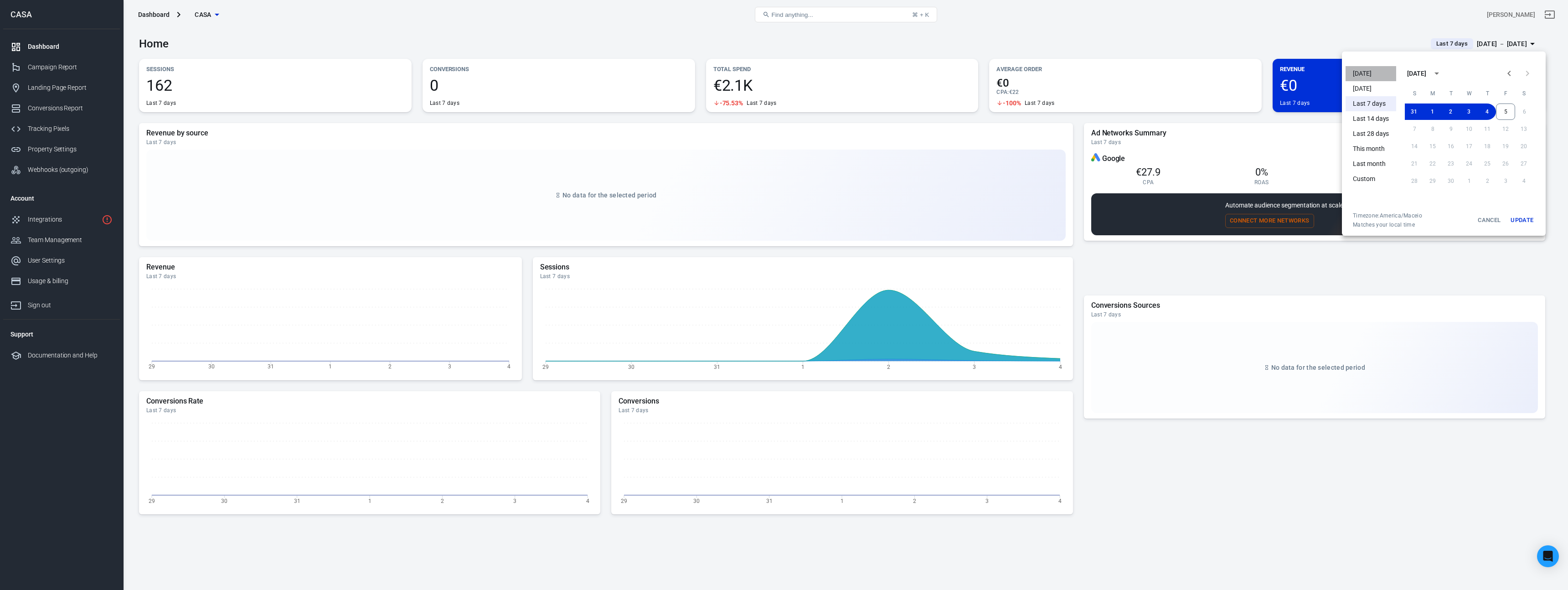
click at [1371, 72] on li "[DATE]" at bounding box center [1371, 74] width 51 height 15
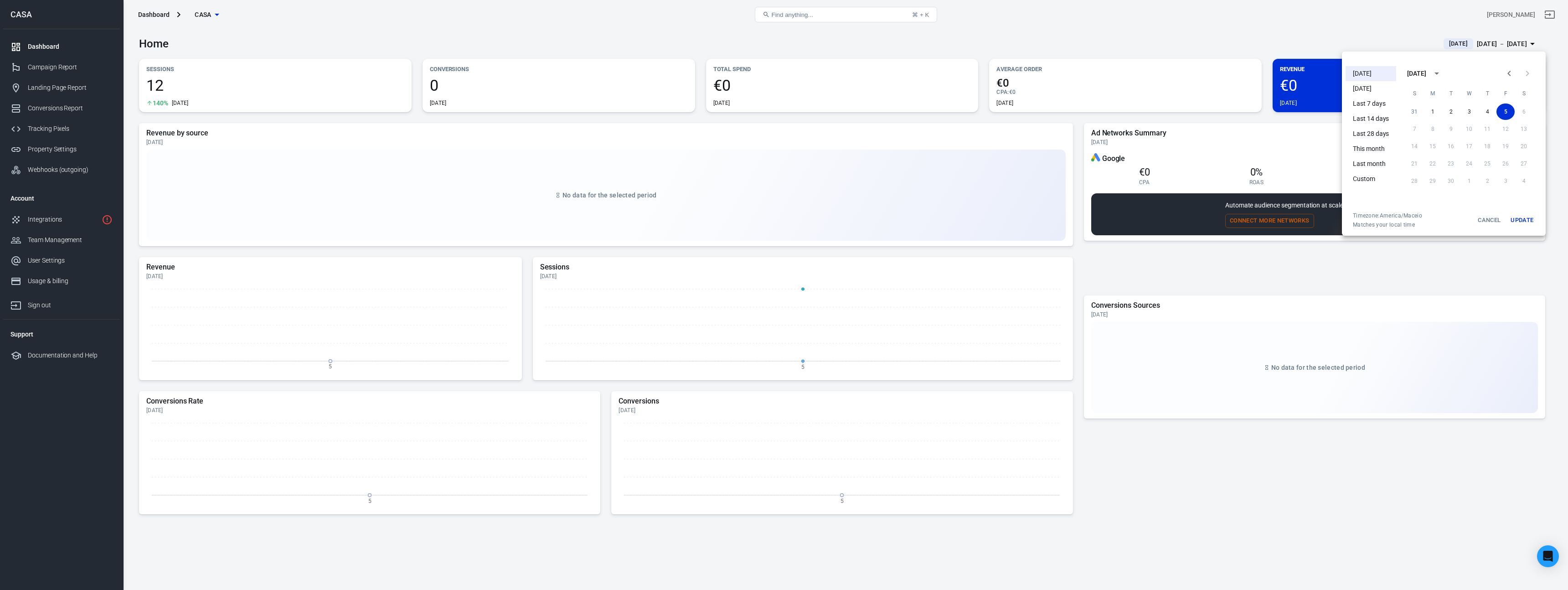
click at [1244, 40] on div at bounding box center [784, 295] width 1568 height 590
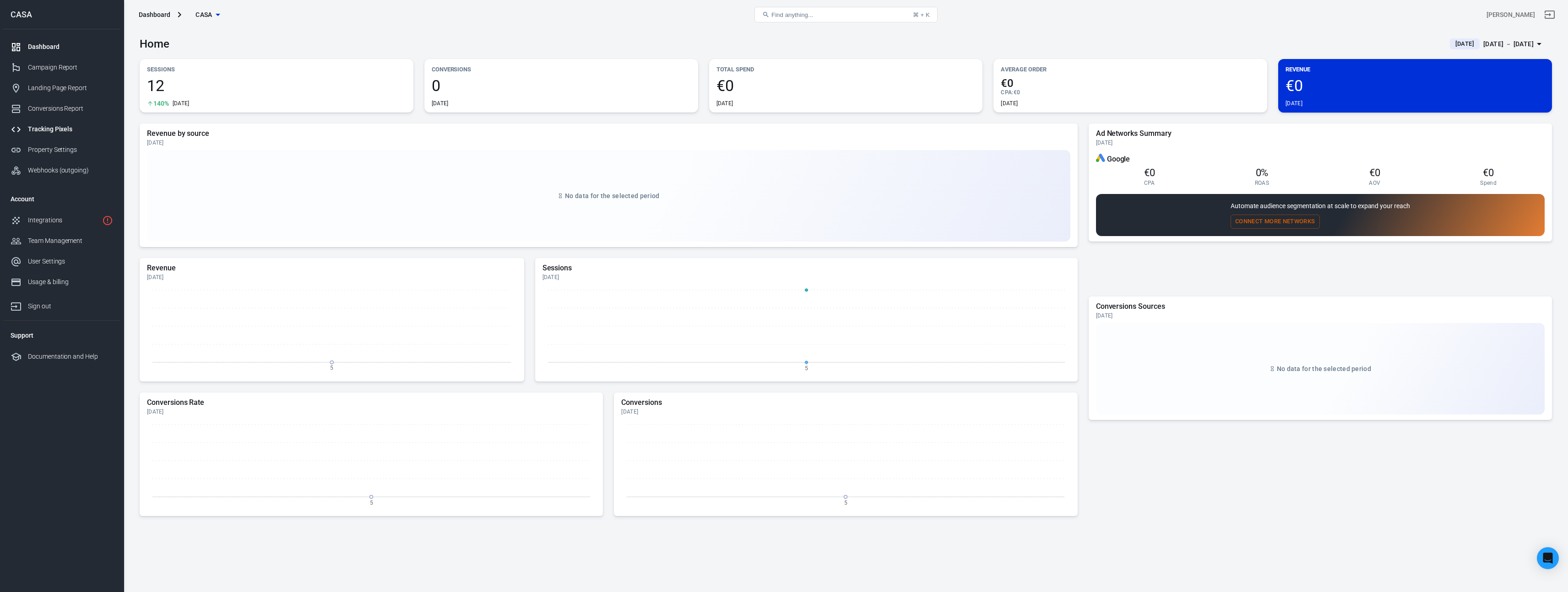
click at [69, 122] on link "Tracking Pixels" at bounding box center [62, 130] width 117 height 21
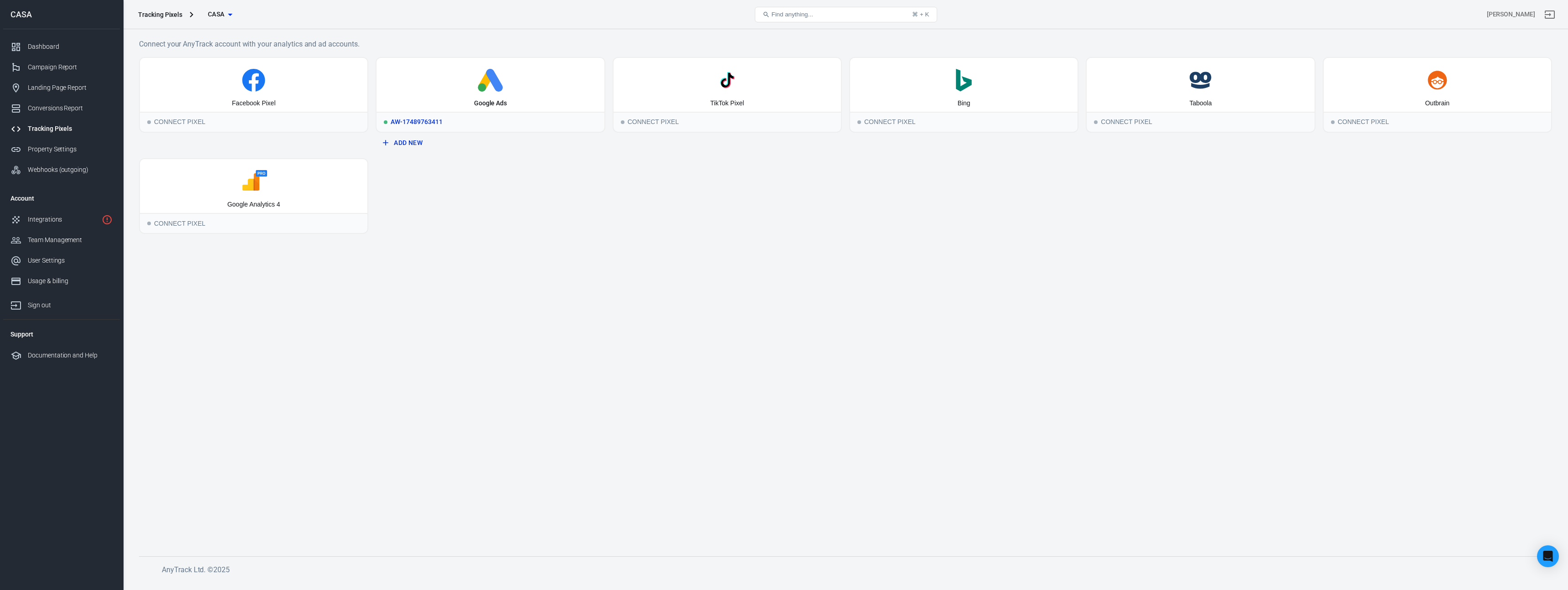
click at [438, 121] on div "AW-17489763411" at bounding box center [491, 121] width 228 height 20
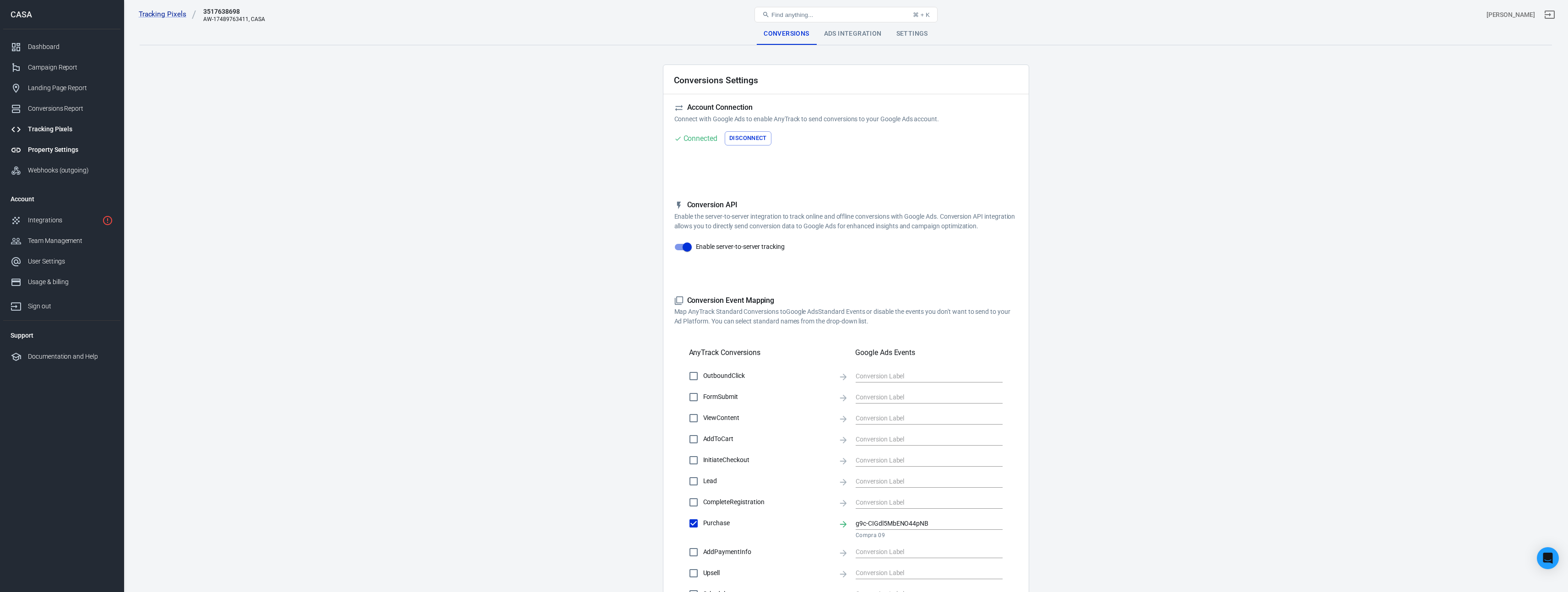
click at [49, 147] on div "Property Settings" at bounding box center [70, 150] width 85 height 10
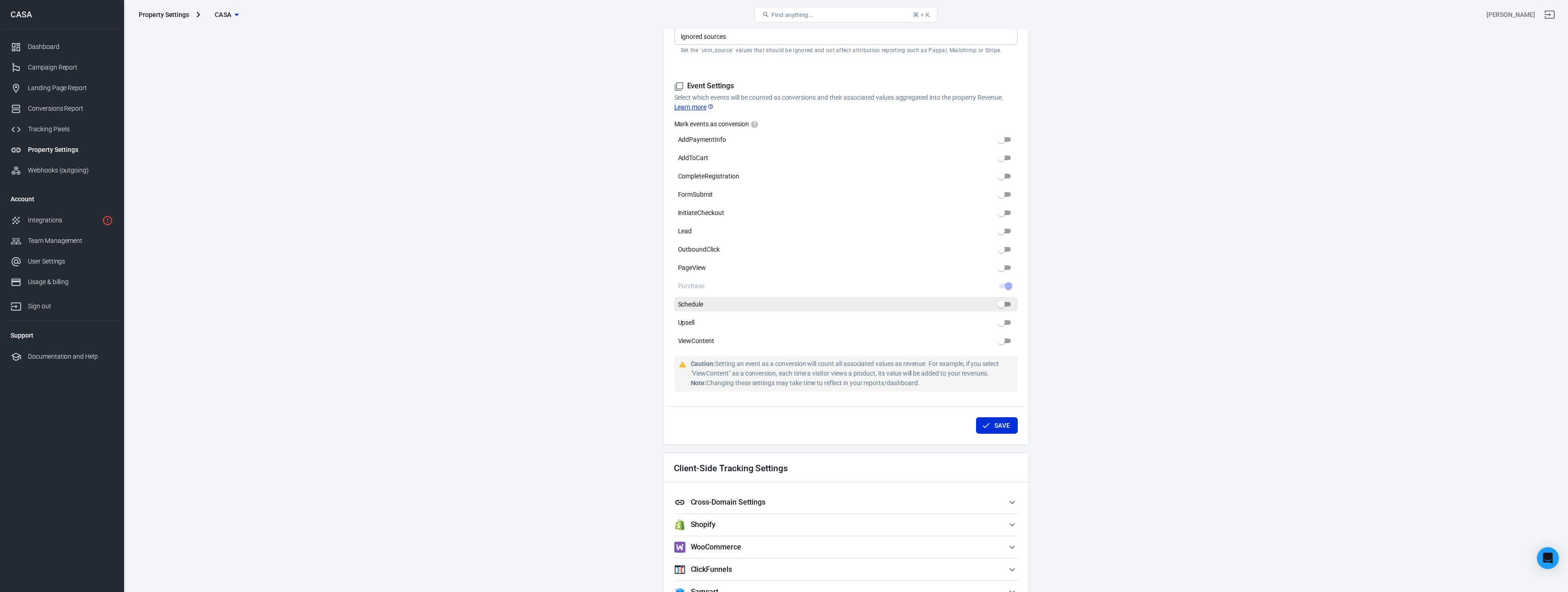
scroll to position [506, 0]
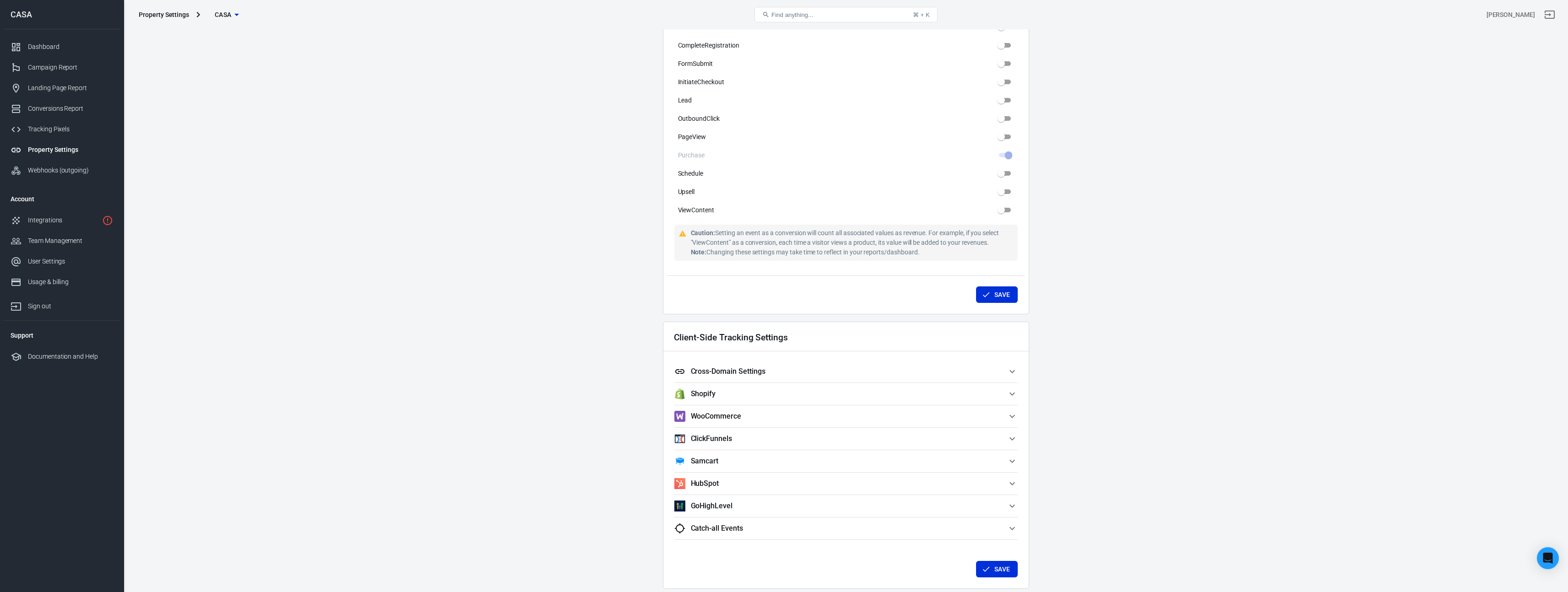
click at [734, 375] on h5 "Cross-Domain Settings" at bounding box center [728, 371] width 75 height 9
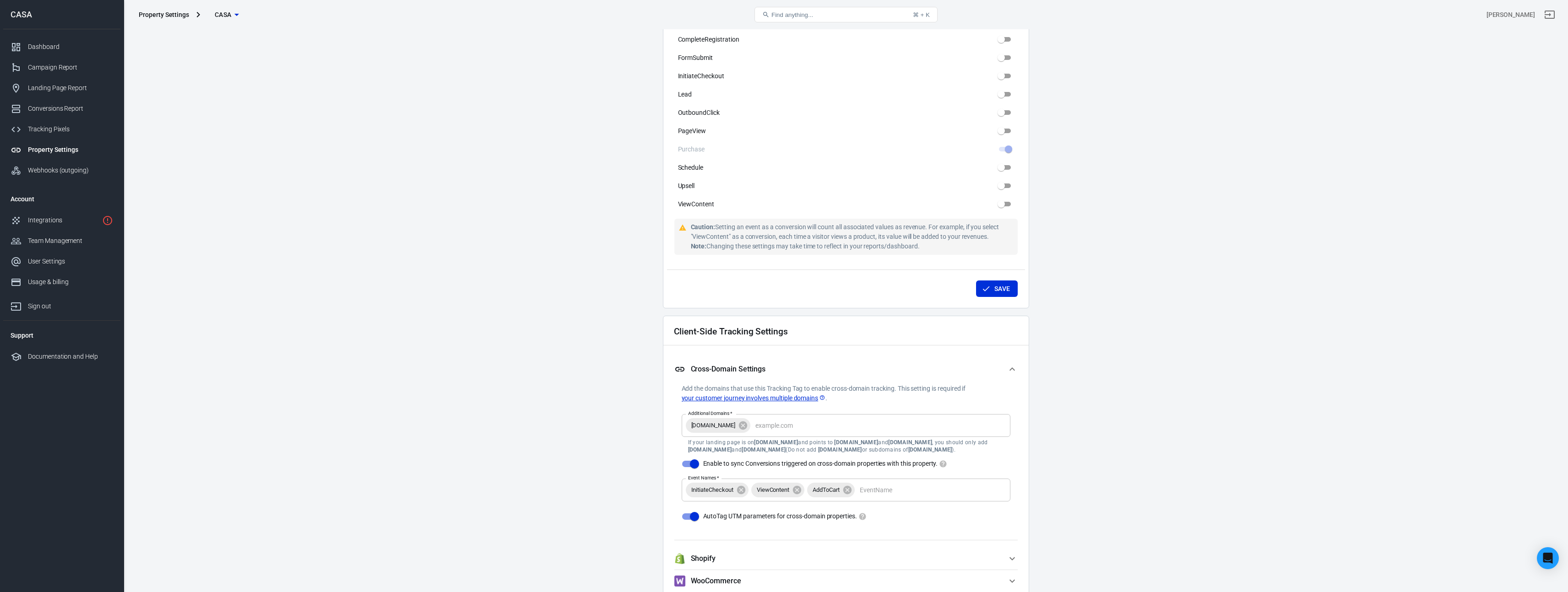
scroll to position [612, 0]
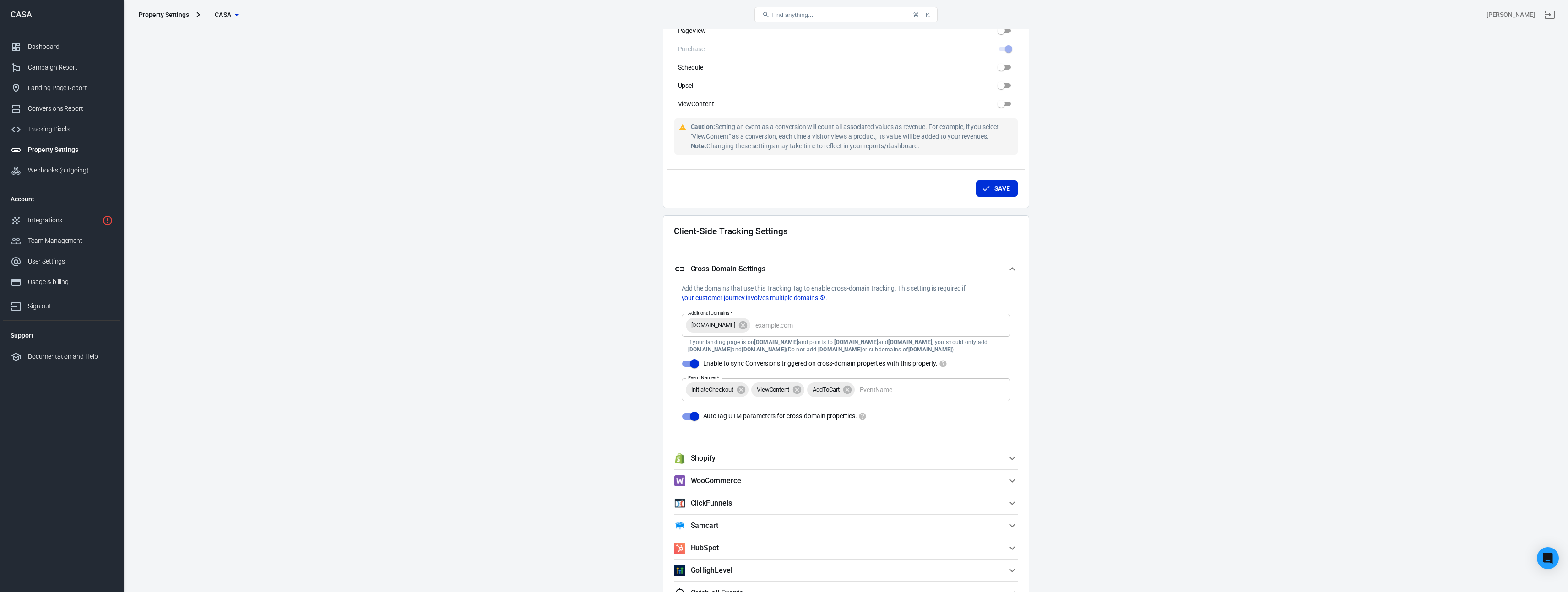
click at [762, 456] on span "Shopify" at bounding box center [841, 458] width 333 height 11
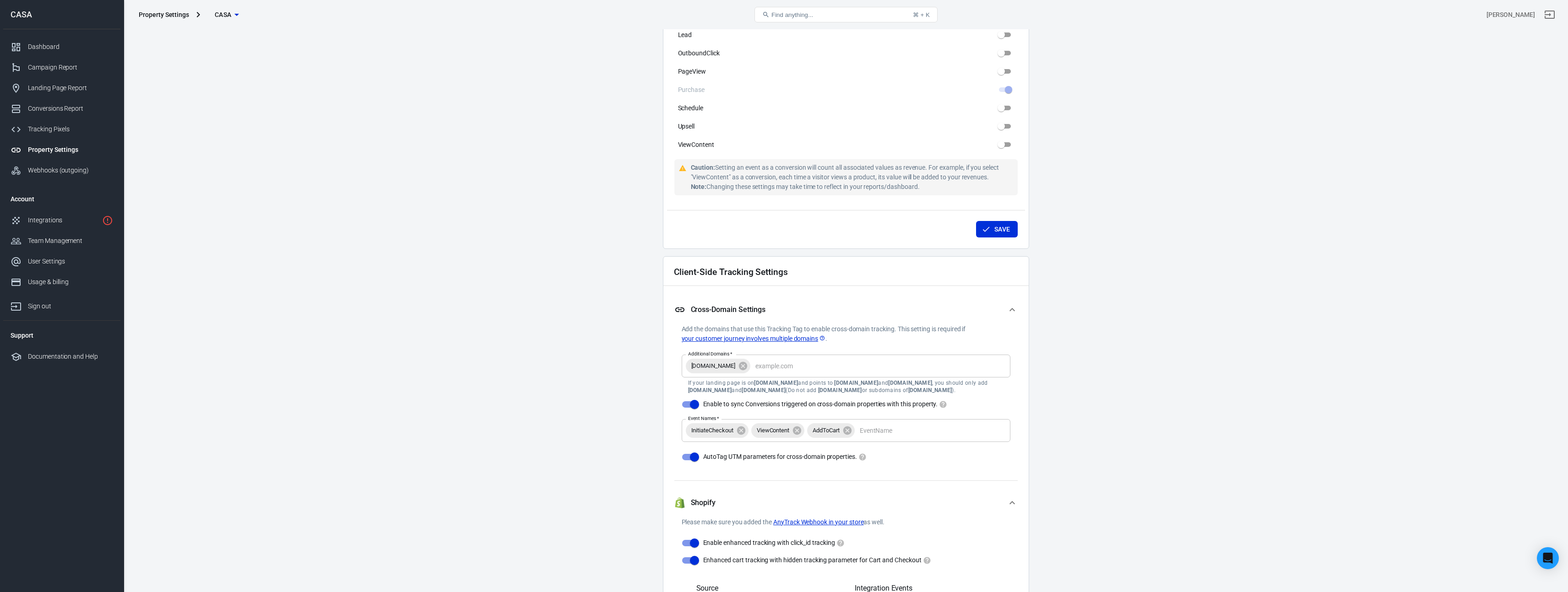
scroll to position [0, 0]
